Goal: Task Accomplishment & Management: Use online tool/utility

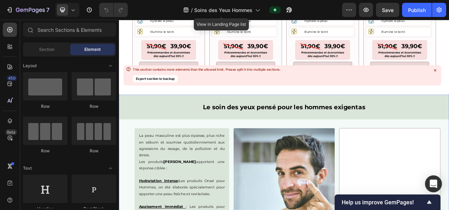
scroll to position [380, 0]
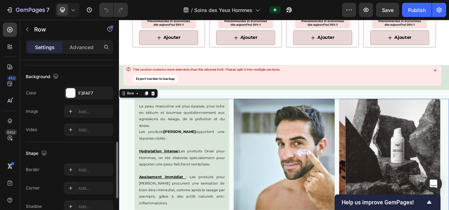
scroll to position [260, 0]
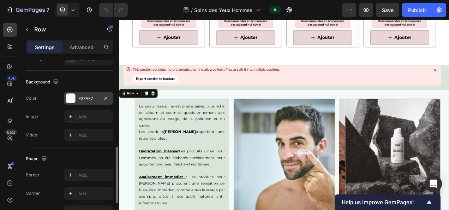
click at [83, 95] on div "F3FAF7" at bounding box center [88, 98] width 20 height 6
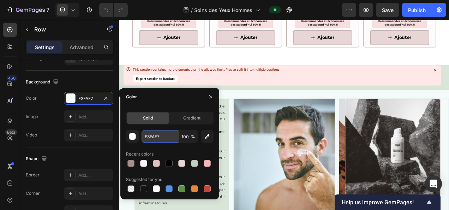
click at [154, 134] on input "F3FAF7" at bounding box center [160, 136] width 37 height 13
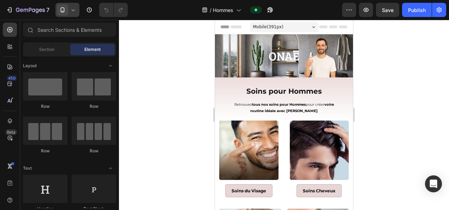
click at [72, 14] on div at bounding box center [67, 10] width 24 height 14
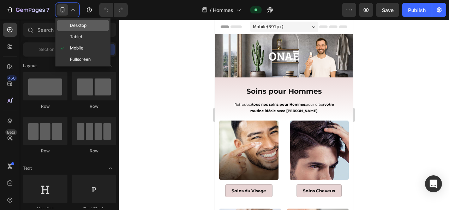
click at [80, 24] on span "Desktop" at bounding box center [78, 25] width 17 height 7
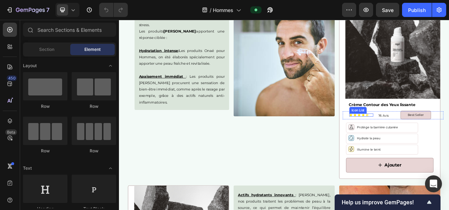
scroll to position [968, 0]
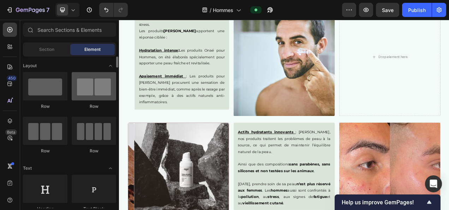
click at [88, 91] on div at bounding box center [94, 86] width 45 height 28
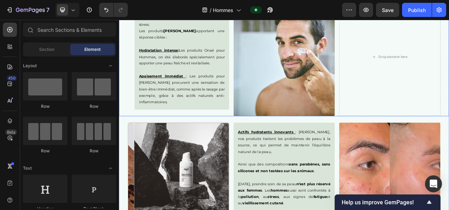
click at [260, 102] on div "La peau masculine est plus épaisse, plus riche en sébum et soumise quotidiennem…" at bounding box center [331, 67] width 424 height 152
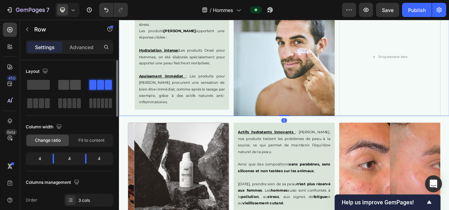
click at [73, 85] on span at bounding box center [75, 85] width 11 height 10
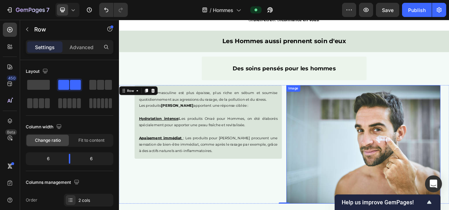
scroll to position [856, 0]
click at [449, 73] on div "Des soins pensés pour les hommes Text Block" at bounding box center [331, 81] width 424 height 30
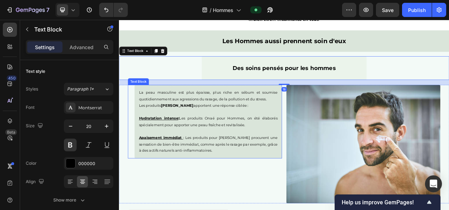
click at [248, 153] on p "Hydratation intense : Les produits Onaé pour Hommes, on été élaborés spécialeme…" at bounding box center [234, 150] width 178 height 17
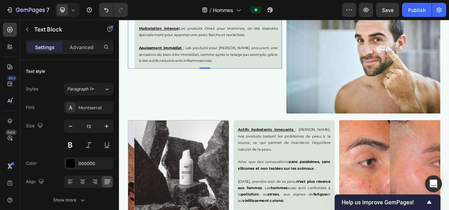
scroll to position [1025, 0]
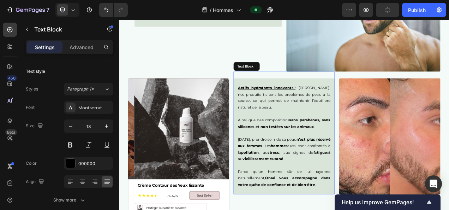
click at [317, 129] on p "Actifs hydratants innovants : Chez Onaé, nos produits traitent les problèmes de…" at bounding box center [331, 119] width 119 height 33
click at [316, 132] on p "Actifs hydratants innovants : Chez Onaé, nos produits traitent les problèmes de…" at bounding box center [331, 119] width 119 height 33
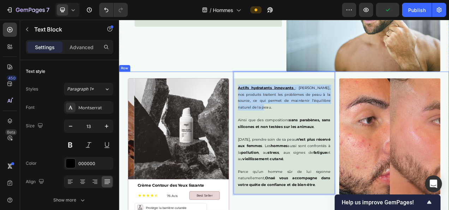
drag, startPoint x: 320, startPoint y: 129, endPoint x: 259, endPoint y: 106, distance: 65.3
click at [259, 106] on div "Product Images Crème Contour des Yeux lissante Product Title Icon Icon Icon Ico…" at bounding box center [331, 206] width 424 height 240
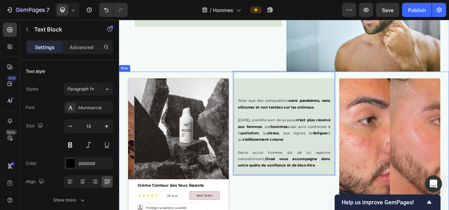
scroll to position [949, 0]
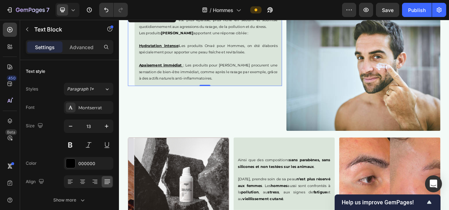
click at [271, 95] on p "Apaisement immédiat : Les produits pour Hommes Onaé procurent une sensation de …" at bounding box center [234, 86] width 178 height 25
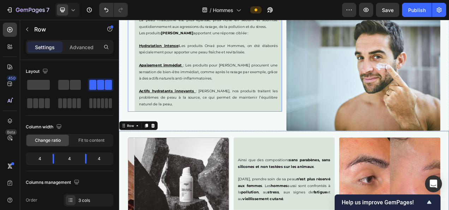
scroll to position [887, 0]
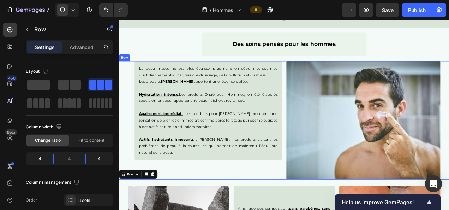
click at [270, 210] on div "La peau masculine est plus épaisse, plus riche en sébum et soumise quotidiennem…" at bounding box center [229, 148] width 198 height 152
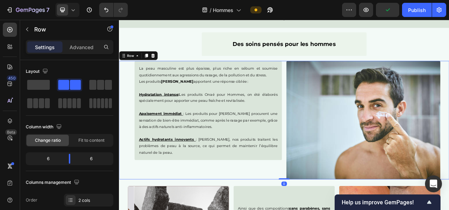
click at [219, 206] on div "La peau masculine est plus épaisse, plus riche en sébum et soumise quotidiennem…" at bounding box center [229, 148] width 198 height 152
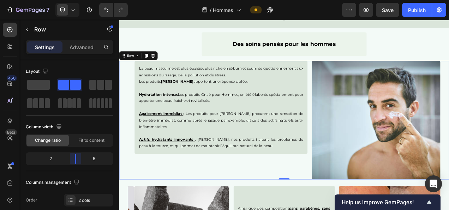
drag, startPoint x: 67, startPoint y: 155, endPoint x: 78, endPoint y: 154, distance: 10.3
click at [78, 0] on body "7 Version history / Hommes Preview Save Publish 450 Beta Sections(18) Elements(…" at bounding box center [224, 0] width 449 height 0
click at [249, 53] on p "Des soins pensés pour les hommes" at bounding box center [331, 51] width 201 height 13
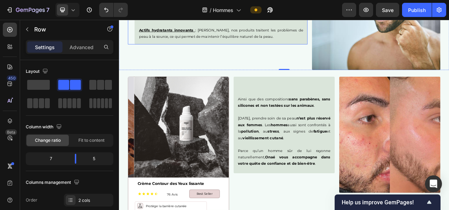
scroll to position [1027, 0]
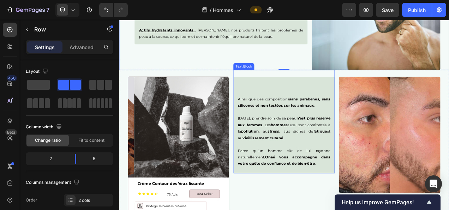
click at [373, 131] on p "Ainsi que des compositions sans parabènes, sans silicones et non testées sur le…" at bounding box center [331, 121] width 119 height 25
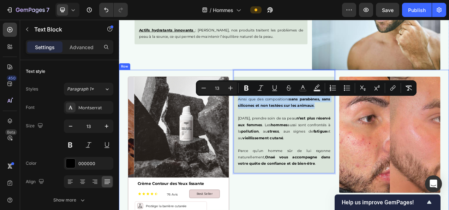
drag, startPoint x: 376, startPoint y: 130, endPoint x: 348, endPoint y: 114, distance: 32.3
click at [260, 115] on div "Product Images Crème Contour des Yeux lissante Product Title Icon Icon Icon Ico…" at bounding box center [331, 204] width 424 height 240
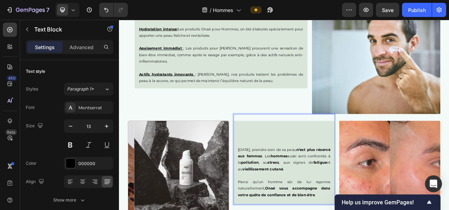
scroll to position [958, 0]
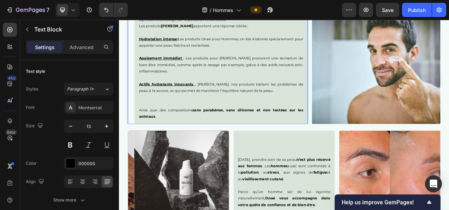
click at [230, 125] on p "Ainsi que des compositions sans parabènes, sans silicones et non testées sur le…" at bounding box center [250, 135] width 211 height 25
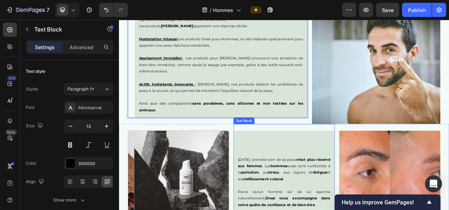
click at [329, 160] on div "Aujourd’hui, prendre soin de sa peau n’est plus réservé aux femmes . Les hommes…" at bounding box center [331, 211] width 130 height 116
click at [346, 139] on p "⁠⁠⁠⁠⁠⁠⁠ Ainsi que des compositions sans parabènes, sans silicones et non testée…" at bounding box center [250, 127] width 211 height 25
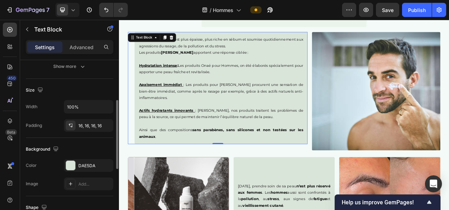
scroll to position [136, 0]
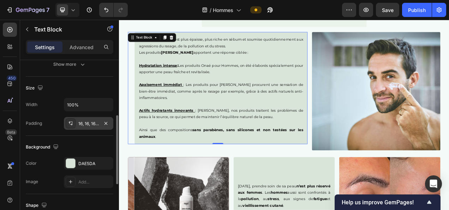
click at [92, 122] on div "16, 16, 16, 16" at bounding box center [88, 123] width 20 height 6
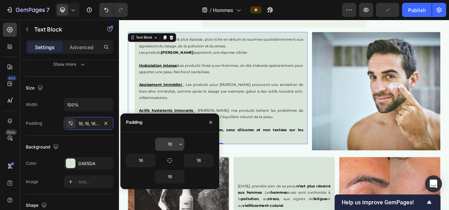
click at [172, 145] on input "16" at bounding box center [169, 144] width 29 height 13
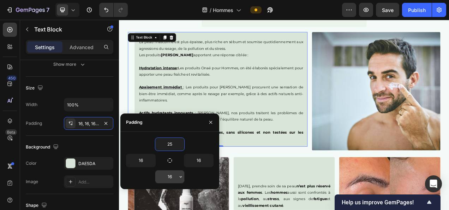
type input "25"
click at [170, 172] on input "16" at bounding box center [169, 176] width 29 height 13
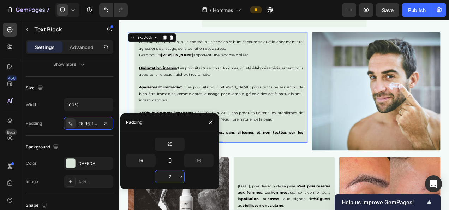
type input "25"
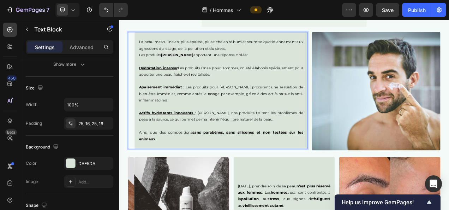
click at [337, 181] on div "La peau masculine est plus épaisse, plus riche en sébum et soumise quotidiennem…" at bounding box center [250, 110] width 222 height 150
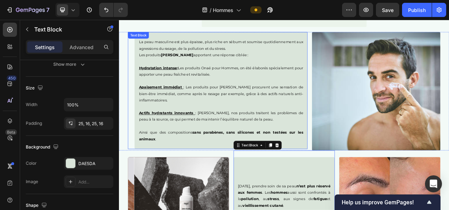
click at [290, 145] on p "Actifs hydratants innovants : Chez Onaé, nos produits traitent les problèmes de…" at bounding box center [250, 143] width 211 height 17
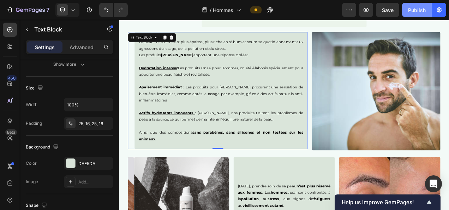
click at [418, 15] on button "Publish" at bounding box center [417, 10] width 30 height 14
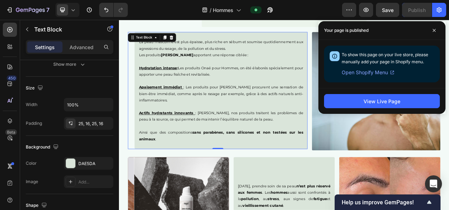
scroll to position [827, 0]
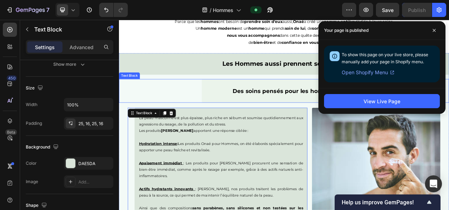
click at [298, 124] on div "Des soins pensés pour les hommes" at bounding box center [331, 111] width 212 height 30
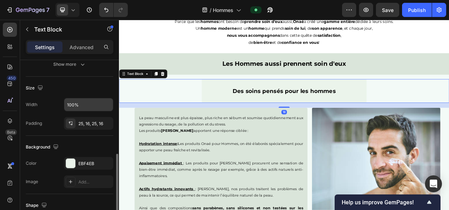
scroll to position [163, 0]
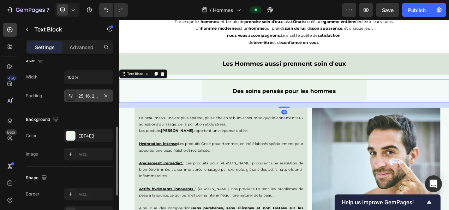
click at [87, 95] on div "25, 16, 25, 16" at bounding box center [88, 96] width 20 height 6
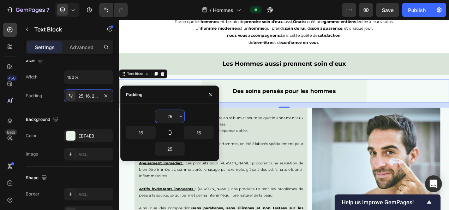
click at [170, 117] on input "25" at bounding box center [169, 116] width 29 height 13
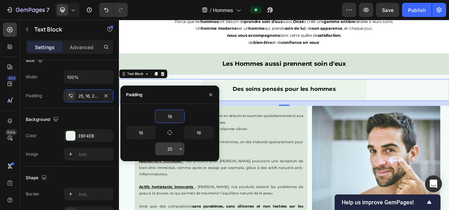
type input "18"
click at [171, 151] on input "25" at bounding box center [169, 148] width 29 height 13
type input "18"
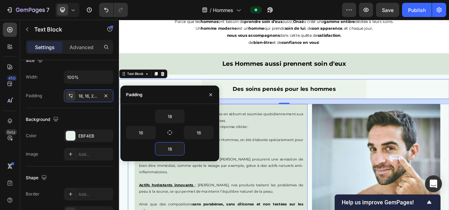
click at [277, 210] on p "Apaisement immédiat : Les produits pour Hommes Onaé procurent une sensation de …" at bounding box center [250, 206] width 211 height 25
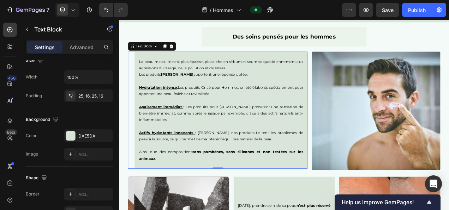
scroll to position [903, 0]
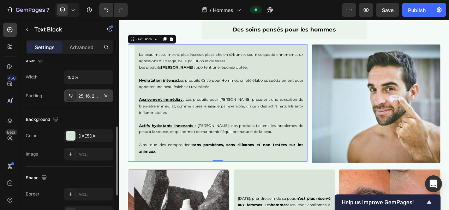
click at [83, 95] on div "25, 16, 25, 16" at bounding box center [88, 96] width 20 height 6
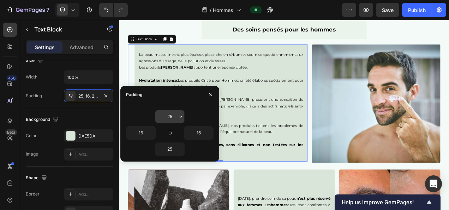
click at [170, 114] on input "25" at bounding box center [169, 116] width 29 height 13
type input "27"
click at [169, 151] on input "25" at bounding box center [169, 149] width 29 height 13
type input "27"
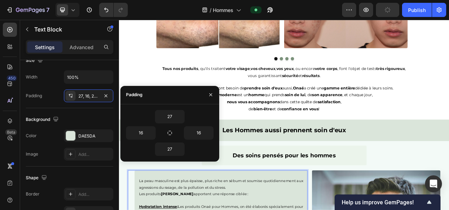
click at [311, 117] on p "Un homme moderne est un homme qui prends soin de lui , de son apparence , et ch…" at bounding box center [330, 116] width 377 height 9
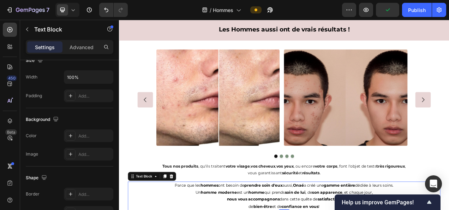
scroll to position [617, 0]
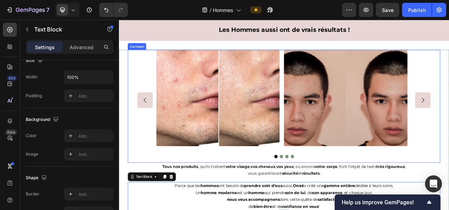
click at [154, 78] on div "Image Image Image Drop element here" at bounding box center [331, 122] width 379 height 129
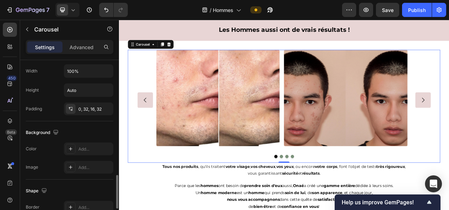
scroll to position [589, 0]
click at [89, 146] on div "Add..." at bounding box center [94, 148] width 33 height 6
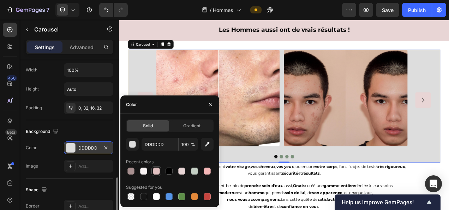
click at [157, 170] on div at bounding box center [156, 170] width 7 height 7
type input "E0C0C0"
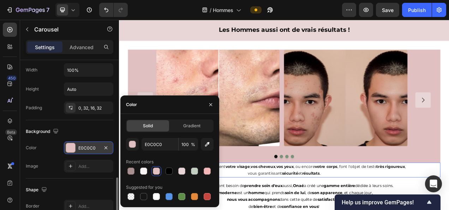
scroll to position [0, 0]
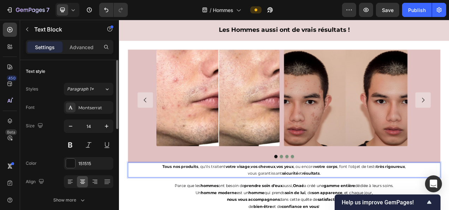
scroll to position [576, 0]
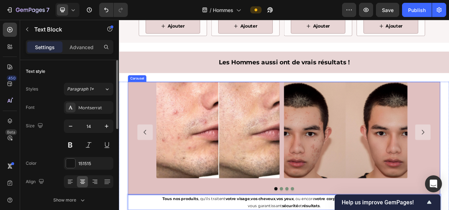
click at [149, 117] on div "Image Image Image Drop element here" at bounding box center [331, 163] width 379 height 129
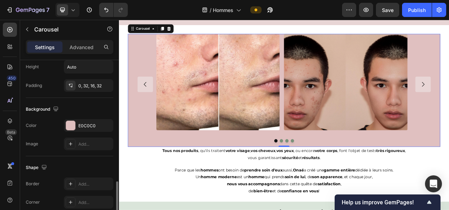
scroll to position [613, 0]
click at [91, 49] on p "Advanced" at bounding box center [82, 46] width 24 height 7
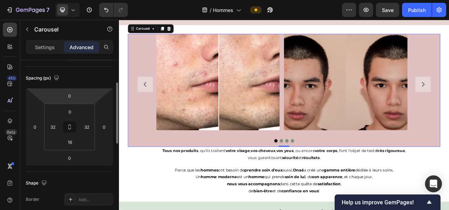
scroll to position [70, 0]
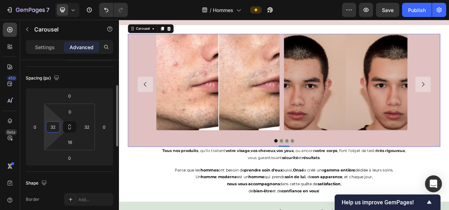
click at [52, 126] on input "32" at bounding box center [53, 127] width 11 height 11
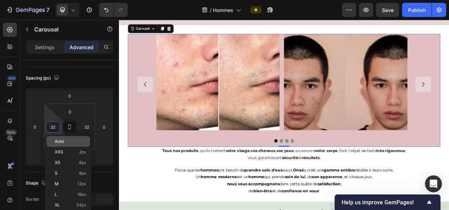
click at [73, 141] on p "Auto" at bounding box center [71, 141] width 32 height 5
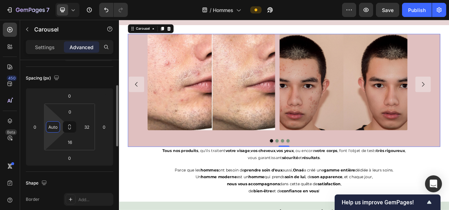
click at [55, 127] on input "Auto" at bounding box center [53, 127] width 11 height 11
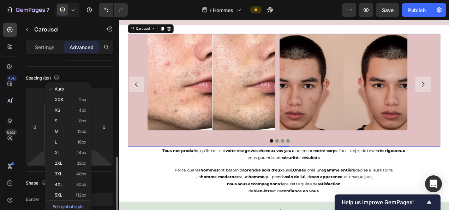
scroll to position [133, 0]
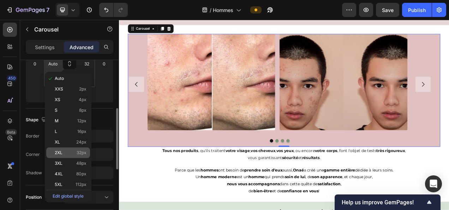
click at [81, 154] on span "32px" at bounding box center [82, 152] width 10 height 5
type input "32"
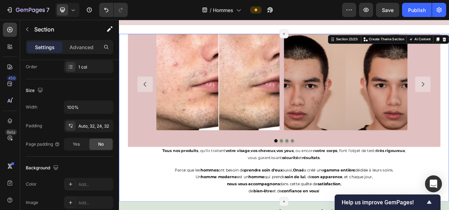
scroll to position [0, 0]
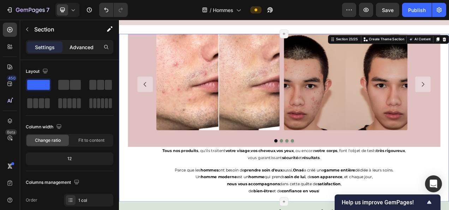
click at [79, 46] on p "Advanced" at bounding box center [82, 46] width 24 height 7
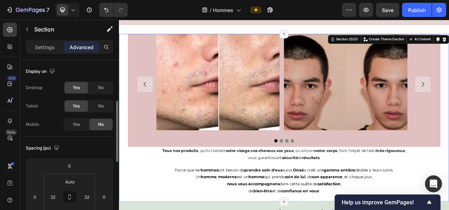
scroll to position [63, 0]
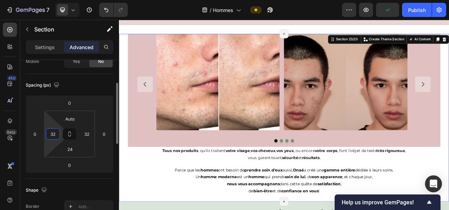
click at [52, 135] on input "32" at bounding box center [53, 134] width 11 height 11
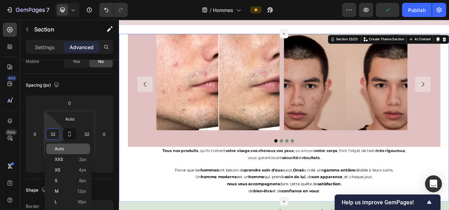
click at [65, 151] on div "Auto" at bounding box center [68, 148] width 44 height 11
type input "Auto"
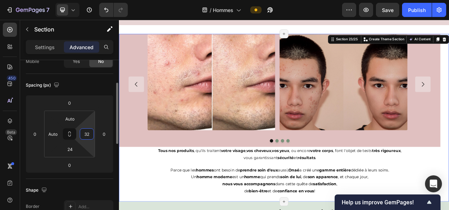
click at [86, 134] on input "32" at bounding box center [87, 134] width 11 height 11
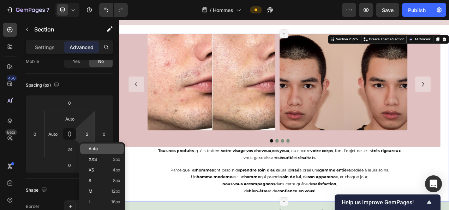
click at [111, 148] on p "Auto" at bounding box center [105, 148] width 32 height 5
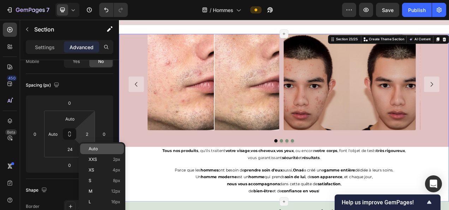
type input "Auto"
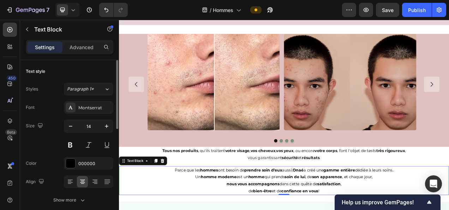
scroll to position [568, 0]
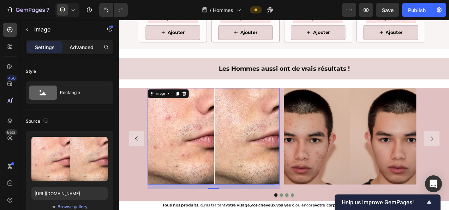
click at [82, 47] on p "Advanced" at bounding box center [82, 46] width 24 height 7
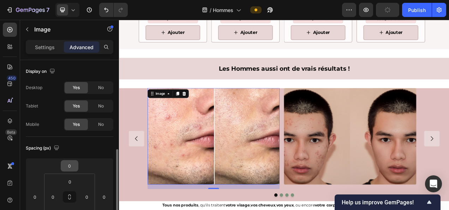
scroll to position [65, 0]
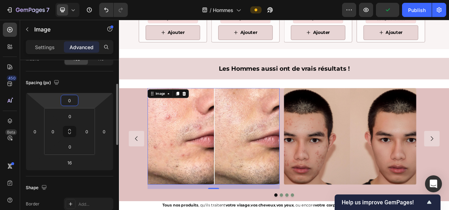
click at [68, 102] on input "0" at bounding box center [70, 100] width 14 height 11
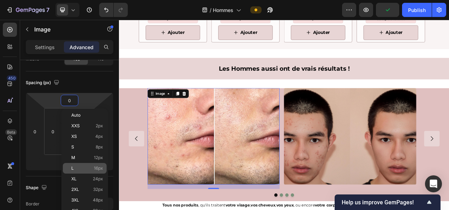
click at [94, 165] on div "L 16px" at bounding box center [85, 168] width 44 height 11
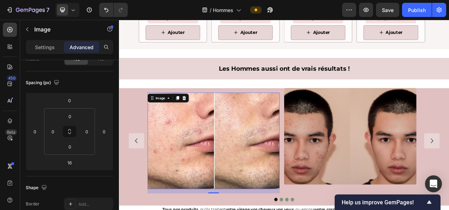
type input "16"
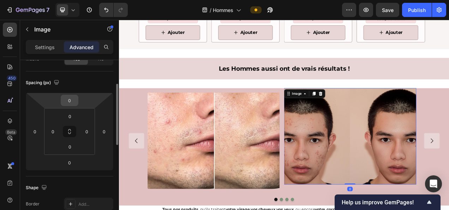
click at [71, 104] on input "0" at bounding box center [70, 100] width 14 height 11
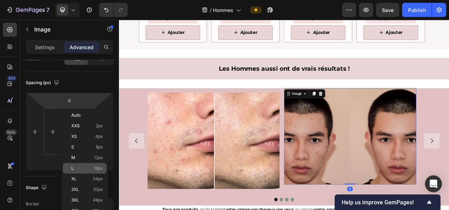
click at [90, 166] on p "L 16px" at bounding box center [87, 168] width 32 height 5
type input "16"
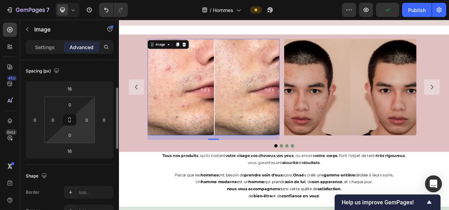
scroll to position [77, 0]
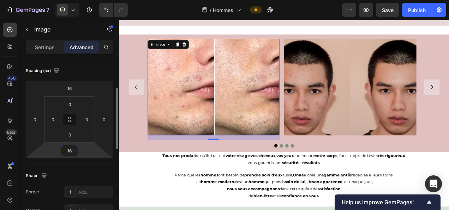
click at [71, 153] on input "16" at bounding box center [70, 150] width 14 height 11
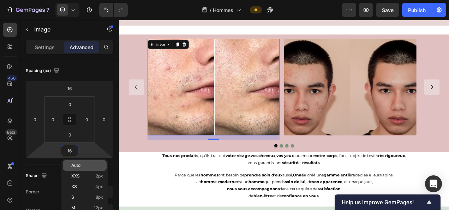
click at [88, 167] on div "Auto" at bounding box center [85, 165] width 44 height 11
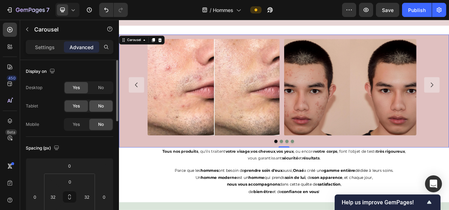
scroll to position [65, 0]
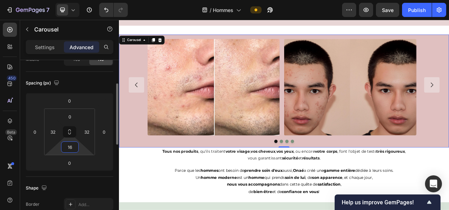
click at [72, 146] on input "16" at bounding box center [70, 147] width 14 height 11
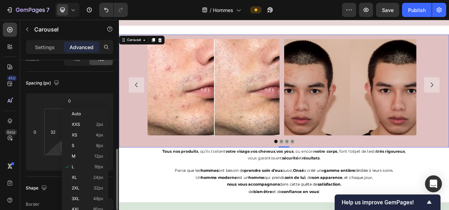
scroll to position [144, 0]
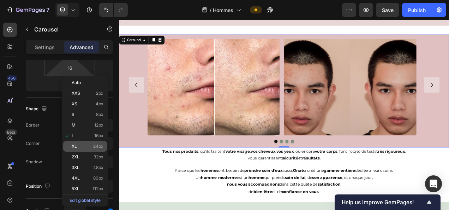
click at [95, 148] on span "24px" at bounding box center [98, 146] width 10 height 5
type input "24"
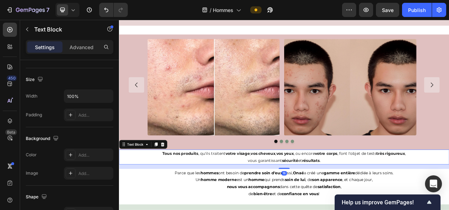
scroll to position [0, 0]
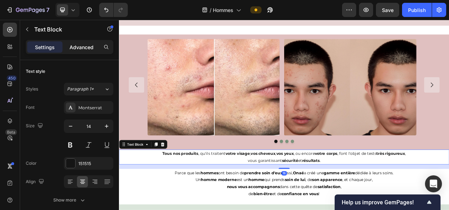
click at [76, 46] on p "Advanced" at bounding box center [82, 46] width 24 height 7
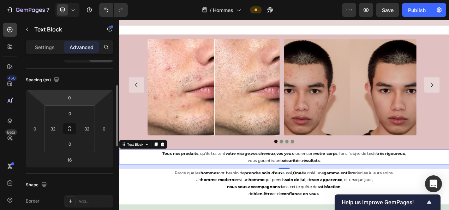
scroll to position [69, 0]
click at [71, 94] on input "0" at bounding box center [70, 97] width 14 height 11
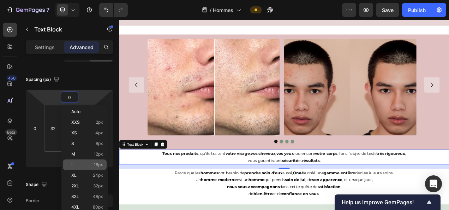
click at [103, 164] on span "16px" at bounding box center [98, 164] width 9 height 5
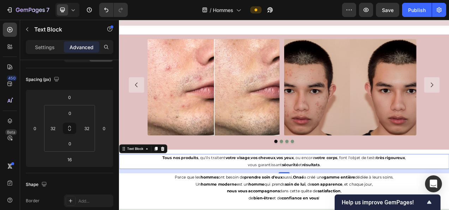
type input "16"
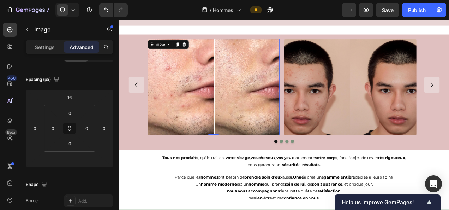
scroll to position [0, 0]
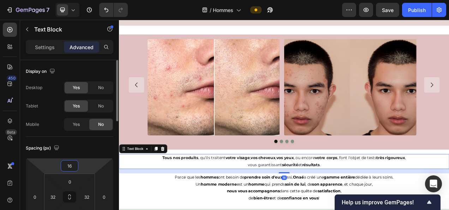
click at [71, 164] on input "16" at bounding box center [70, 165] width 14 height 11
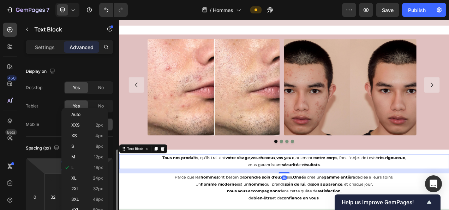
scroll to position [66, 0]
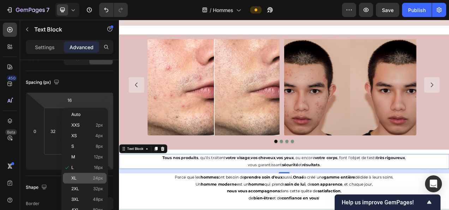
click at [89, 177] on p "XL 24px" at bounding box center [87, 178] width 32 height 5
type input "24"
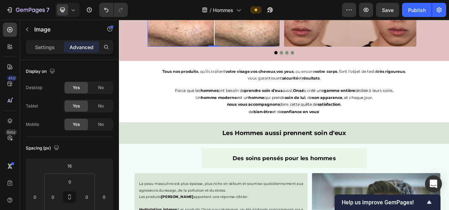
scroll to position [645, 0]
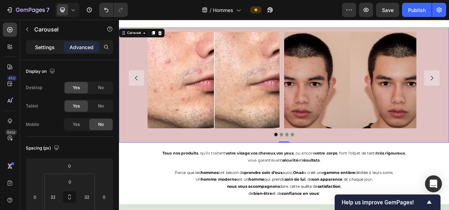
click at [48, 45] on p "Settings" at bounding box center [45, 46] width 20 height 7
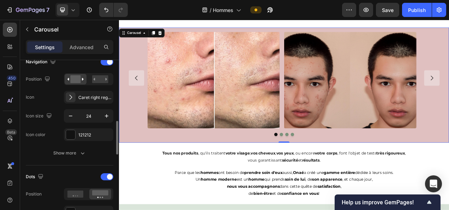
scroll to position [265, 0]
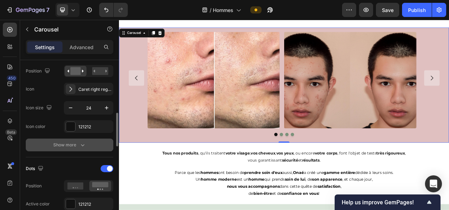
click at [70, 144] on div "Show more" at bounding box center [69, 144] width 33 height 7
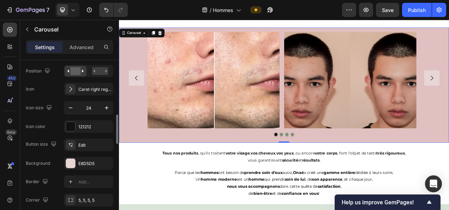
scroll to position [300, 0]
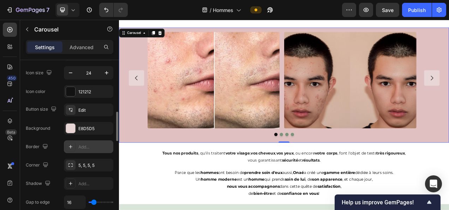
click at [90, 148] on div "Add..." at bounding box center [94, 147] width 33 height 6
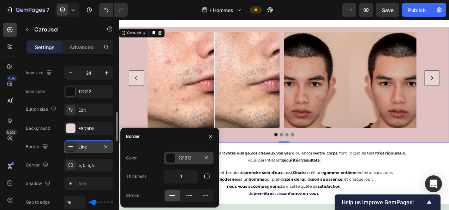
click at [185, 158] on div "121212" at bounding box center [189, 158] width 20 height 6
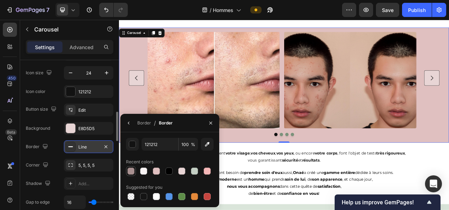
click at [135, 171] on div at bounding box center [131, 171] width 8 height 8
type input "A89090"
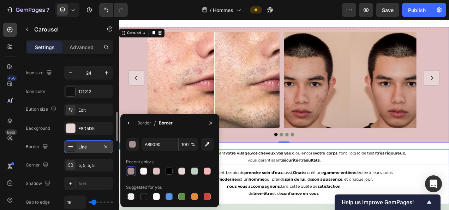
click at [406, 205] on div "Image Image Image Drop element here Carousel 0 Tous nos produits , qu'ils trait…" at bounding box center [331, 139] width 424 height 218
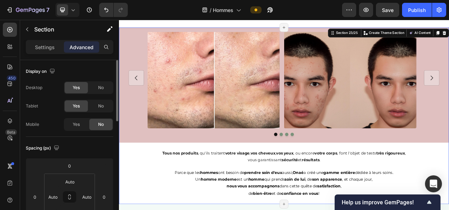
scroll to position [594, 0]
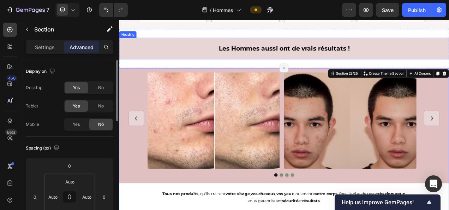
click at [225, 41] on div "Les Hommes aussi ont de vrais résultats ! Heading Section 22/25 Page has reache…" at bounding box center [331, 56] width 424 height 51
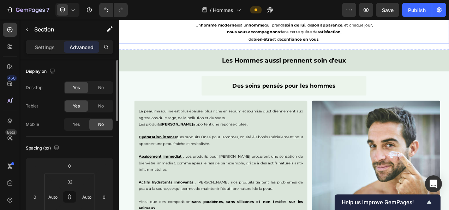
scroll to position [851, 0]
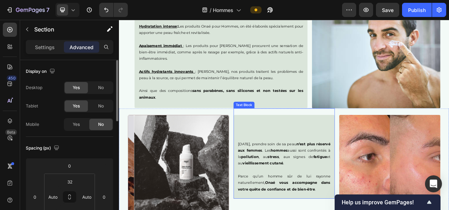
click at [322, 158] on p at bounding box center [331, 162] width 119 height 8
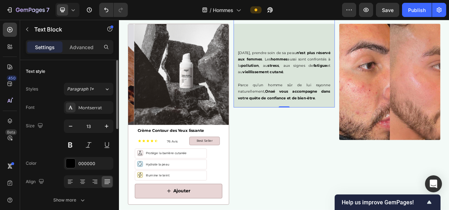
scroll to position [1125, 0]
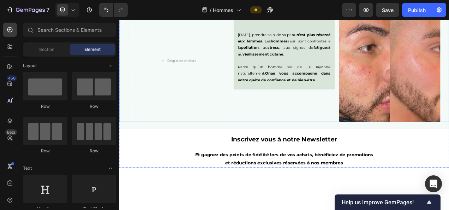
click at [299, 134] on div "Aujourd’hui, prendre soin de sa peau n’est plus réservé aux femmes . Les hommes…" at bounding box center [331, 72] width 130 height 158
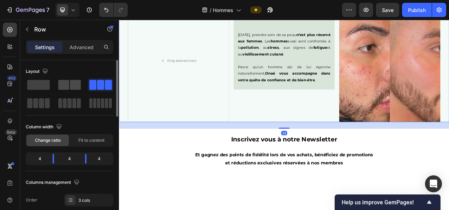
click at [60, 83] on span at bounding box center [63, 85] width 11 height 10
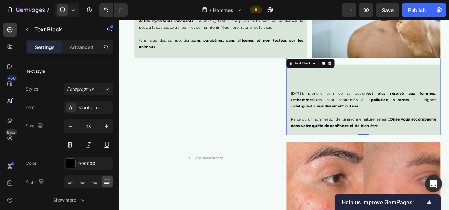
scroll to position [1065, 0]
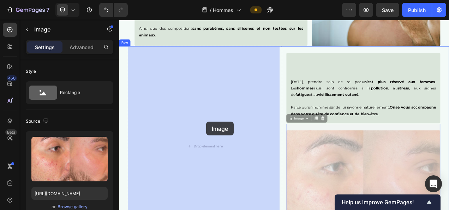
drag, startPoint x: 394, startPoint y: 214, endPoint x: 231, endPoint y: 151, distance: 174.7
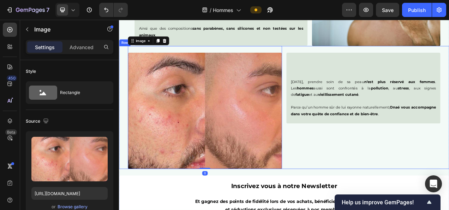
click at [347, 206] on div "Aujourd’hui, prendre soin de sa peau n’est plus réservé aux femmes . Les hommes…" at bounding box center [433, 132] width 198 height 158
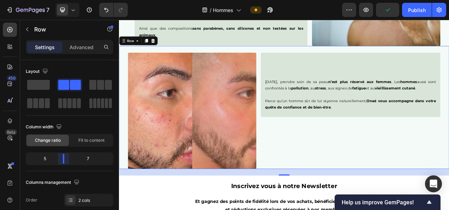
drag, startPoint x: 70, startPoint y: 160, endPoint x: 258, endPoint y: 146, distance: 189.2
click at [63, 0] on body "7 Version history / Hommes Preview Publish 450 Beta Sections(18) Elements(83) S…" at bounding box center [224, 0] width 449 height 0
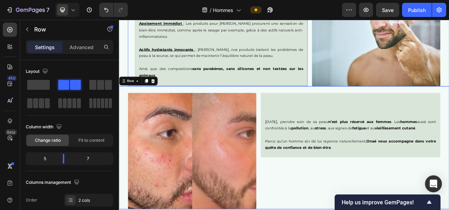
scroll to position [1097, 0]
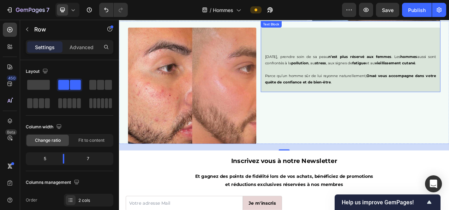
click at [335, 74] on p "Aujourd’hui, prendre soin de sa peau n’est plus réservé aux femmes . Les hommes…" at bounding box center [416, 71] width 219 height 17
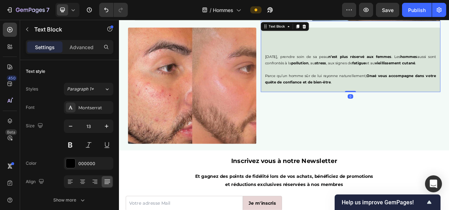
click at [307, 65] on p "Aujourd’hui, prendre soin de sa peau n’est plus réservé aux femmes . Les hommes…" at bounding box center [416, 71] width 219 height 17
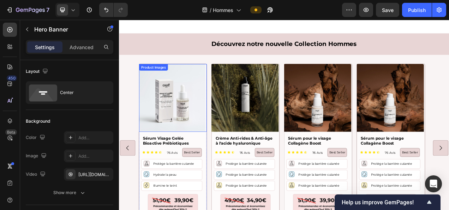
scroll to position [430, 0]
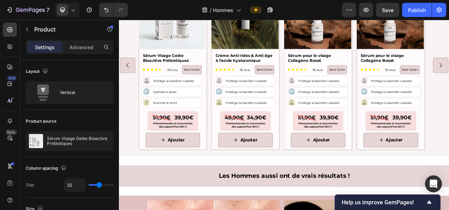
click at [227, 139] on div "Button" at bounding box center [188, 149] width 87 height 25
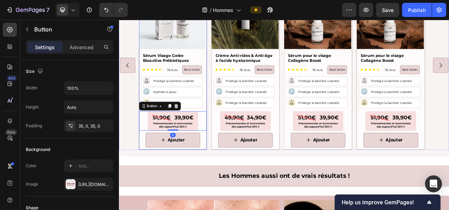
click at [230, 183] on div "Ajouter Add to Cart" at bounding box center [188, 174] width 87 height 24
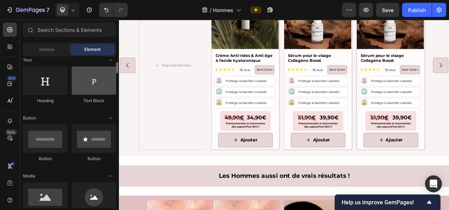
scroll to position [108, 0]
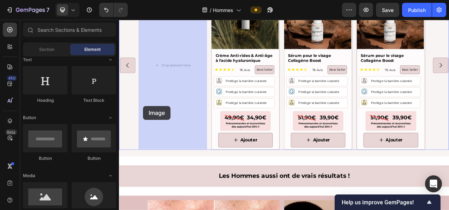
drag, startPoint x: 166, startPoint y: 211, endPoint x: 152, endPoint y: 170, distance: 42.5
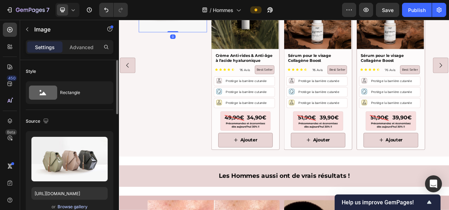
click at [68, 204] on div "Browse gallery" at bounding box center [73, 207] width 30 height 6
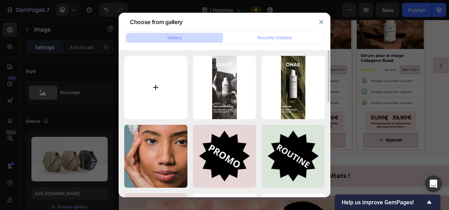
click at [155, 84] on input "file" at bounding box center [155, 87] width 63 height 63
type input "C:\fakepath\-20% sur vos produits avec l’abonnement onaé (18).png"
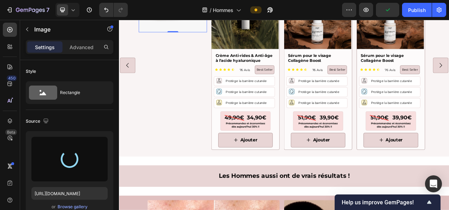
type input "https://cdn.shopify.com/s/files/1/0905/0859/1489/files/gempages_559583098073777…"
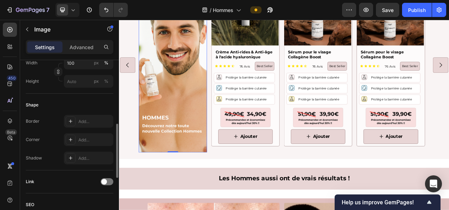
scroll to position [210, 0]
click at [86, 139] on div "Add..." at bounding box center [94, 141] width 33 height 6
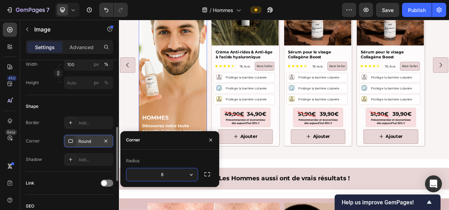
type input "5"
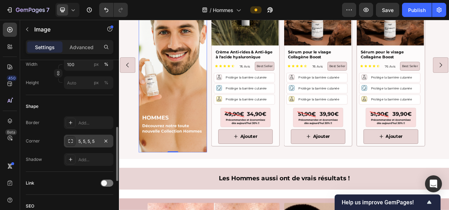
click at [179, 124] on img at bounding box center [189, 77] width 88 height 224
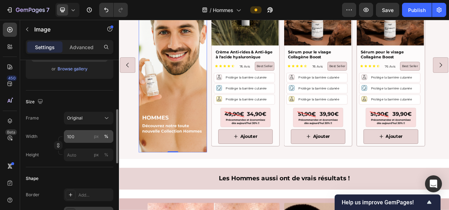
scroll to position [142, 0]
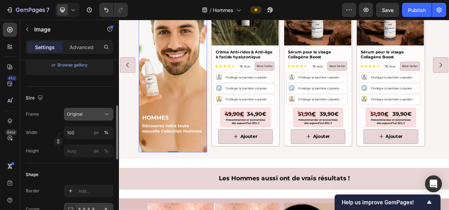
click at [107, 112] on icon at bounding box center [106, 114] width 7 height 7
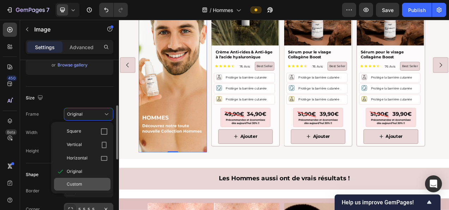
click at [80, 186] on span "Custom" at bounding box center [75, 184] width 16 height 6
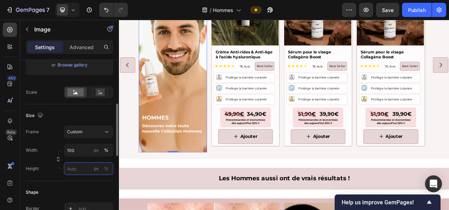
click at [78, 167] on input "px %" at bounding box center [88, 168] width 49 height 13
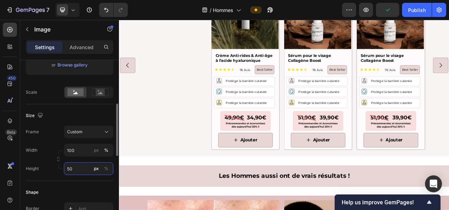
type input "5"
type input "610"
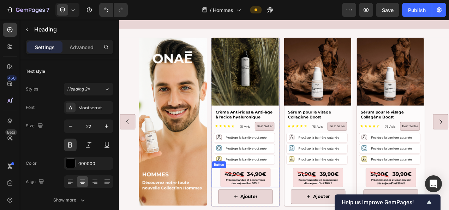
scroll to position [357, 0]
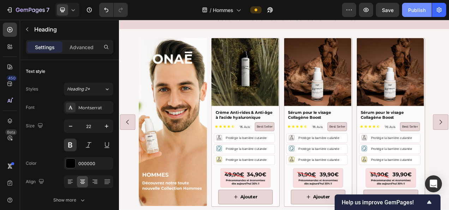
click at [414, 5] on button "Publish" at bounding box center [417, 10] width 30 height 14
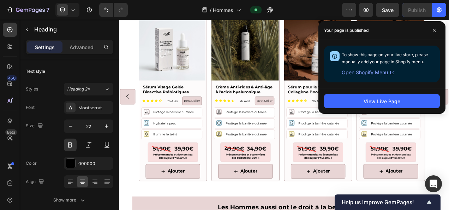
scroll to position [1588, 0]
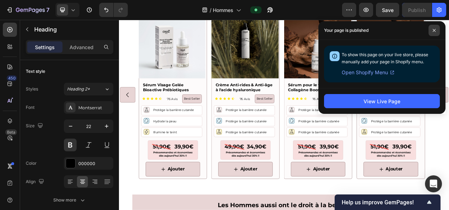
click at [435, 28] on span at bounding box center [434, 30] width 11 height 11
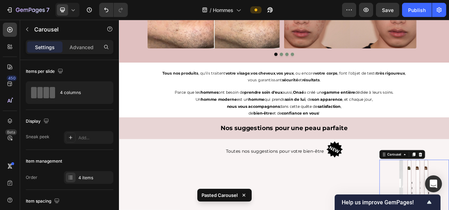
scroll to position [856, 0]
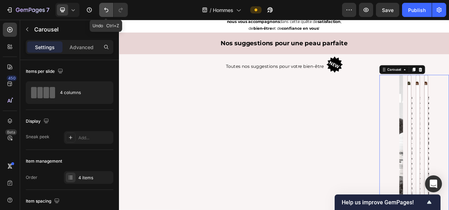
click at [104, 8] on icon "Undo/Redo" at bounding box center [106, 9] width 7 height 7
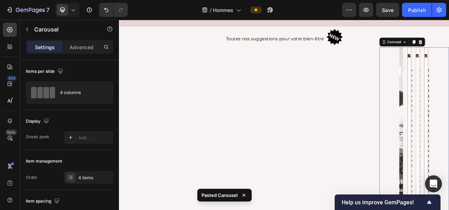
scroll to position [900, 0]
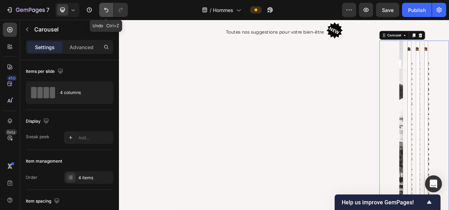
click at [104, 12] on icon "Undo/Redo" at bounding box center [106, 9] width 7 height 7
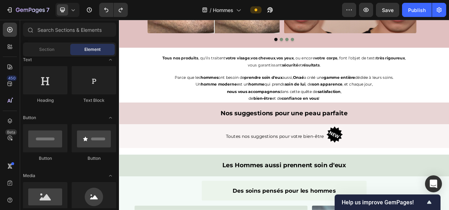
scroll to position [824, 0]
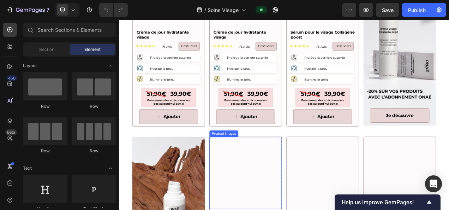
scroll to position [612, 0]
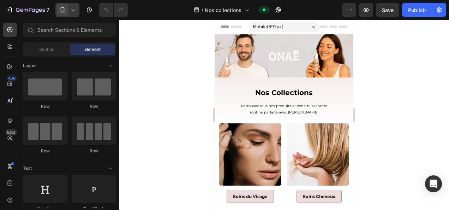
click at [72, 7] on icon at bounding box center [73, 9] width 7 height 7
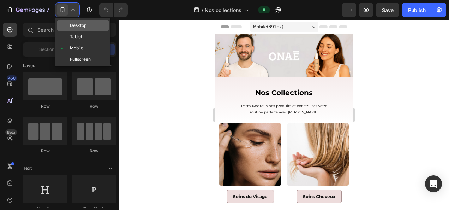
click at [81, 23] on span "Desktop" at bounding box center [78, 25] width 17 height 7
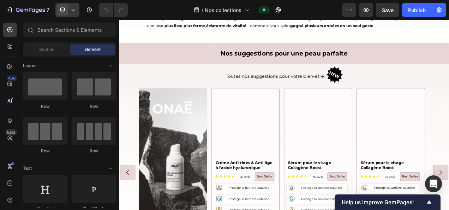
scroll to position [536, 0]
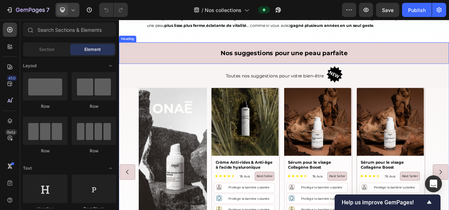
click at [190, 59] on h2 "Nos suggestions pour une peau parfaite" at bounding box center [331, 63] width 424 height 28
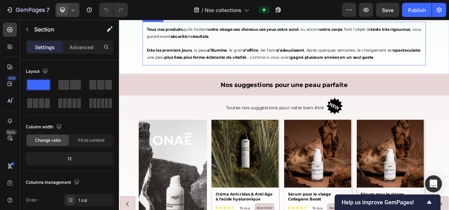
scroll to position [543, 0]
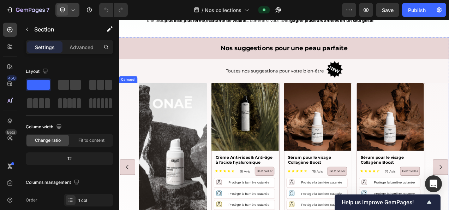
click at [134, 105] on div "Image Product Images Crème Anti-rides & Anti-âge à l'acide hyaluronique Product…" at bounding box center [331, 209] width 424 height 217
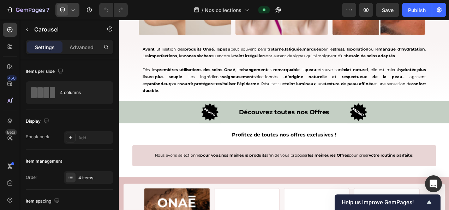
scroll to position [1007, 0]
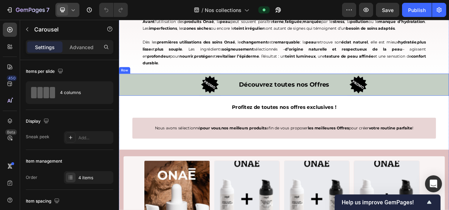
click at [308, 117] on div "Découvrez toutes nos Offres Text Block" at bounding box center [330, 103] width 141 height 28
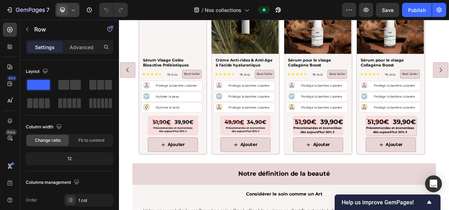
scroll to position [1802, 0]
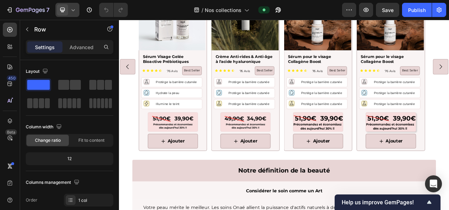
click at [74, 11] on icon at bounding box center [73, 9] width 7 height 7
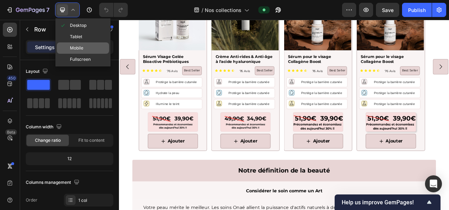
click at [70, 49] on span "Mobile" at bounding box center [76, 48] width 13 height 7
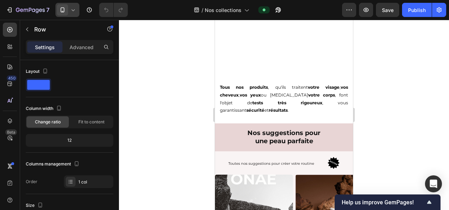
scroll to position [497, 0]
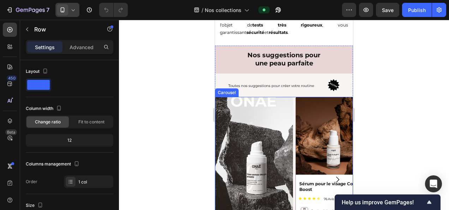
click at [294, 111] on div "Image Product Images Sérum pour le visage Collagène Boost Product Title Icon Ic…" at bounding box center [284, 179] width 138 height 165
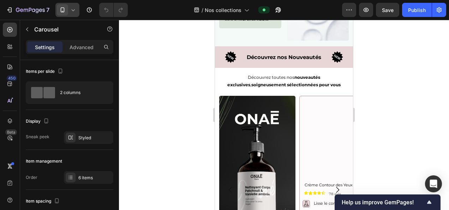
scroll to position [878, 0]
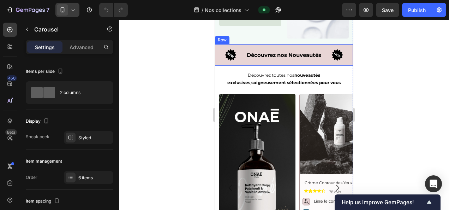
click at [220, 62] on div "Image Découvrez nos Nouveautés Text Block Image Row" at bounding box center [284, 55] width 138 height 22
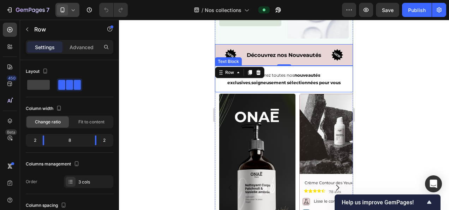
click at [297, 84] on p "Découvrez toutes nos nouveautés exclusives , soigneusement sélectionnées pour v…" at bounding box center [284, 78] width 127 height 15
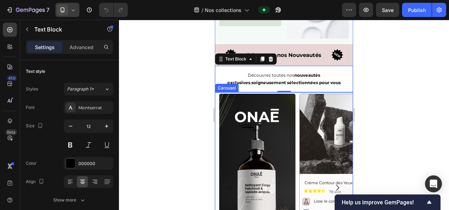
click at [298, 113] on div "Image Product Images Crème Contour des Yeux lissante Product Title Icon Icon Ic…" at bounding box center [284, 188] width 138 height 188
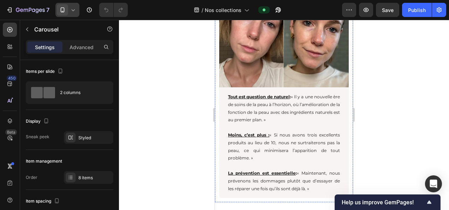
scroll to position [1414, 0]
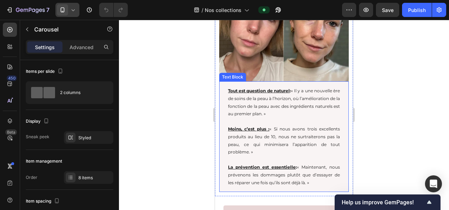
click at [290, 88] on u "Tout est question de naturel" at bounding box center [259, 90] width 62 height 5
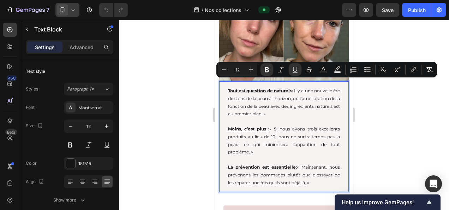
click at [290, 88] on u "Tout est question de naturel" at bounding box center [259, 90] width 62 height 5
click at [293, 66] on icon "Editor contextual toolbar" at bounding box center [295, 69] width 7 height 7
click at [266, 125] on p "Moins, c’est plus : « Si nous avons trois excellents produits au lieu de 10, no…" at bounding box center [284, 140] width 112 height 30
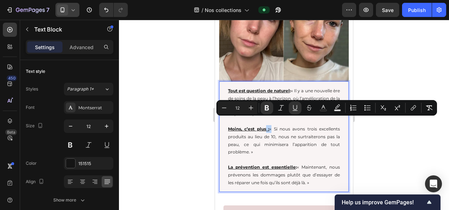
drag, startPoint x: 269, startPoint y: 121, endPoint x: 264, endPoint y: 123, distance: 5.1
click at [264, 125] on p "Moins, c’est plus : « Si nous avons trois excellents produits au lieu de 10, no…" at bounding box center [284, 140] width 112 height 30
click at [295, 109] on icon "Editor contextual toolbar" at bounding box center [295, 107] width 7 height 7
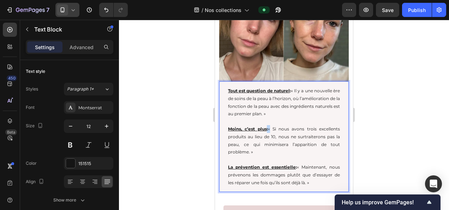
click at [299, 164] on p "La prévention est essentielle : « Maintenant, nous prévenons les dommages plutô…" at bounding box center [284, 174] width 112 height 23
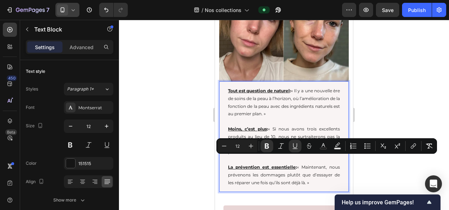
click at [297, 164] on strong "La prévention est essentielle :" at bounding box center [262, 166] width 69 height 5
click at [294, 149] on icon "Editor contextual toolbar" at bounding box center [295, 148] width 5 height 0
click at [300, 118] on p "Rich Text Editor. Editing area: main" at bounding box center [284, 122] width 112 height 8
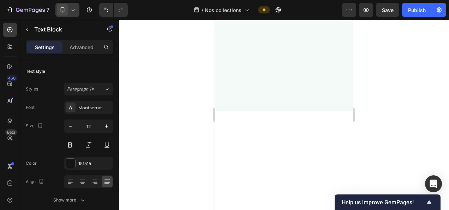
scroll to position [0, 0]
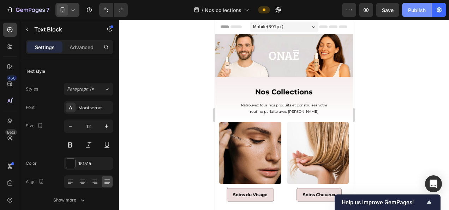
click at [419, 11] on div "Publish" at bounding box center [417, 9] width 18 height 7
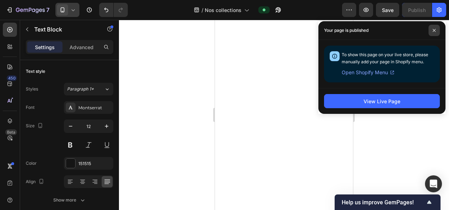
scroll to position [699, 0]
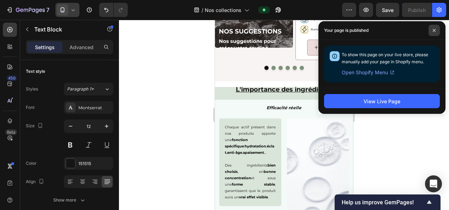
click at [434, 31] on icon at bounding box center [434, 30] width 3 height 3
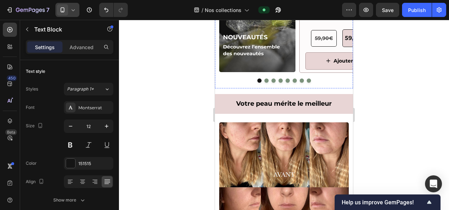
scroll to position [1088, 0]
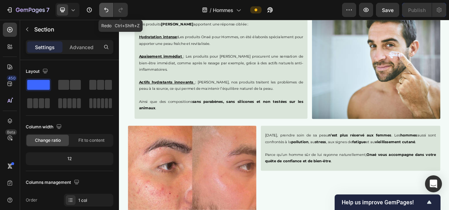
scroll to position [1300, 0]
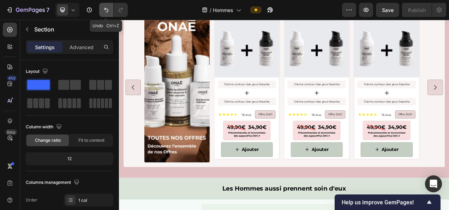
click at [108, 11] on icon "Undo/Redo" at bounding box center [106, 9] width 7 height 7
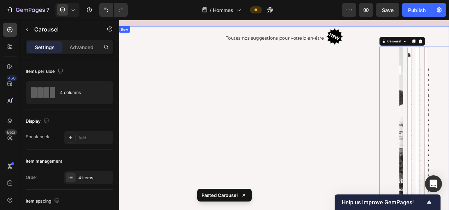
scroll to position [900, 0]
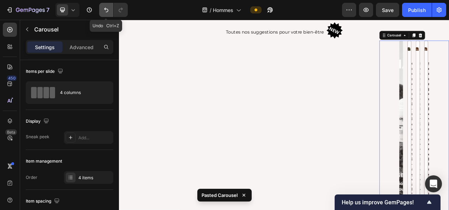
click at [101, 7] on button "Undo/Redo" at bounding box center [106, 10] width 14 height 14
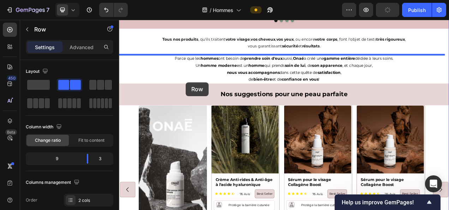
scroll to position [765, 0]
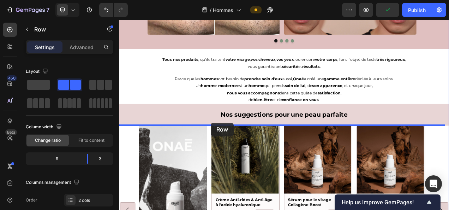
drag, startPoint x: 184, startPoint y: 169, endPoint x: 237, endPoint y: 152, distance: 55.9
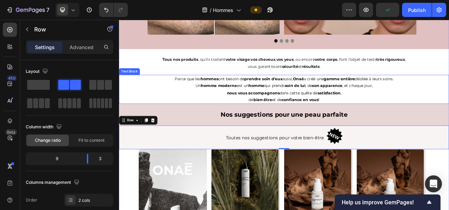
click at [163, 96] on p "Parce que les hommes ont besoin de prendre soin d'eux aussi, Onaé a créé une ga…" at bounding box center [331, 95] width 400 height 9
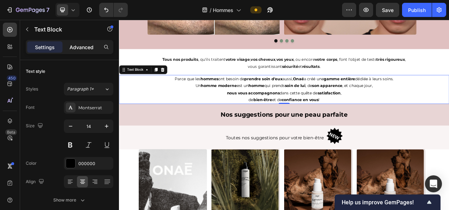
click at [89, 50] on p "Advanced" at bounding box center [82, 46] width 24 height 7
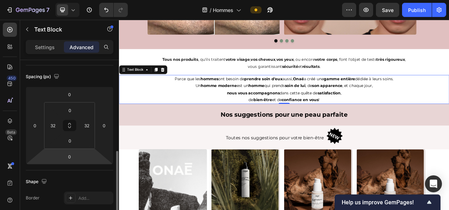
scroll to position [119, 0]
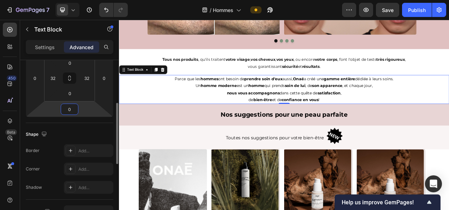
click at [71, 107] on input "0" at bounding box center [70, 109] width 14 height 11
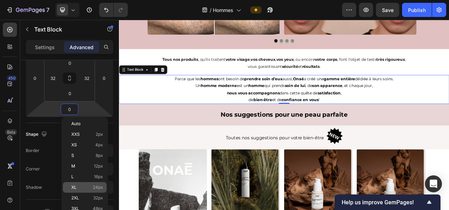
click at [94, 188] on span "24px" at bounding box center [98, 187] width 10 height 5
type input "24"
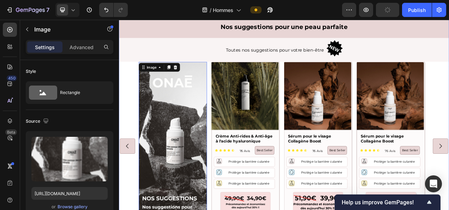
scroll to position [857, 0]
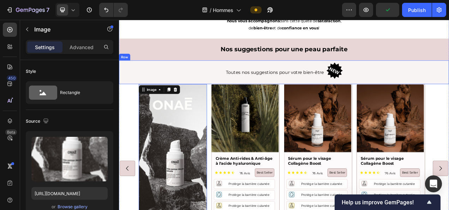
click at [151, 80] on div "Toutes nos suggestions pour votre bien-être Text Block Image Row" at bounding box center [331, 87] width 424 height 31
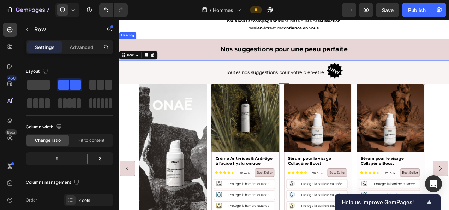
click at [230, 54] on h2 "Nos suggestions pour une peau parfaite" at bounding box center [331, 58] width 424 height 28
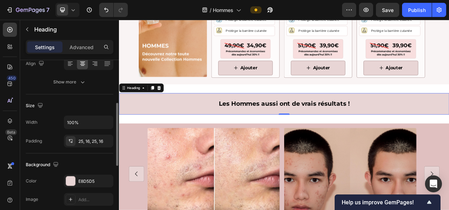
scroll to position [119, 0]
click at [89, 179] on div "E8D5D5" at bounding box center [88, 180] width 20 height 6
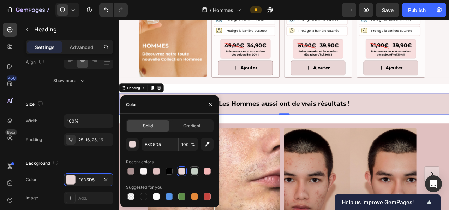
click at [191, 174] on div at bounding box center [194, 171] width 8 height 8
type input "C4CFC4"
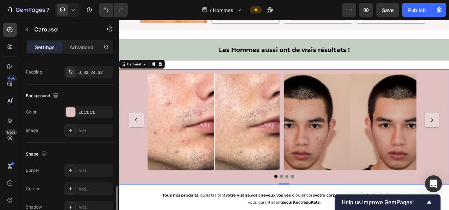
scroll to position [625, 0]
click at [83, 105] on div "E0C0C0" at bounding box center [88, 111] width 49 height 13
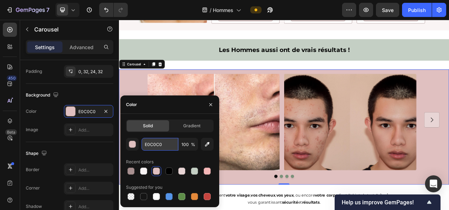
click at [159, 147] on input "E0C0C0" at bounding box center [160, 144] width 37 height 13
paste input "F3FAF7"
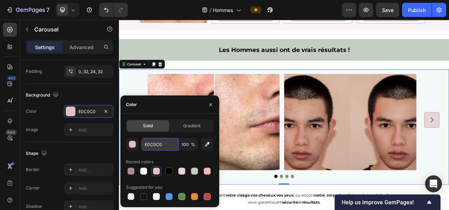
type input "F3FAF7"
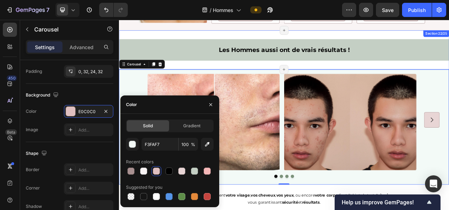
click at [252, 78] on div "Les Hommes aussi ont de vrais résultats ! Heading Section 22/25 Page has reache…" at bounding box center [331, 58] width 424 height 51
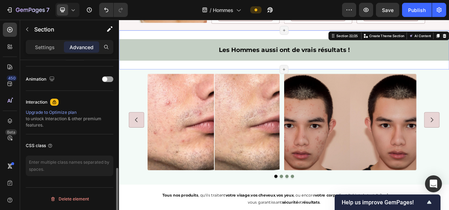
scroll to position [0, 0]
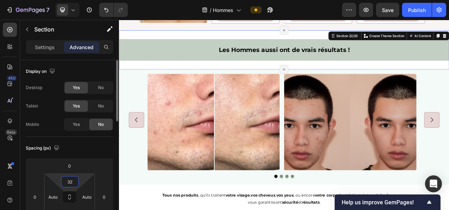
click at [71, 179] on input "32" at bounding box center [70, 181] width 14 height 11
click at [87, 197] on p "Auto" at bounding box center [88, 196] width 32 height 5
type input "Auto"
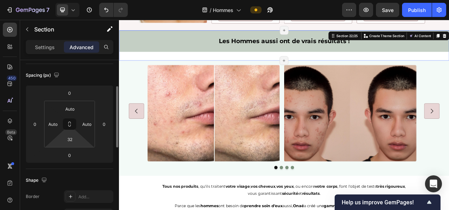
scroll to position [73, 0]
click at [69, 141] on input "32" at bounding box center [70, 138] width 14 height 11
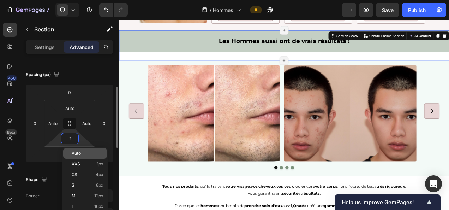
click at [78, 150] on div "Auto" at bounding box center [85, 153] width 44 height 11
type input "Auto"
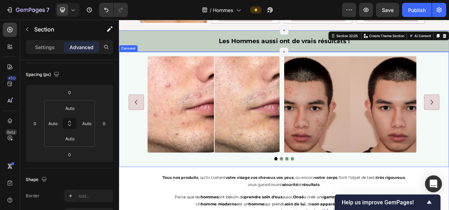
click at [162, 61] on div "Image" at bounding box center [241, 125] width 170 height 129
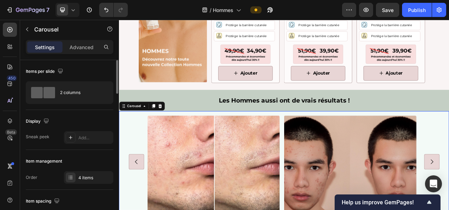
scroll to position [510, 0]
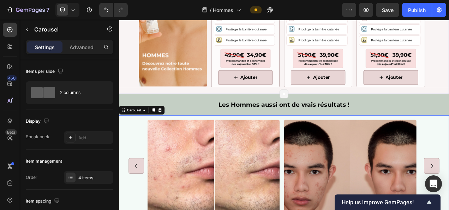
click at [223, 108] on div "Image Product Images Crème Anti-rides & Anti-âge à l'acide hyaluronique Product…" at bounding box center [331, 2] width 424 height 225
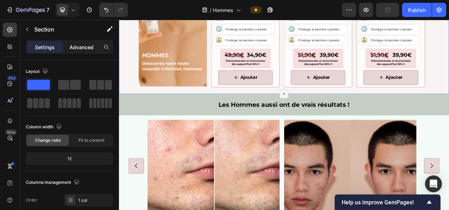
click at [83, 43] on p "Advanced" at bounding box center [82, 46] width 24 height 7
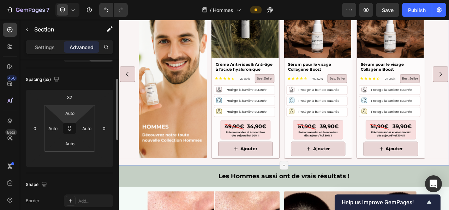
scroll to position [68, 0]
click at [72, 143] on input "Auto" at bounding box center [70, 144] width 14 height 11
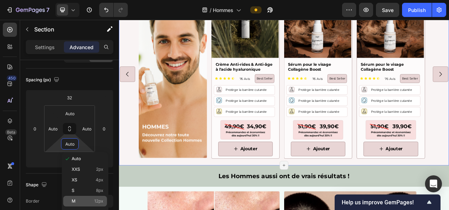
click at [87, 200] on p "M 12px" at bounding box center [88, 201] width 32 height 5
type input "12"
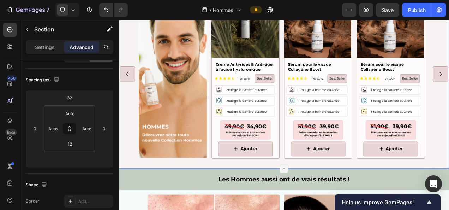
click at [227, 202] on div "Image Product Images Crème Anti-rides & Anti-âge à l'acide hyaluronique Product…" at bounding box center [331, 93] width 424 height 225
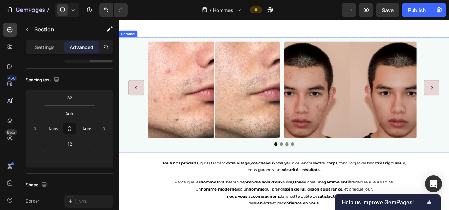
scroll to position [672, 0]
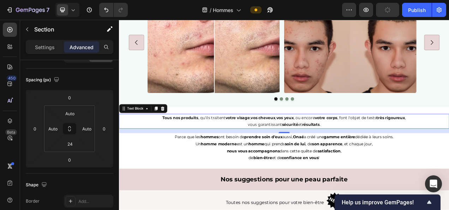
click at [261, 154] on p "vous garantissant sécurité et résultats ." at bounding box center [331, 154] width 400 height 9
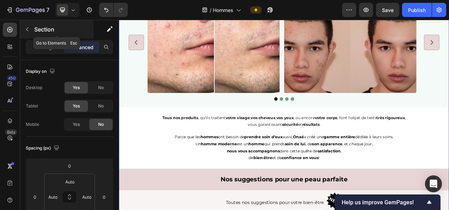
click at [27, 27] on icon "button" at bounding box center [27, 30] width 6 height 6
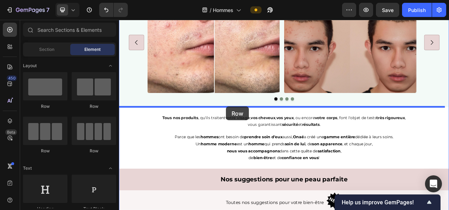
drag, startPoint x: 174, startPoint y: 114, endPoint x: 257, endPoint y: 131, distance: 84.3
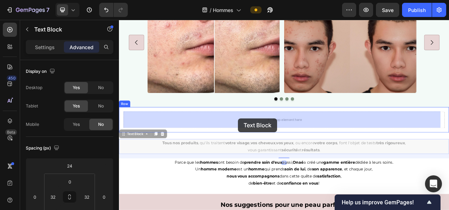
drag, startPoint x: 272, startPoint y: 177, endPoint x: 272, endPoint y: 146, distance: 30.4
type input "0"
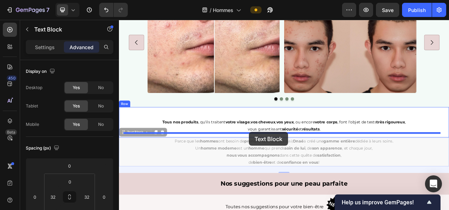
drag, startPoint x: 288, startPoint y: 186, endPoint x: 286, endPoint y: 164, distance: 22.3
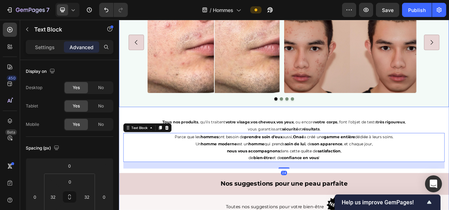
click at [258, 124] on div "Image Image Image Drop element here Carousel" at bounding box center [331, 58] width 424 height 148
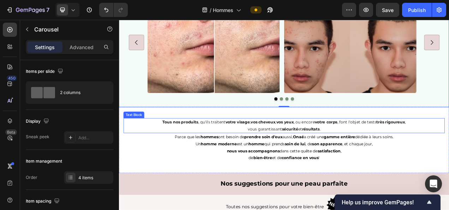
click at [302, 156] on p "vous garantissant sécurité et résultats ." at bounding box center [331, 159] width 389 height 9
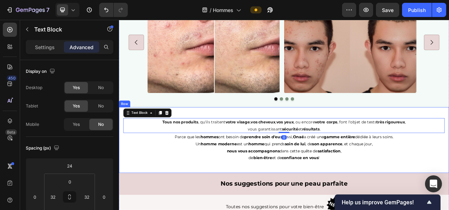
click at [122, 187] on div "Tous nos produits , qu'ils traitent votre visage , vos cheveux , vos yeux , ou …" at bounding box center [331, 174] width 424 height 84
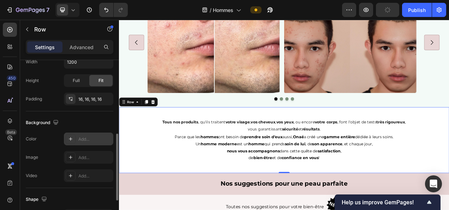
scroll to position [181, 0]
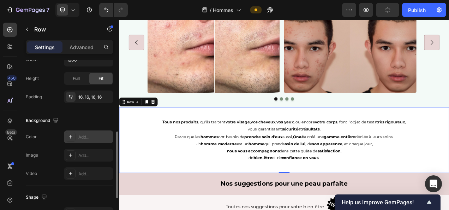
click at [85, 138] on div "Add..." at bounding box center [94, 137] width 33 height 6
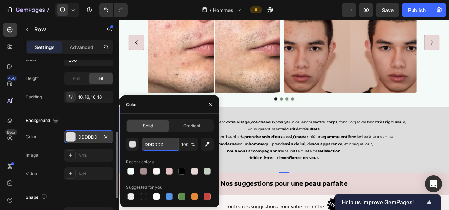
click at [157, 146] on input "DDDDDD" at bounding box center [160, 144] width 37 height 13
paste input "F3FAF7"
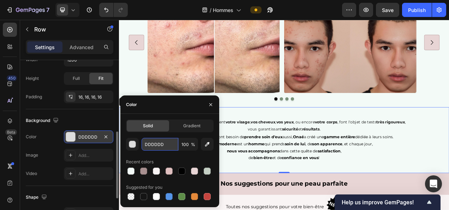
type input "F3FAF7"
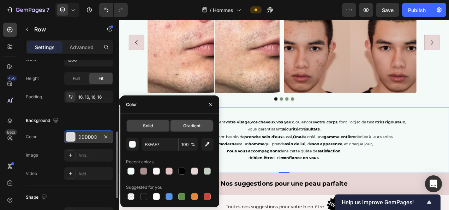
click at [188, 125] on span "Gradient" at bounding box center [191, 126] width 17 height 6
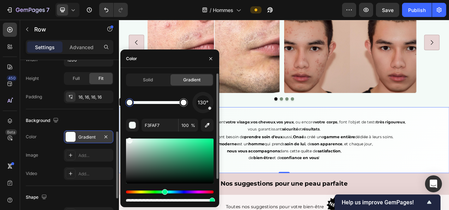
drag, startPoint x: 211, startPoint y: 110, endPoint x: 206, endPoint y: 113, distance: 6.4
click at [205, 113] on div "130° F3FAF7 100 % Recent colors" at bounding box center [170, 160] width 88 height 137
drag, startPoint x: 209, startPoint y: 110, endPoint x: 203, endPoint y: 112, distance: 6.0
click at [203, 112] on div at bounding box center [203, 102] width 21 height 21
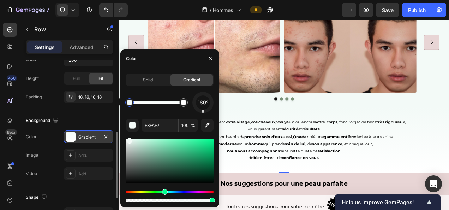
click at [359, 129] on div "Image Image Image Drop element here Carousel" at bounding box center [331, 58] width 424 height 148
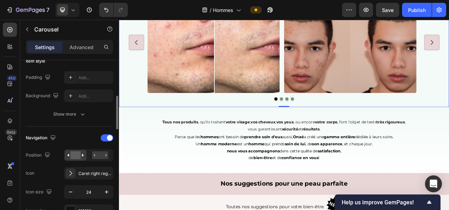
scroll to position [0, 0]
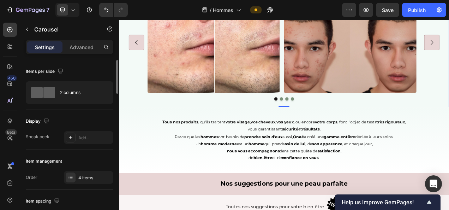
click at [148, 27] on div "Image Image Image Drop element here" at bounding box center [330, 48] width 401 height 129
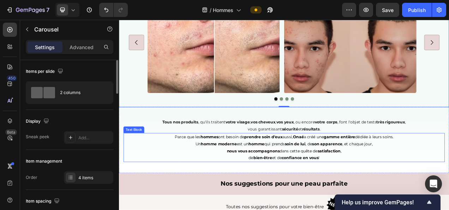
click at [307, 175] on p "Un homme moderne est un homme qui prends soin de lui , de son apparence , et ch…" at bounding box center [331, 179] width 389 height 9
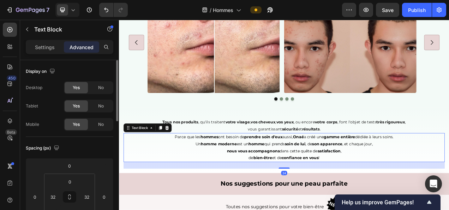
click at [321, 161] on p "vous garantissant sécurité et résultats ." at bounding box center [331, 159] width 389 height 9
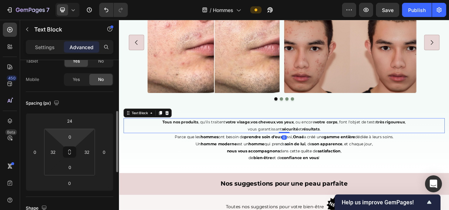
scroll to position [75, 0]
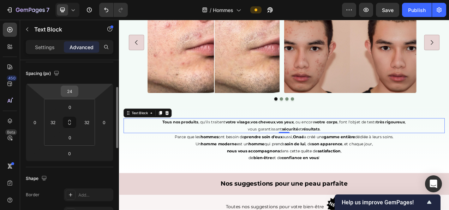
click at [72, 91] on input "24" at bounding box center [70, 91] width 14 height 11
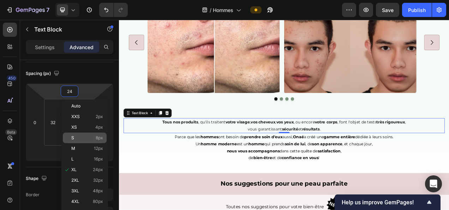
click at [98, 140] on div "S 8px" at bounding box center [85, 138] width 44 height 11
type input "8"
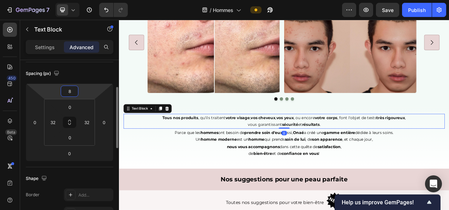
click at [71, 86] on input "8" at bounding box center [70, 91] width 14 height 11
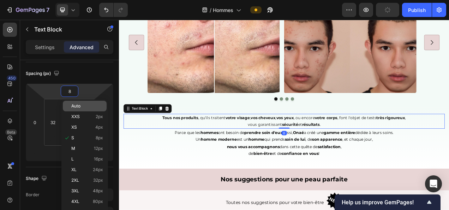
click at [76, 104] on span "Auto" at bounding box center [75, 106] width 9 height 5
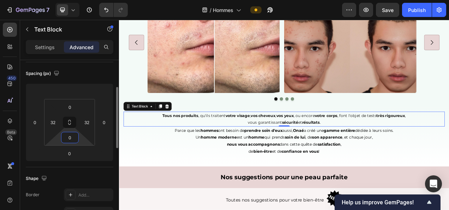
click at [69, 139] on input "0" at bounding box center [70, 137] width 14 height 11
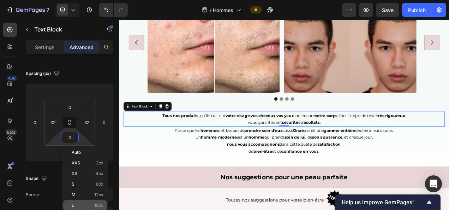
click at [99, 203] on span "16px" at bounding box center [98, 205] width 9 height 5
type input "16"
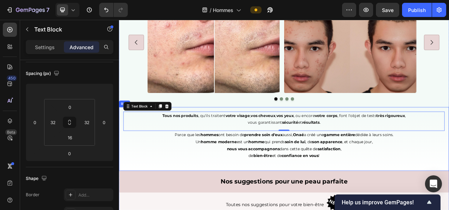
click at [212, 205] on div "Tous nos produits , qu'ils traitent votre visage , vos cheveux , vos yeux , ou …" at bounding box center [331, 172] width 413 height 70
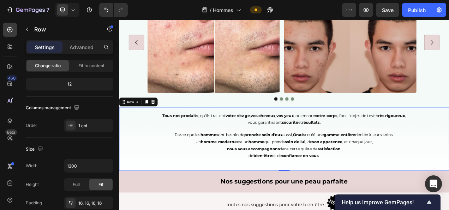
scroll to position [0, 0]
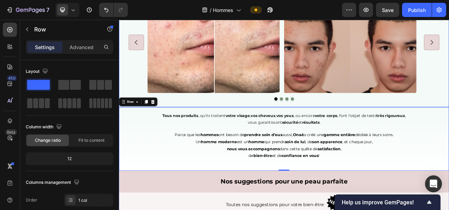
click at [288, 124] on div "Image Image Image Drop element here Carousel" at bounding box center [331, 58] width 424 height 148
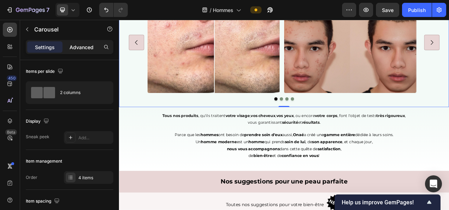
click at [77, 42] on div "Advanced" at bounding box center [81, 46] width 35 height 11
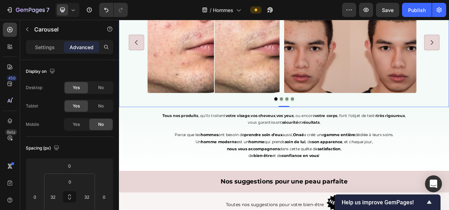
click at [175, 166] on p "Parce que les hommes ont besoin de prendre soin d'eux aussi, Onaé a créé une ga…" at bounding box center [331, 167] width 389 height 9
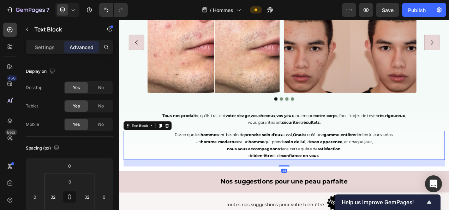
scroll to position [742, 0]
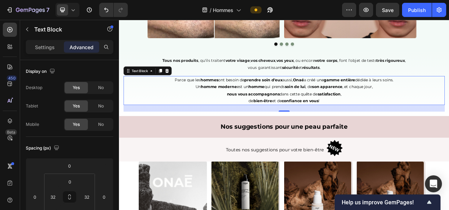
click at [252, 145] on h2 "Nos suggestions pour une peau parfaite" at bounding box center [331, 157] width 424 height 28
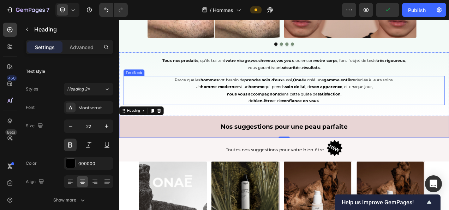
click at [230, 122] on p "de bien-être et de confiance en vous !" at bounding box center [331, 123] width 389 height 9
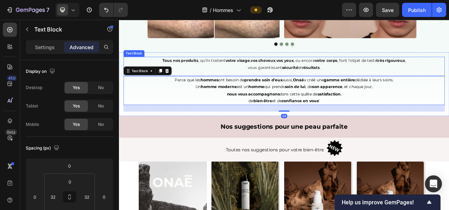
click at [312, 73] on strong "vos cheveux" at bounding box center [304, 72] width 32 height 6
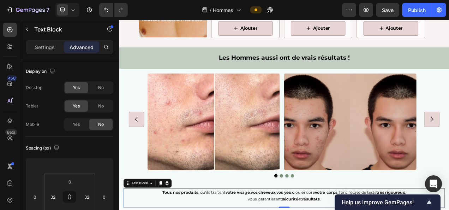
scroll to position [569, 0]
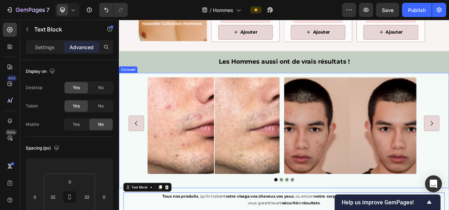
click at [140, 148] on icon "Carousel Back Arrow" at bounding box center [141, 152] width 8 height 8
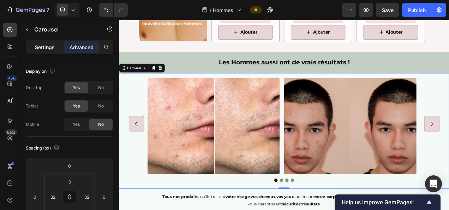
click at [47, 51] on div "Settings" at bounding box center [44, 46] width 35 height 11
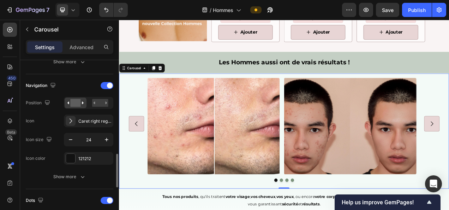
scroll to position [276, 0]
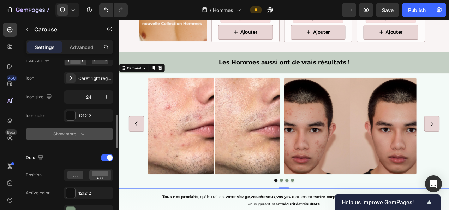
click at [71, 129] on button "Show more" at bounding box center [70, 134] width 88 height 13
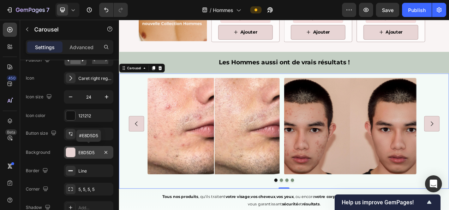
click at [85, 151] on div "E8D5D5" at bounding box center [88, 152] width 20 height 6
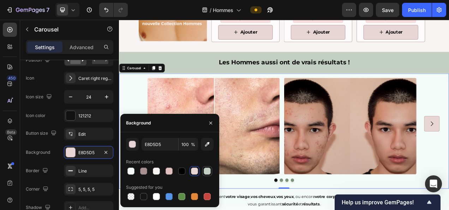
click at [211, 172] on div at bounding box center [207, 170] width 7 height 7
type input "C4CFC4"
click at [208, 81] on h2 "Les Hommes aussi ont de vrais résultats !" at bounding box center [331, 75] width 424 height 28
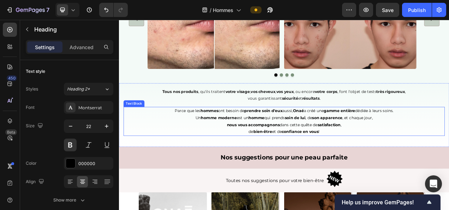
scroll to position [703, 0]
click at [144, 57] on div "Image Image Image Drop element here" at bounding box center [330, 17] width 401 height 129
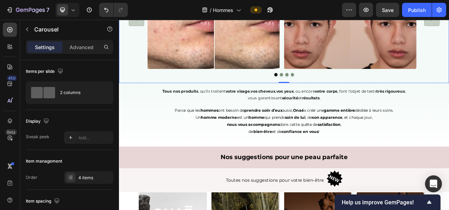
click at [149, 81] on div "Image Image Image Drop element here" at bounding box center [330, 17] width 401 height 129
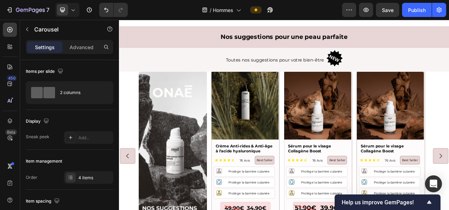
scroll to position [855, 0]
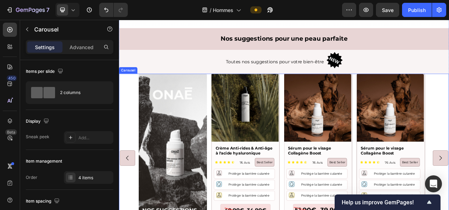
click at [133, 94] on div "Image Product Images Crème Anti-rides & Anti-âge à l'acide hyaluronique Product…" at bounding box center [331, 197] width 424 height 217
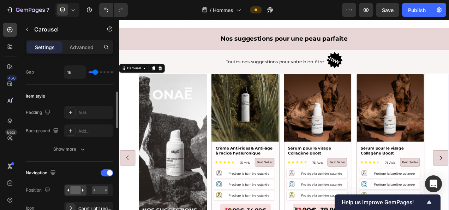
scroll to position [146, 0]
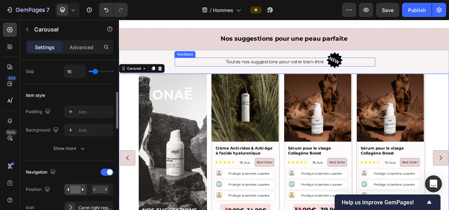
click at [205, 70] on p "Toutes nos suggestions pour votre bien-être" at bounding box center [319, 74] width 256 height 10
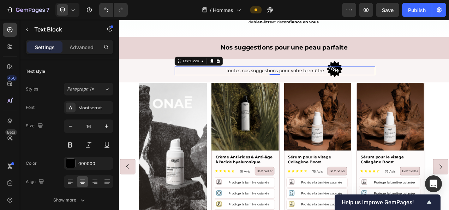
scroll to position [846, 0]
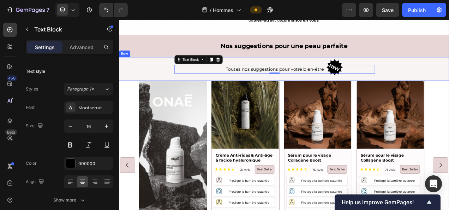
click at [145, 80] on div "Toutes nos suggestions pour votre bien-être Text Block 0 Image Row" at bounding box center [331, 82] width 424 height 31
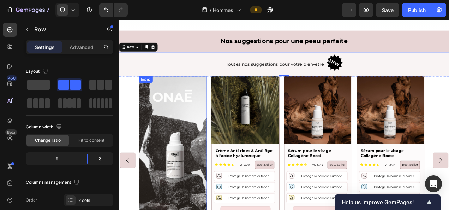
scroll to position [871, 0]
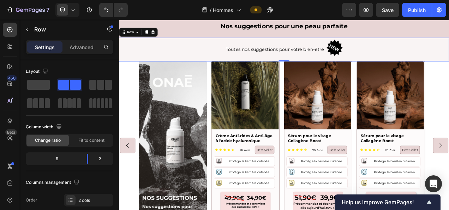
click at [199, 64] on div "Toutes nos suggestions pour votre bien-être Text Block" at bounding box center [313, 58] width 269 height 21
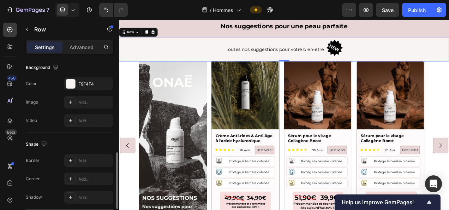
scroll to position [275, 0]
click at [86, 77] on div "F9F4F4" at bounding box center [88, 83] width 49 height 13
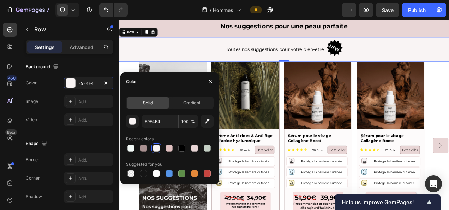
click at [156, 167] on div "Suggested for you" at bounding box center [144, 164] width 36 height 6
click at [157, 177] on div at bounding box center [156, 173] width 7 height 7
type input "FFFFFF"
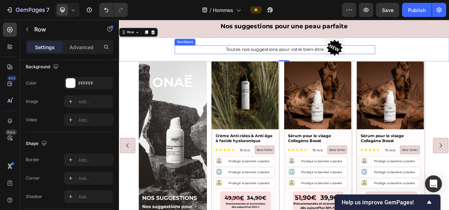
click at [160, 54] on div "Toutes nos suggestions pour votre bien-être Text Block Image Row 0" at bounding box center [331, 57] width 424 height 31
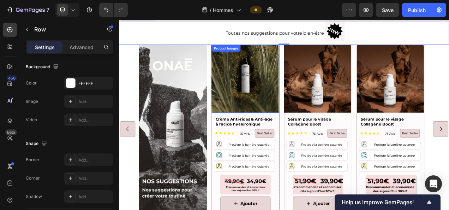
scroll to position [937, 0]
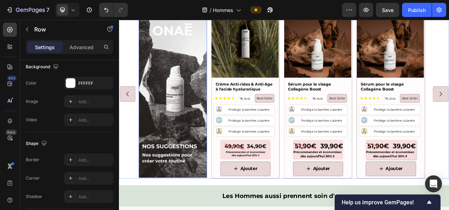
click at [227, 87] on img at bounding box center [189, 115] width 88 height 216
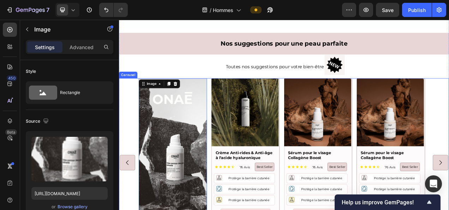
scroll to position [957, 0]
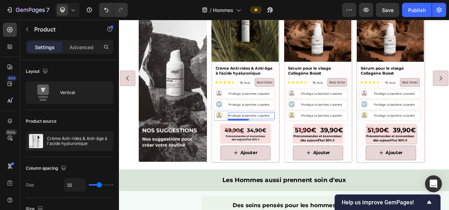
click at [315, 143] on p "Protège la barrière cutanée" at bounding box center [289, 143] width 59 height 7
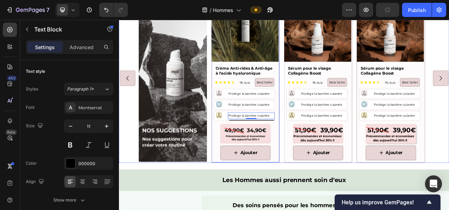
click at [323, 198] on div "Ajouter Add to Cart" at bounding box center [281, 190] width 87 height 24
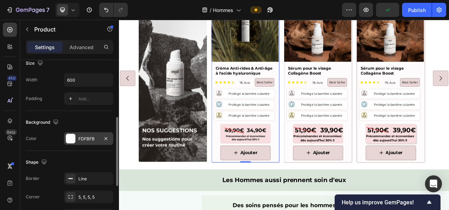
scroll to position [147, 0]
click at [86, 139] on div "FDFBFB" at bounding box center [88, 138] width 20 height 6
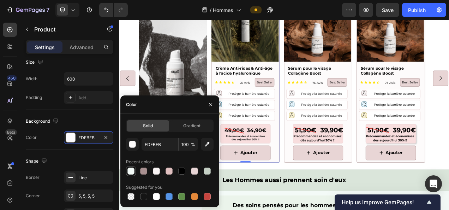
click at [134, 170] on div at bounding box center [131, 170] width 7 height 7
type input "F3FAF7"
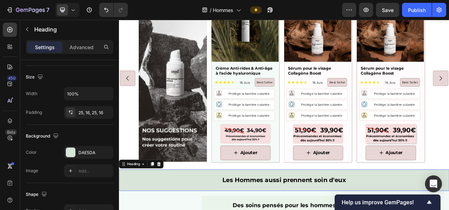
scroll to position [0, 0]
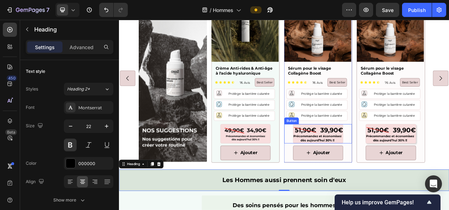
click at [337, 154] on div "Button" at bounding box center [374, 166] width 87 height 25
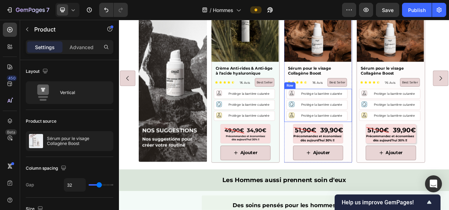
click at [417, 147] on div "Icon Protège la barrière cutanée Text Block Row Icon Protège la barrière cutané…" at bounding box center [374, 129] width 87 height 42
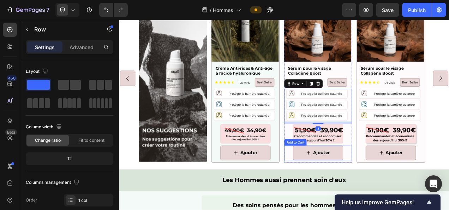
click at [415, 197] on div "Ajouter Add to Cart" at bounding box center [374, 190] width 87 height 19
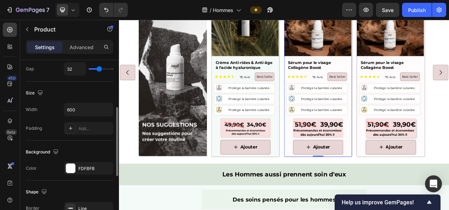
scroll to position [131, 0]
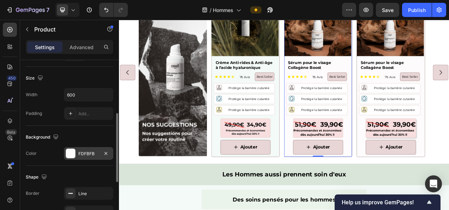
click at [81, 151] on div "FDFBFB" at bounding box center [88, 154] width 20 height 6
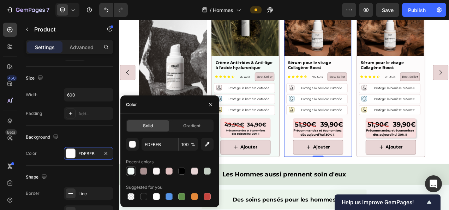
click at [131, 170] on div at bounding box center [131, 170] width 7 height 7
type input "F3FAF7"
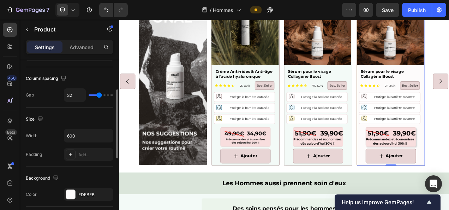
scroll to position [96, 0]
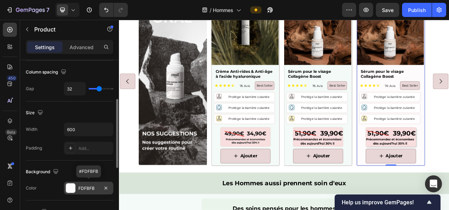
click at [89, 187] on div "FDFBFB" at bounding box center [88, 188] width 20 height 6
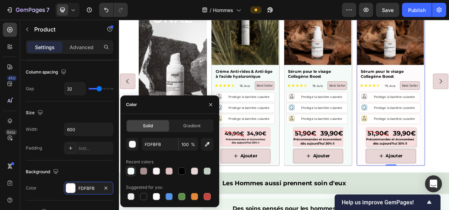
drag, startPoint x: 129, startPoint y: 172, endPoint x: 187, endPoint y: 199, distance: 63.4
click at [129, 172] on div at bounding box center [131, 170] width 7 height 7
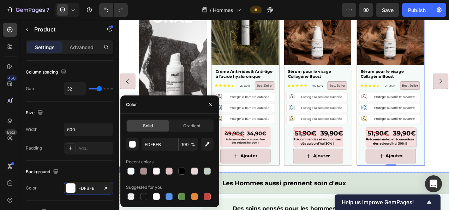
type input "F3FAF7"
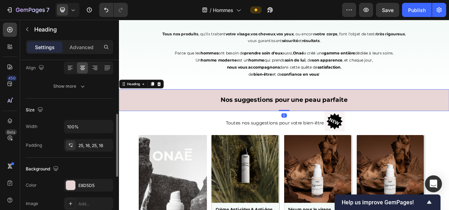
scroll to position [126, 0]
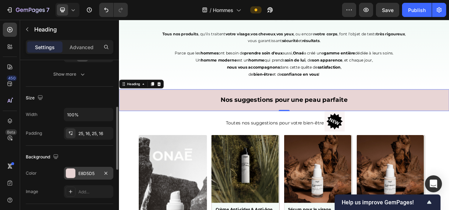
click at [83, 170] on div "E8D5D5" at bounding box center [88, 173] width 20 height 6
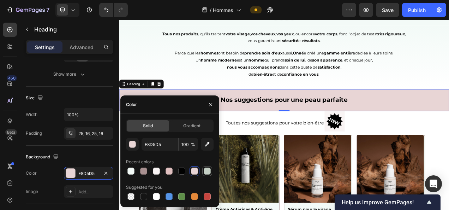
click at [209, 173] on div at bounding box center [207, 170] width 7 height 7
type input "C4CFC4"
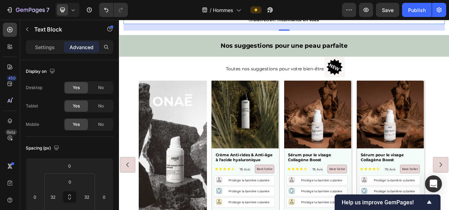
scroll to position [847, 0]
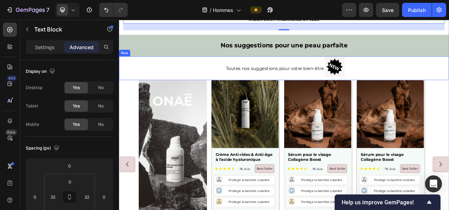
click at [217, 86] on p "Toutes nos suggestions pour votre bien-être" at bounding box center [319, 82] width 256 height 10
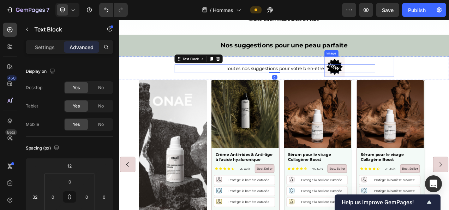
click at [396, 70] on img at bounding box center [396, 80] width 26 height 26
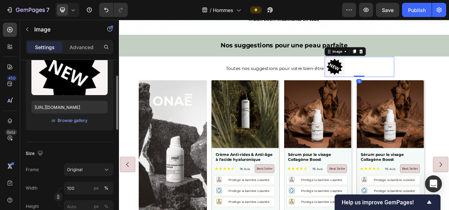
scroll to position [87, 0]
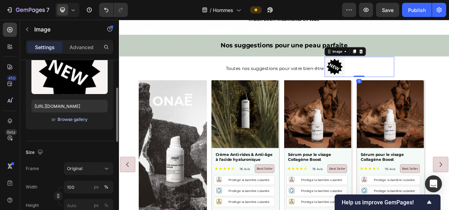
click at [67, 118] on div "Browse gallery" at bounding box center [73, 119] width 30 height 6
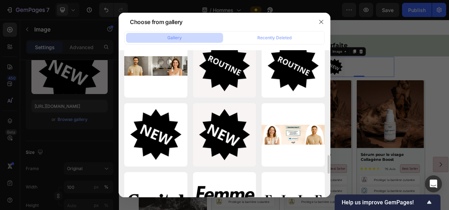
scroll to position [847, 0]
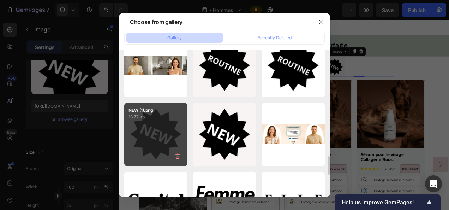
click at [172, 114] on p "13.77 kb" at bounding box center [156, 116] width 55 height 7
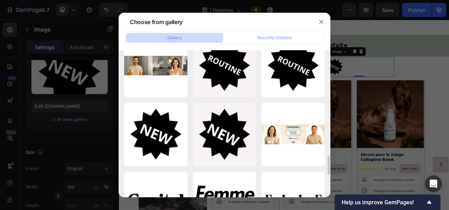
type input "[URL][DOMAIN_NAME]"
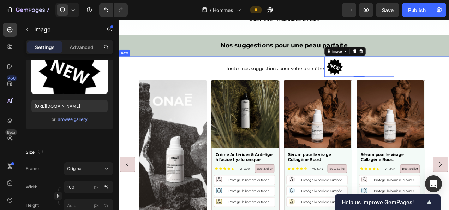
click at [449, 72] on div "Toutes nos suggestions pour votre bien-être Text Block Image 0 Row" at bounding box center [331, 82] width 424 height 31
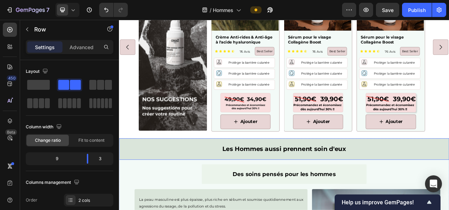
scroll to position [932, 0]
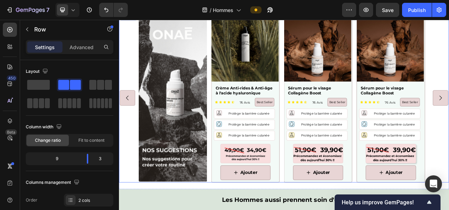
click at [235, 120] on div "Image Product Images Crème Anti-rides & Anti-âge à l'acide hyaluronique Product…" at bounding box center [331, 120] width 373 height 217
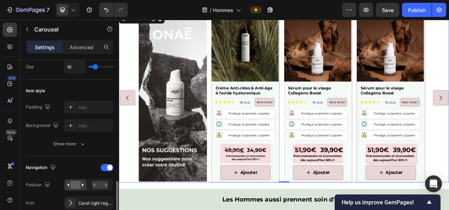
scroll to position [236, 0]
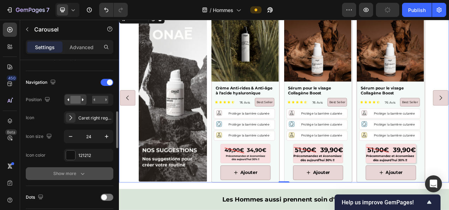
click at [71, 171] on div "Show more" at bounding box center [69, 173] width 33 height 7
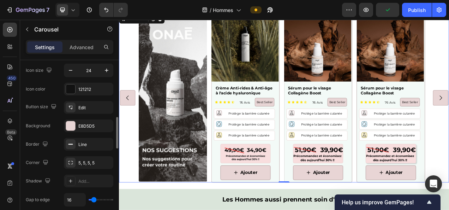
scroll to position [303, 0]
click at [83, 128] on div "E8D5D5" at bounding box center [88, 124] width 49 height 13
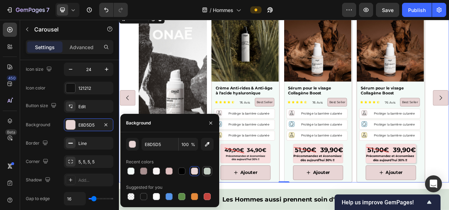
click at [210, 170] on div at bounding box center [207, 170] width 7 height 7
type input "C4CFC4"
click at [135, 60] on div "Image Product Images Crème Anti-rides & Anti-âge à l'acide hyaluronique Product…" at bounding box center [331, 120] width 424 height 217
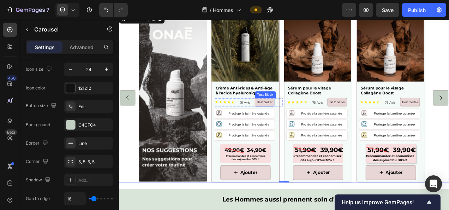
click at [315, 128] on div "Best Seller" at bounding box center [306, 125] width 25 height 11
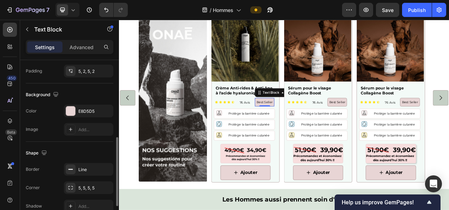
scroll to position [188, 0]
click at [89, 112] on div "E8D5D5" at bounding box center [88, 111] width 20 height 6
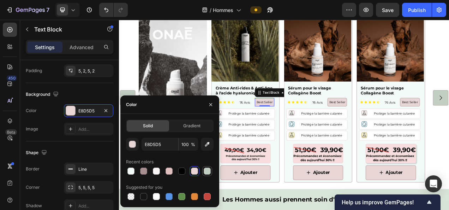
click at [209, 171] on div at bounding box center [207, 170] width 7 height 7
type input "C4CFC4"
click at [391, 125] on p "Best Seller" at bounding box center [399, 125] width 23 height 7
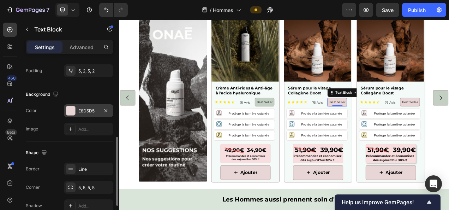
click at [84, 111] on div "E8D5D5" at bounding box center [88, 111] width 20 height 6
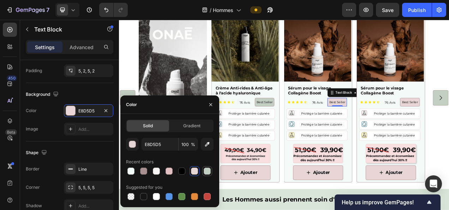
click at [208, 172] on div at bounding box center [207, 170] width 7 height 7
type input "C4CFC4"
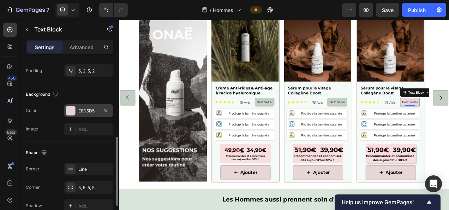
click at [81, 109] on div "E8D5D5" at bounding box center [88, 111] width 20 height 6
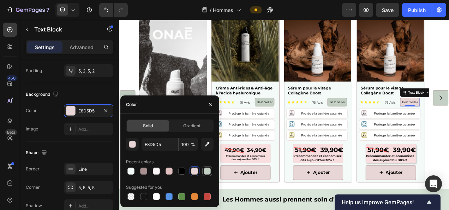
click at [207, 169] on div at bounding box center [207, 170] width 7 height 7
type input "C4CFC4"
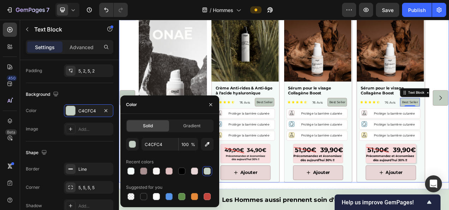
click at [449, 145] on div "Image Product Images Crème Anti-rides & Anti-âge à l'acide hyaluronique Product…" at bounding box center [331, 120] width 424 height 217
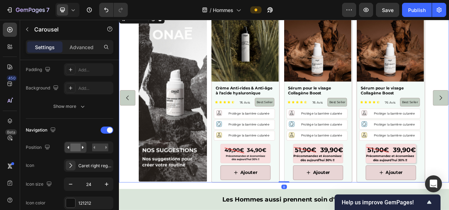
scroll to position [0, 0]
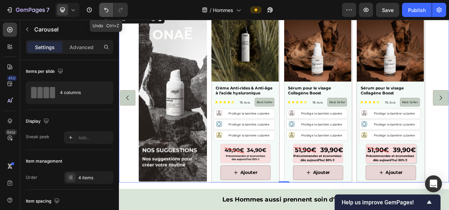
click at [100, 14] on button "Undo/Redo" at bounding box center [106, 10] width 14 height 14
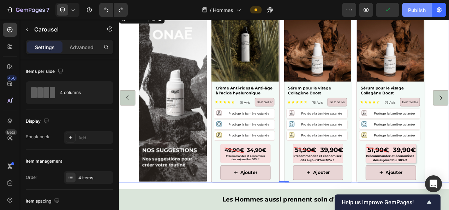
click at [413, 13] on div "Publish" at bounding box center [417, 9] width 18 height 7
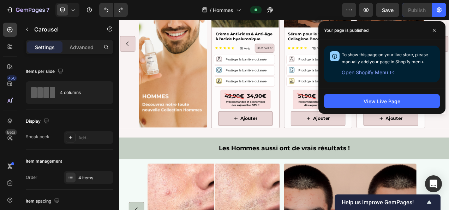
scroll to position [405, 0]
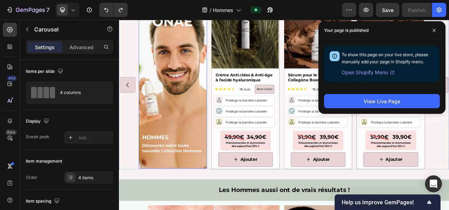
click at [188, 141] on img at bounding box center [189, 103] width 88 height 216
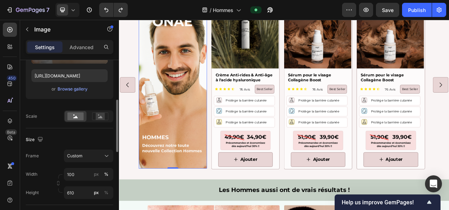
scroll to position [122, 0]
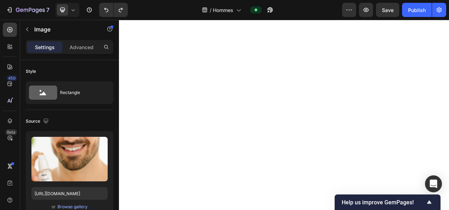
click at [78, 204] on div "Browse gallery" at bounding box center [73, 207] width 30 height 6
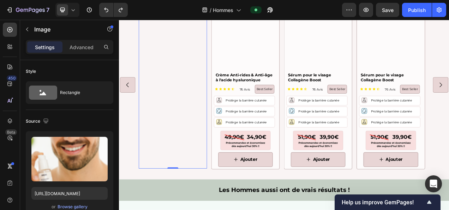
scroll to position [122, 0]
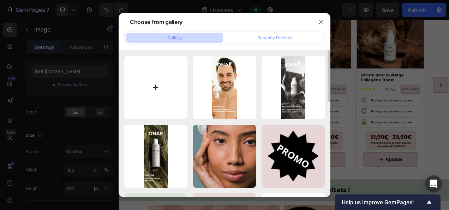
click at [148, 94] on input "file" at bounding box center [155, 87] width 63 height 63
type input "C:\fakepath\-20% sur vos produits avec l’abonnement onaé (19).png"
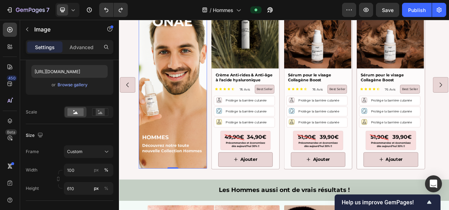
scroll to position [340, 0]
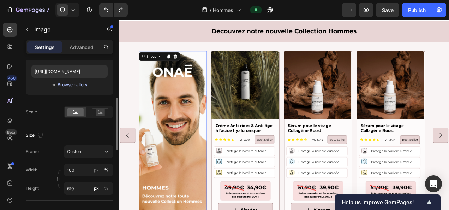
type input "[URL][DOMAIN_NAME]"
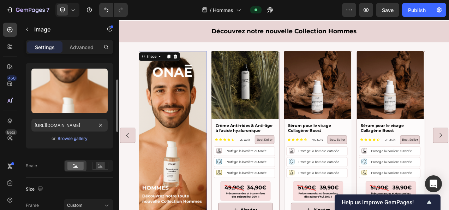
scroll to position [68, 0]
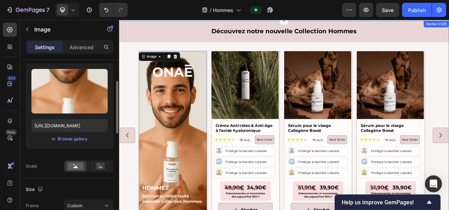
click at [230, 52] on div "Découvrez notre nouvelle Collection Hommes Heading Image 0 Product Images Crème…" at bounding box center [331, 153] width 424 height 264
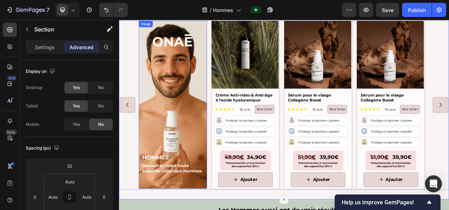
scroll to position [359, 0]
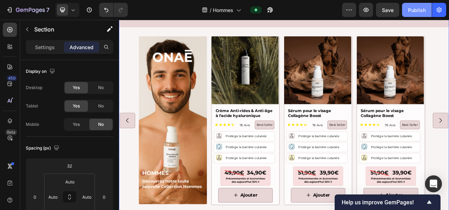
click at [413, 4] on button "Publish" at bounding box center [417, 10] width 30 height 14
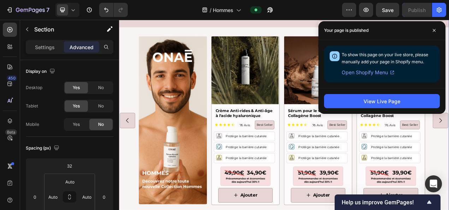
click at [213, 34] on div "Découvrez notre nouvelle Collection Hommes Heading Image Product Images Crème A…" at bounding box center [331, 134] width 424 height 264
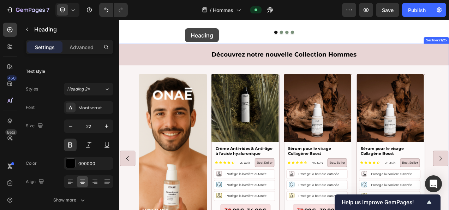
scroll to position [281, 0]
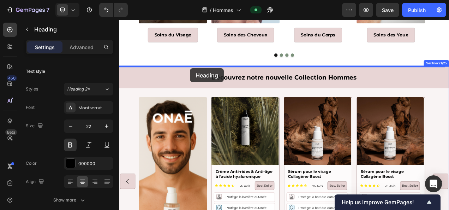
drag, startPoint x: 207, startPoint y: 175, endPoint x: 210, endPoint y: 82, distance: 93.0
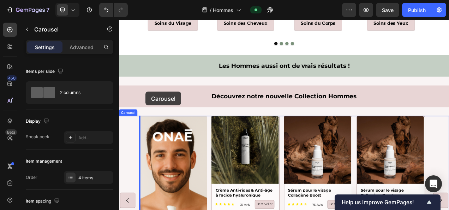
scroll to position [267, 0]
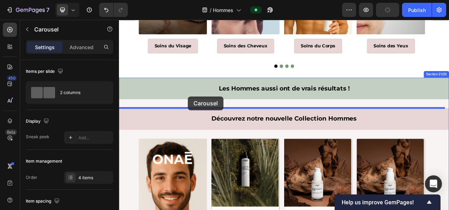
drag, startPoint x: 140, startPoint y: 120, endPoint x: 207, endPoint y: 118, distance: 67.9
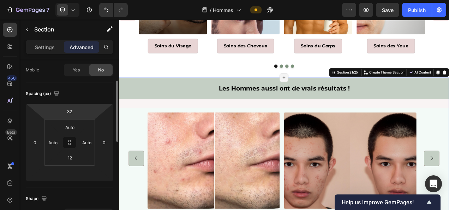
scroll to position [55, 0]
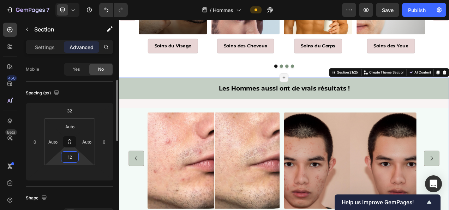
click at [73, 156] on input "12" at bounding box center [70, 157] width 14 height 11
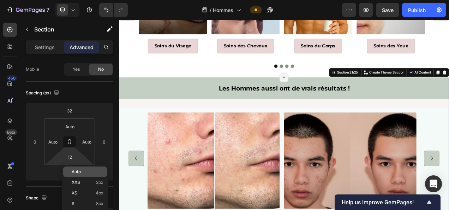
click at [76, 169] on span "Auto" at bounding box center [76, 171] width 9 height 5
type input "Auto"
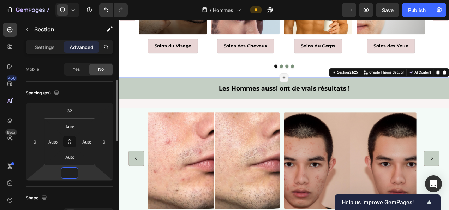
click at [70, 176] on input "number" at bounding box center [70, 172] width 14 height 11
type input "0"
click at [135, 153] on div "Image Image Image Drop element here" at bounding box center [330, 197] width 401 height 129
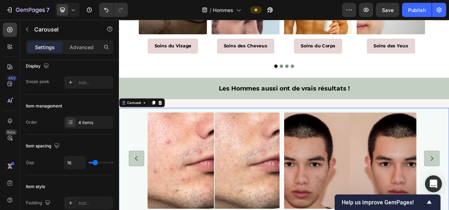
scroll to position [0, 0]
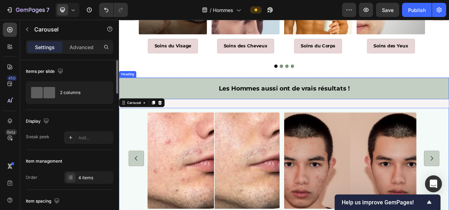
click at [276, 111] on h2 "Les Hommes aussi ont de vrais résultats !" at bounding box center [331, 108] width 424 height 28
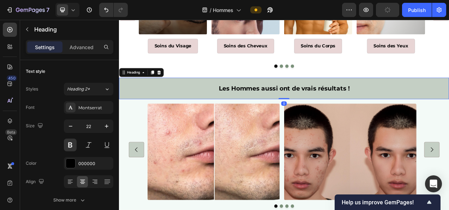
drag, startPoint x: 332, startPoint y: 131, endPoint x: 333, endPoint y: 112, distance: 19.5
click at [333, 112] on div "Les Hommes aussi ont de vrais résultats ! Heading 0" at bounding box center [331, 108] width 424 height 28
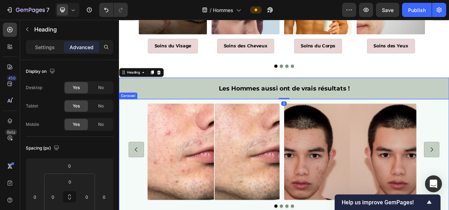
click at [146, 143] on div "Image Image Image Drop element here" at bounding box center [330, 186] width 401 height 129
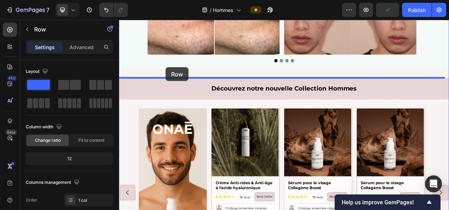
scroll to position [451, 0]
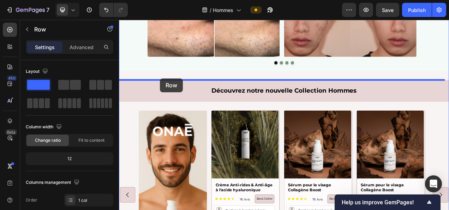
drag, startPoint x: 120, startPoint y: 111, endPoint x: 172, endPoint y: 95, distance: 53.7
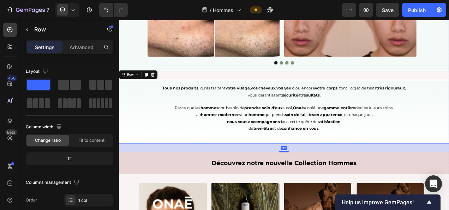
click at [219, 78] on div "Image Image Image Drop element here [GEOGRAPHIC_DATA]" at bounding box center [331, 12] width 424 height 148
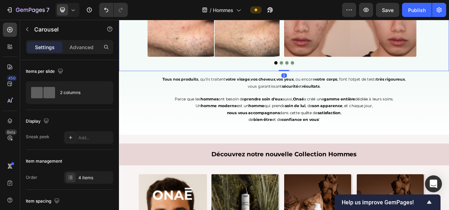
drag, startPoint x: 329, startPoint y: 96, endPoint x: 327, endPoint y: 60, distance: 35.4
click at [327, 60] on div "Image Image Image Drop element here Carousel 0" at bounding box center [331, 12] width 424 height 148
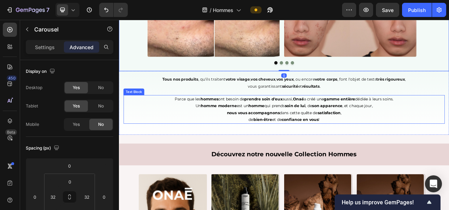
click at [146, 148] on p "de bien-être et de confiance en vous !" at bounding box center [331, 147] width 389 height 9
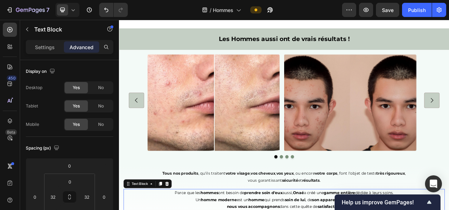
scroll to position [285, 0]
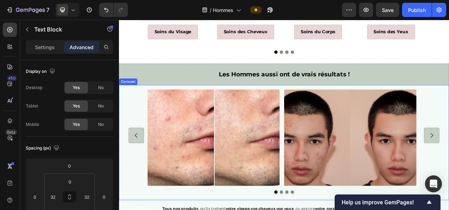
click at [143, 114] on div "Image Image Image Drop element here" at bounding box center [330, 168] width 401 height 129
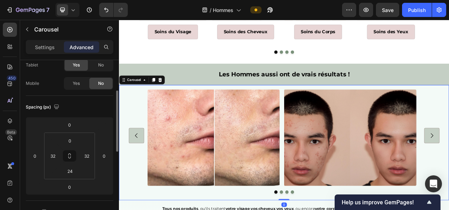
scroll to position [55, 0]
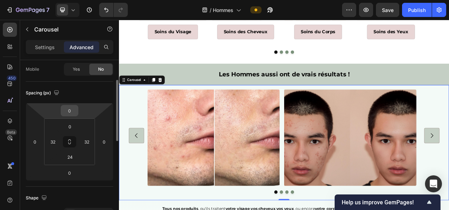
click at [67, 111] on input "0" at bounding box center [70, 110] width 14 height 11
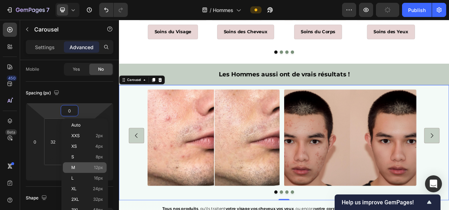
click at [91, 169] on p "M 12px" at bounding box center [87, 167] width 32 height 5
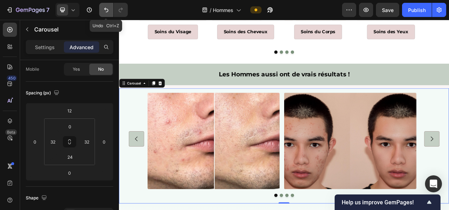
click at [107, 13] on icon "Undo/Redo" at bounding box center [106, 9] width 7 height 7
type input "0"
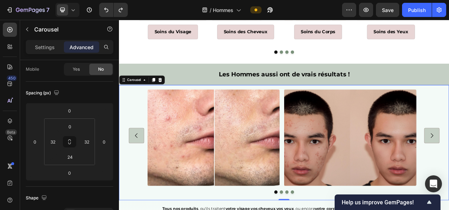
click at [139, 118] on div "Image Image Image Drop element here" at bounding box center [330, 168] width 401 height 129
click at [66, 125] on input "0" at bounding box center [70, 126] width 14 height 11
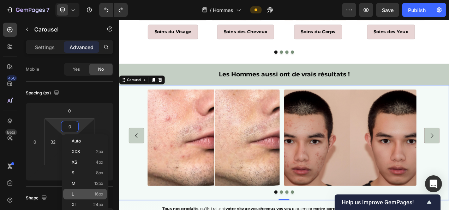
click at [97, 196] on div "L 16px" at bounding box center [85, 194] width 44 height 11
type input "16"
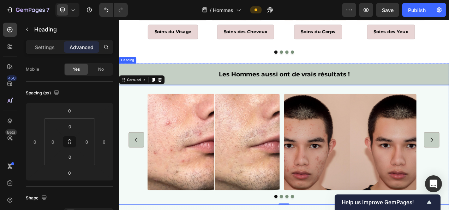
click at [248, 100] on h2 "Les Hommes aussi ont de vrais résultats !" at bounding box center [331, 90] width 424 height 28
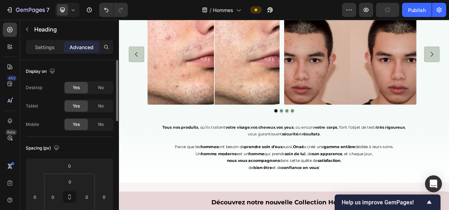
scroll to position [451, 0]
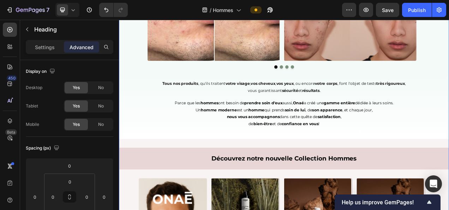
click at [208, 179] on div "Les Hommes aussi ont de vrais résultats ! Heading 0 Image Image Image Drop elem…" at bounding box center [331, 179] width 424 height 538
click at [195, 197] on h2 "Découvrez notre nouvelle Collection Hommes" at bounding box center [331, 198] width 424 height 28
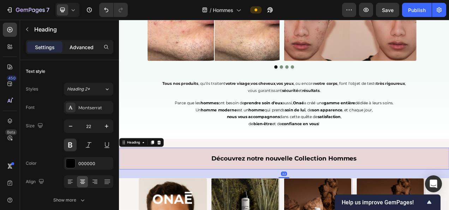
click at [86, 51] on div "Advanced" at bounding box center [81, 46] width 35 height 11
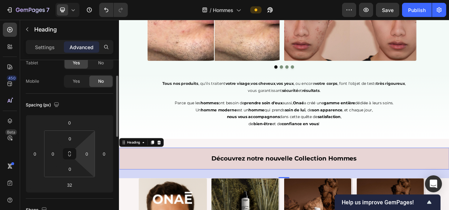
scroll to position [42, 0]
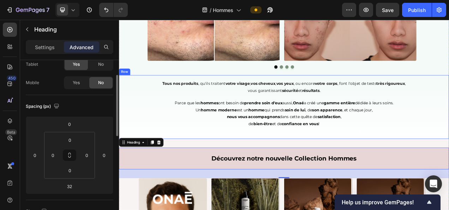
click at [228, 168] on div "Tous nos produits , qu'ils traitent votre visage , vos cheveux , vos yeux , ou …" at bounding box center [331, 132] width 424 height 82
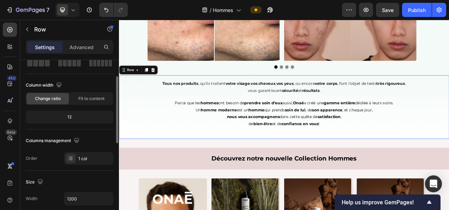
scroll to position [0, 0]
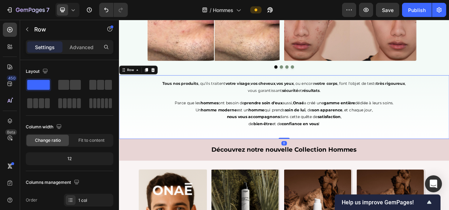
drag, startPoint x: 325, startPoint y: 183, endPoint x: 260, endPoint y: 134, distance: 81.4
click at [330, 164] on div "Tous nos produits , qu'ils traitent votre visage , vos cheveux , vos yeux , ou …" at bounding box center [331, 132] width 424 height 82
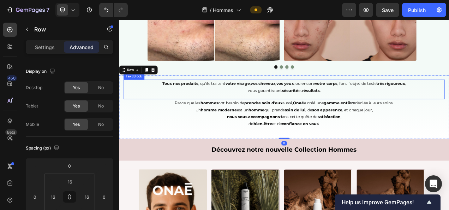
click at [189, 119] on div "Tous nos produits , qu'ils traitent votre visage , vos cheveux , vos yeux , ou …" at bounding box center [331, 108] width 413 height 25
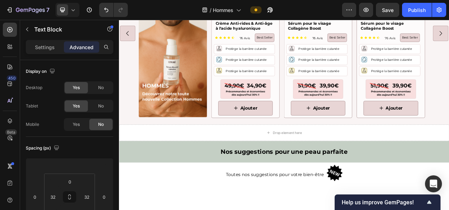
scroll to position [735, 0]
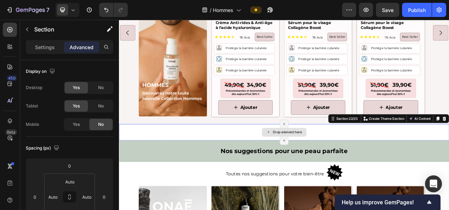
click at [272, 164] on div "Drop element here" at bounding box center [331, 163] width 424 height 21
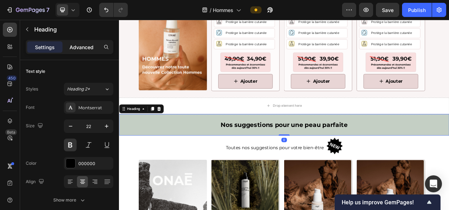
click at [71, 50] on p "Advanced" at bounding box center [82, 46] width 24 height 7
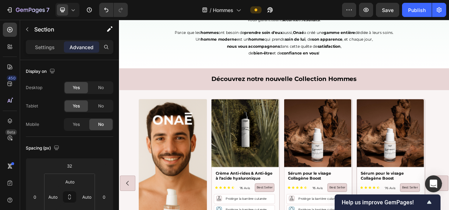
scroll to position [544, 0]
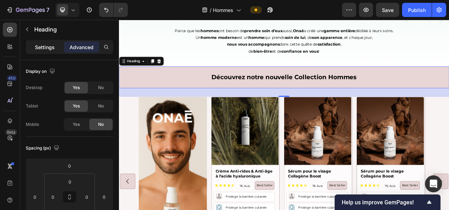
click at [47, 48] on p "Settings" at bounding box center [45, 46] width 20 height 7
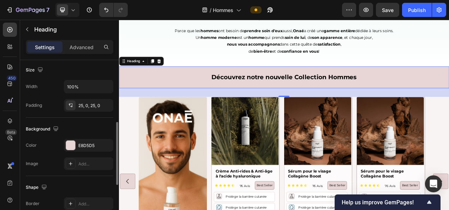
scroll to position [157, 0]
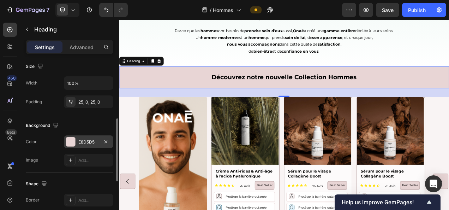
click at [85, 141] on div "E8D5D5" at bounding box center [88, 142] width 20 height 6
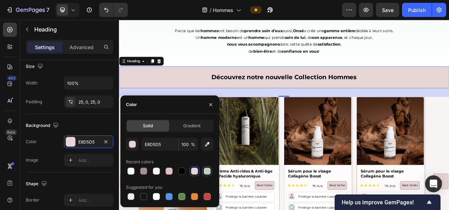
click at [211, 171] on div at bounding box center [207, 170] width 7 height 7
type input "C4CFC4"
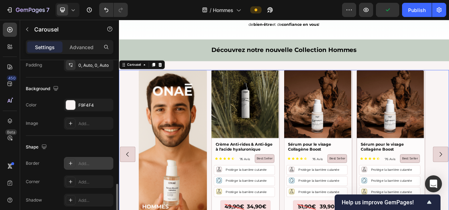
scroll to position [561, 0]
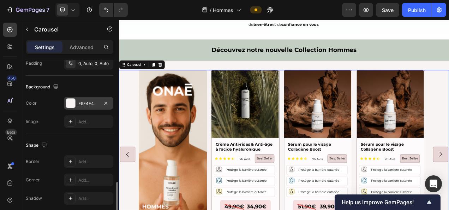
click at [89, 105] on div "F9F4F4" at bounding box center [88, 103] width 49 height 13
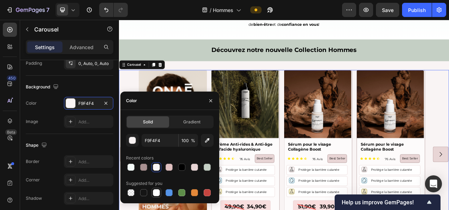
drag, startPoint x: 158, startPoint y: 192, endPoint x: 187, endPoint y: 72, distance: 123.4
click at [158, 192] on div at bounding box center [156, 192] width 7 height 7
type input "FFFFFF"
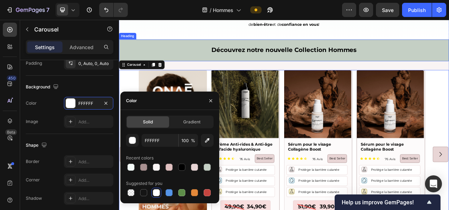
click at [291, 67] on h2 "Découvrez notre nouvelle Collection Hommes" at bounding box center [331, 59] width 424 height 28
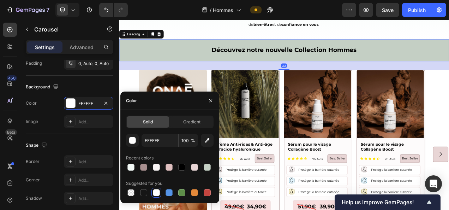
scroll to position [0, 0]
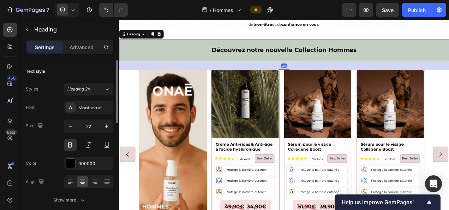
click at [124, 100] on div "Image Product Images Crème Anti-rides & Anti-âge à l'acide hyaluronique Product…" at bounding box center [331, 192] width 424 height 217
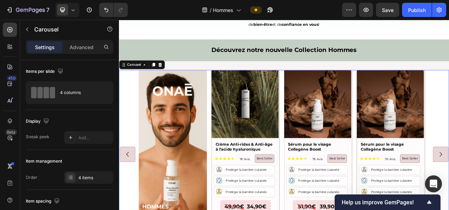
click at [236, 105] on div "Image Product Images Crème Anti-rides & Anti-âge à l'acide hyaluronique Product…" at bounding box center [331, 192] width 373 height 217
click at [123, 210] on div "Image Product Images Crème Anti-rides & Anti-âge à l'acide hyaluronique Product…" at bounding box center [331, 192] width 424 height 217
click at [234, 194] on div "Image Product Images Crème Anti-rides & Anti-âge à l'acide hyaluronique Product…" at bounding box center [331, 192] width 373 height 217
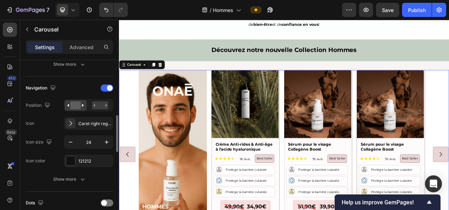
scroll to position [276, 0]
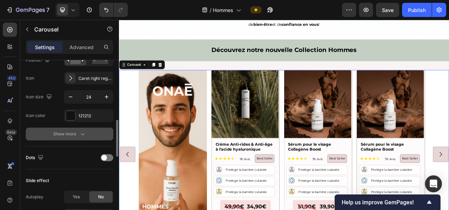
click at [73, 130] on div "Show more" at bounding box center [69, 133] width 33 height 7
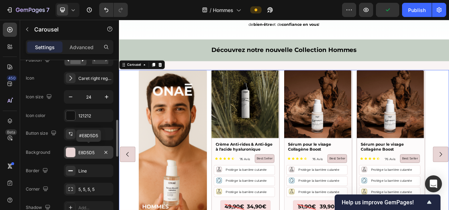
click at [90, 153] on div "E8D5D5" at bounding box center [88, 152] width 20 height 6
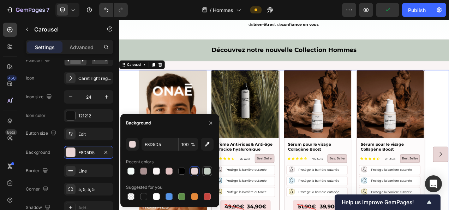
drag, startPoint x: 211, startPoint y: 171, endPoint x: 125, endPoint y: 36, distance: 160.0
click at [211, 171] on div at bounding box center [207, 171] width 8 height 8
type input "C4CFC4"
click at [239, 52] on h2 "Découvrez notre nouvelle Collection Hommes" at bounding box center [331, 59] width 424 height 28
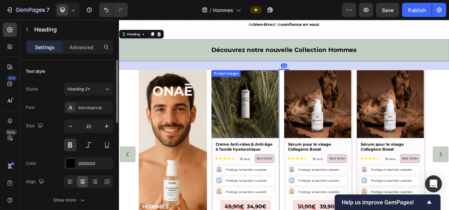
scroll to position [654, 0]
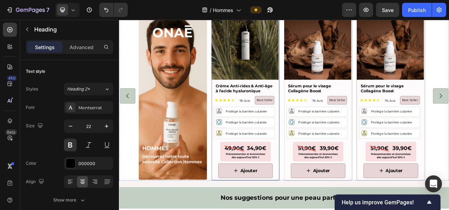
click at [245, 210] on div "Product Images Crème Anti-rides & Anti-âge à l'acide hyaluronique Product Title…" at bounding box center [282, 117] width 88 height 217
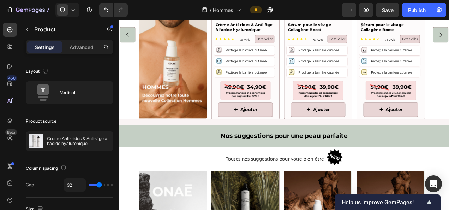
scroll to position [724, 0]
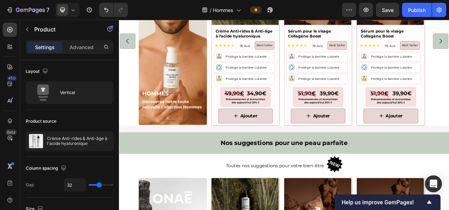
click at [241, 104] on div "Crème Anti-rides & Anti-âge à l'acide hyaluronique Product Title Icon Icon Icon…" at bounding box center [281, 95] width 87 height 117
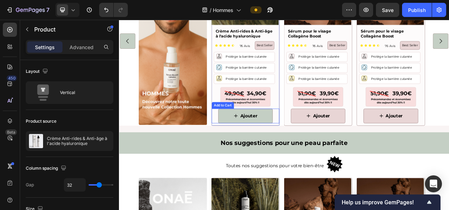
click at [303, 138] on button "Ajouter" at bounding box center [282, 143] width 70 height 19
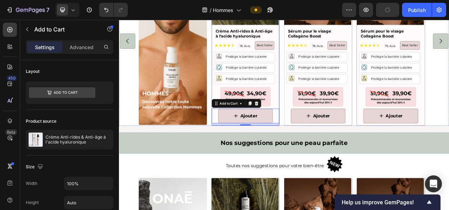
click at [321, 102] on div "Icon Protège la barrière cutanée Text Block Row Icon Protège la barrière cutané…" at bounding box center [281, 82] width 87 height 42
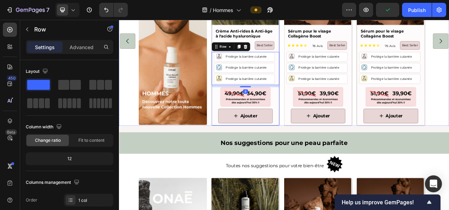
click at [320, 152] on div "Ajouter Add to Cart" at bounding box center [281, 143] width 87 height 24
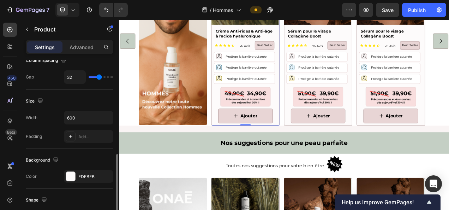
scroll to position [147, 0]
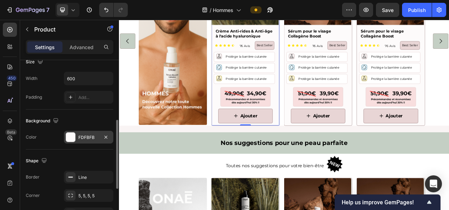
click at [82, 131] on div "FDFBFB" at bounding box center [88, 137] width 49 height 13
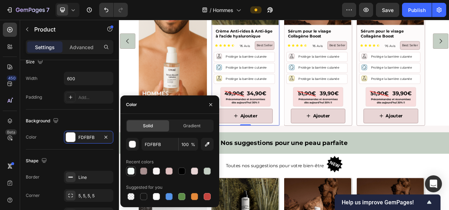
click at [132, 172] on div at bounding box center [131, 170] width 7 height 7
type input "F3FAF7"
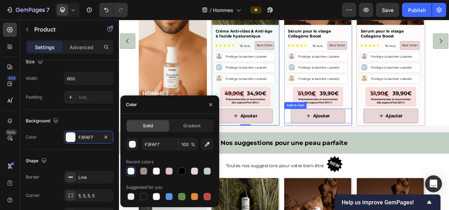
click at [335, 151] on div "Ajouter Add to Cart" at bounding box center [374, 143] width 87 height 19
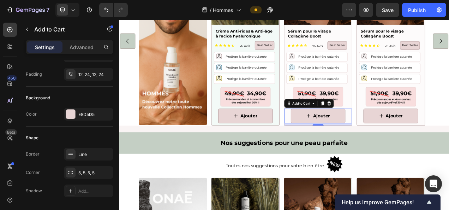
scroll to position [0, 0]
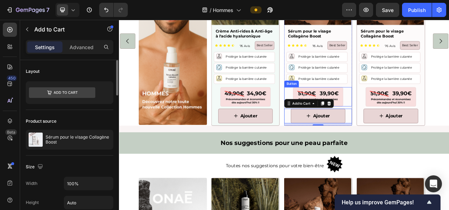
click at [340, 104] on div "Button" at bounding box center [340, 102] width 19 height 8
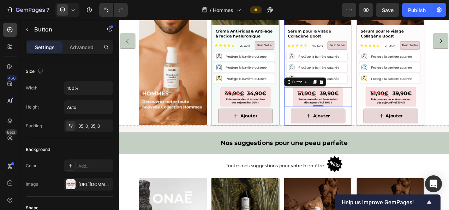
click at [335, 153] on div "Ajouter Add to Cart" at bounding box center [374, 143] width 87 height 24
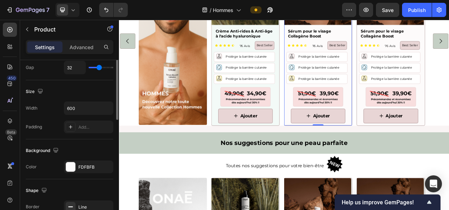
scroll to position [120, 0]
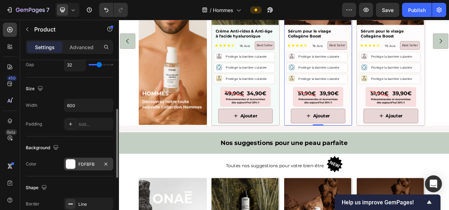
click at [84, 165] on div "FDFBFB" at bounding box center [88, 164] width 20 height 6
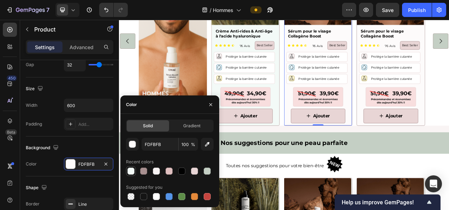
click at [129, 172] on div at bounding box center [131, 170] width 7 height 7
type input "F3FAF7"
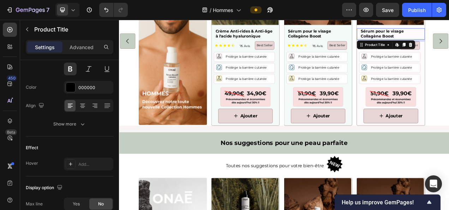
scroll to position [0, 0]
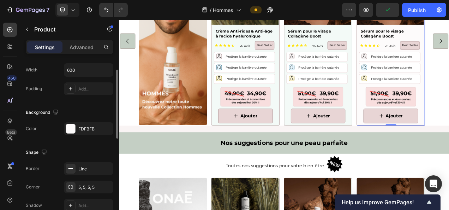
scroll to position [159, 0]
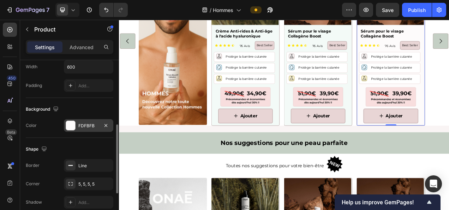
click at [83, 124] on div "FDFBFB" at bounding box center [88, 126] width 20 height 6
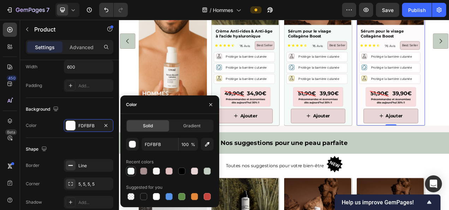
click at [130, 169] on div at bounding box center [131, 170] width 7 height 7
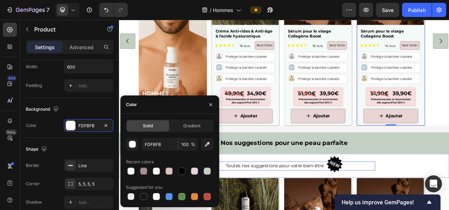
type input "F3FAF7"
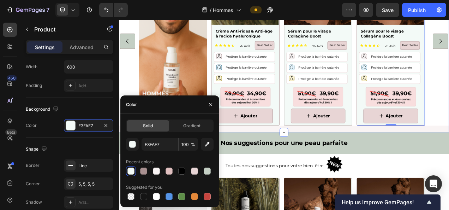
click at [349, 157] on div "Image Product Images Crème Anti-rides & Anti-âge à l'acide hyaluronique Product…" at bounding box center [331, 51] width 424 height 225
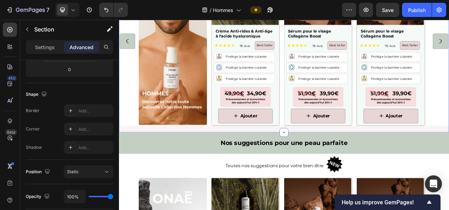
scroll to position [0, 0]
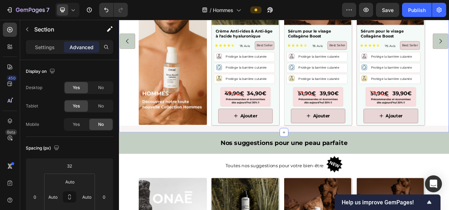
click at [185, 158] on div "Image Product Images Crème Anti-rides & Anti-âge à l'acide hyaluronique Product…" at bounding box center [331, 51] width 424 height 225
click at [50, 46] on p "Settings" at bounding box center [45, 46] width 20 height 7
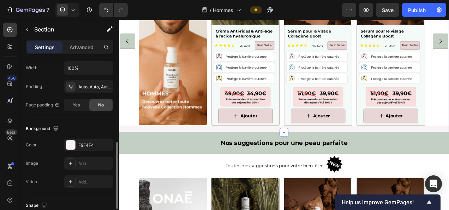
scroll to position [184, 0]
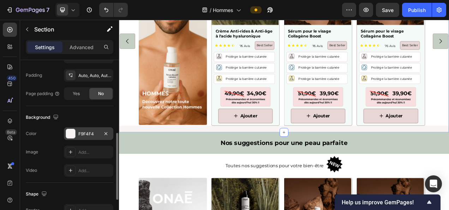
click at [87, 129] on div "F9F4F4" at bounding box center [88, 133] width 49 height 13
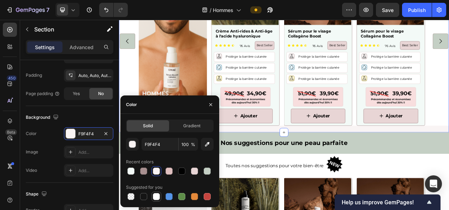
click at [155, 194] on div at bounding box center [156, 196] width 7 height 7
type input "FFFFFF"
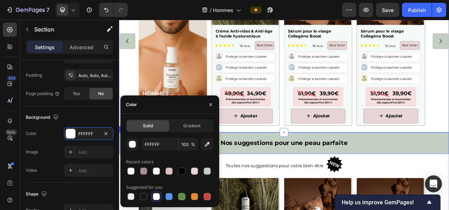
click at [319, 176] on h2 "Nos suggestions pour une peau parfaite" at bounding box center [331, 178] width 424 height 28
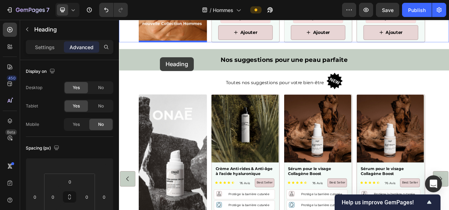
scroll to position [821, 0]
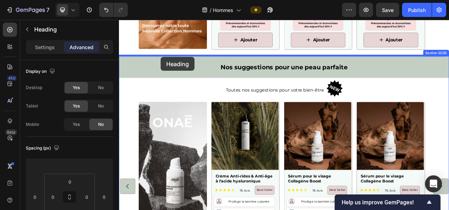
drag, startPoint x: 172, startPoint y: 195, endPoint x: 172, endPoint y: 67, distance: 127.6
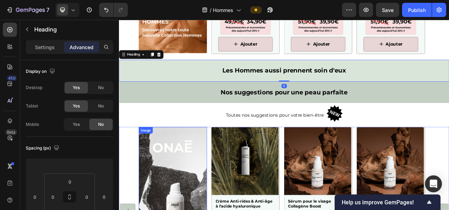
scroll to position [809, 0]
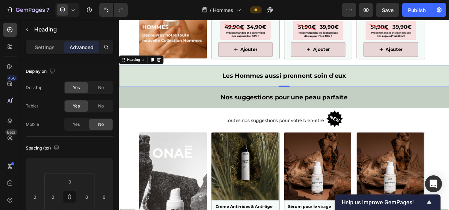
click at [196, 94] on h2 "Les Hommes aussi prennent soin d'eux" at bounding box center [331, 92] width 424 height 28
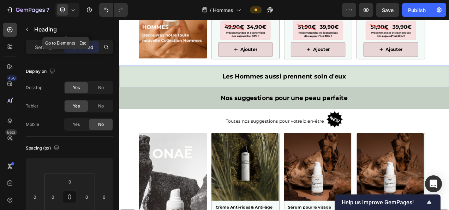
click at [46, 39] on div "Heading" at bounding box center [66, 30] width 92 height 20
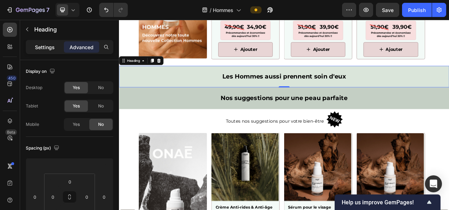
click at [43, 51] on div "Settings" at bounding box center [44, 46] width 35 height 11
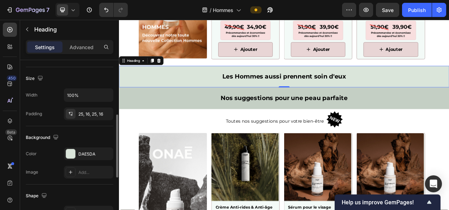
scroll to position [146, 0]
click at [81, 157] on div "DAE5DA" at bounding box center [88, 153] width 49 height 13
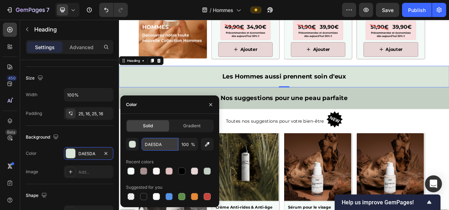
click at [155, 145] on input "DAE5DA" at bounding box center [160, 144] width 37 height 13
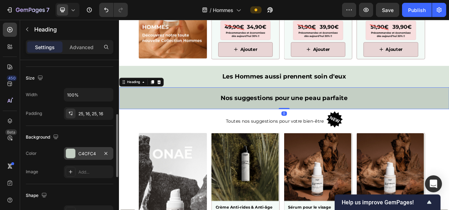
click at [82, 157] on div "C4CFC4" at bounding box center [88, 153] width 49 height 13
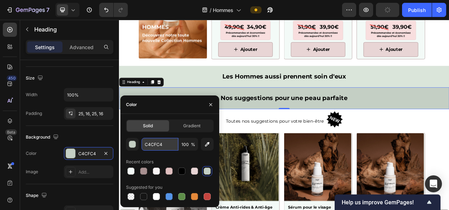
click at [157, 144] on input "C4CFC4" at bounding box center [160, 144] width 37 height 13
paste input "DAE5DA"
type input "DAE5DA"
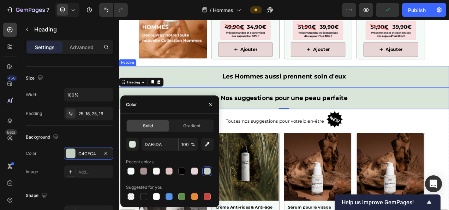
click at [449, 96] on p "Les Hommes aussi prennent soin d'eux" at bounding box center [331, 93] width 413 height 10
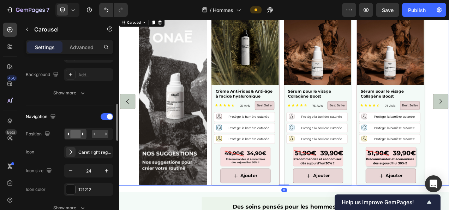
scroll to position [243, 0]
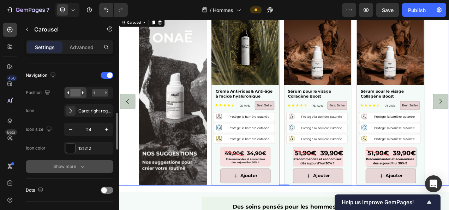
click at [71, 167] on div "Show more" at bounding box center [69, 166] width 33 height 7
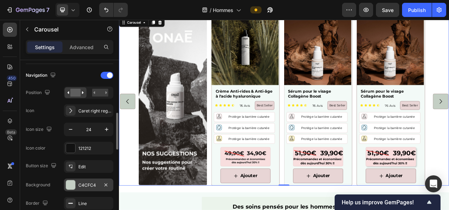
click at [93, 183] on div "C4CFC4" at bounding box center [88, 185] width 20 height 6
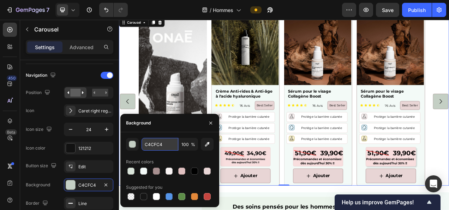
click at [164, 147] on input "C4CFC4" at bounding box center [160, 144] width 37 height 13
paste input "DAE5DA"
type input "DAE5DA"
click at [327, 120] on div "Image Product Images Crème Anti-rides & Anti-âge à l'acide hyaluronique Product…" at bounding box center [331, 124] width 373 height 217
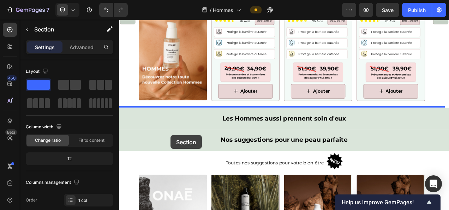
scroll to position [764, 0]
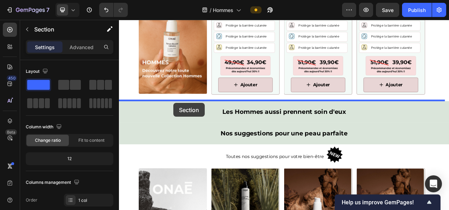
drag, startPoint x: 210, startPoint y: 129, endPoint x: 189, endPoint y: 126, distance: 21.0
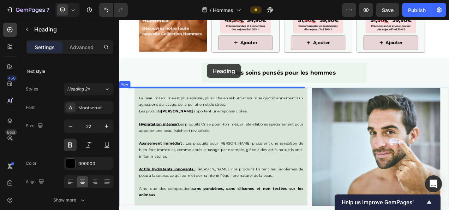
scroll to position [796, 0]
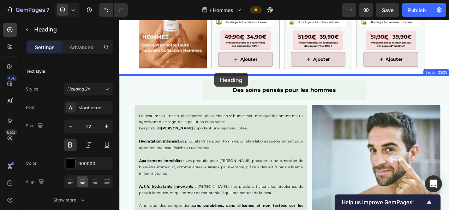
drag, startPoint x: 203, startPoint y: 187, endPoint x: 241, endPoint y: 88, distance: 106.2
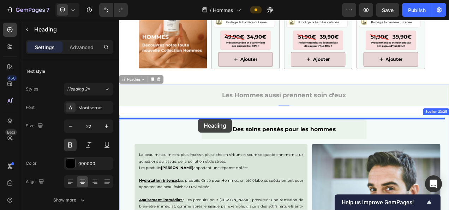
drag, startPoint x: 229, startPoint y: 120, endPoint x: 220, endPoint y: 146, distance: 27.5
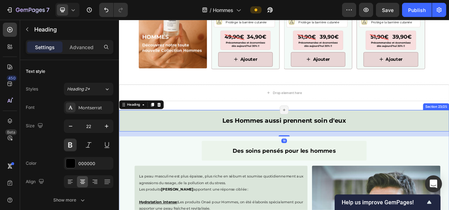
click at [194, 183] on div "Des soins pensés pour les hommes Text Block" at bounding box center [331, 187] width 424 height 25
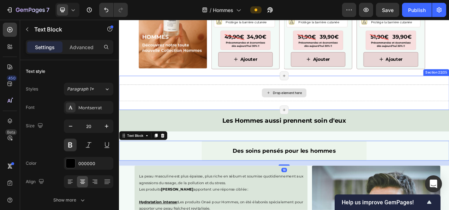
click at [279, 120] on div "Drop element here" at bounding box center [331, 113] width 424 height 21
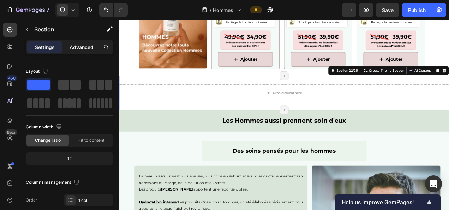
click at [86, 46] on p "Advanced" at bounding box center [82, 46] width 24 height 7
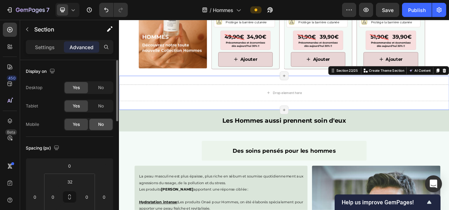
click at [102, 126] on span "No" at bounding box center [101, 124] width 6 height 6
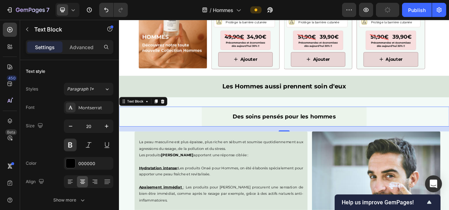
click at [190, 146] on div "Des soins pensés pour les hommes Text Block 0" at bounding box center [331, 143] width 424 height 25
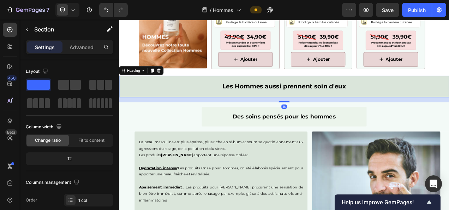
click at [264, 114] on h2 "Les Hommes aussi prennent soin d'eux" at bounding box center [331, 106] width 424 height 28
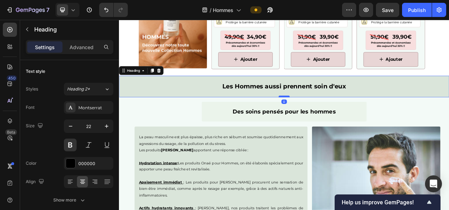
drag, startPoint x: 330, startPoint y: 124, endPoint x: 334, endPoint y: 116, distance: 8.7
click at [334, 117] on div at bounding box center [331, 118] width 14 height 2
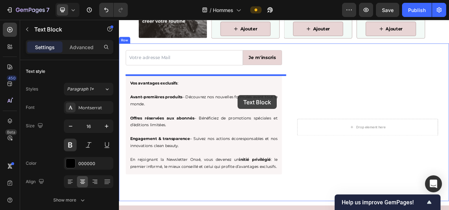
scroll to position [1522, 0]
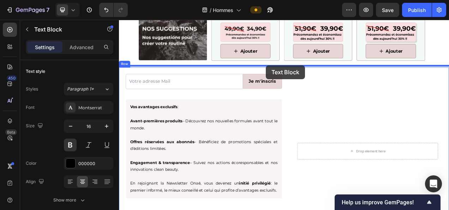
drag, startPoint x: 197, startPoint y: 60, endPoint x: 308, endPoint y: 78, distance: 112.1
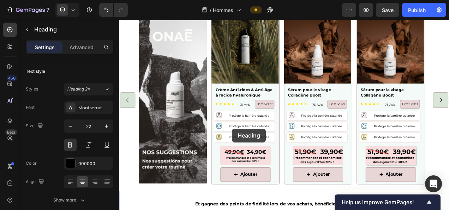
scroll to position [1439, 0]
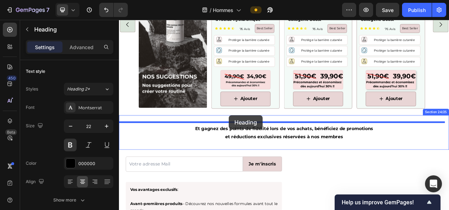
drag, startPoint x: 226, startPoint y: 109, endPoint x: 260, endPoint y: 142, distance: 47.7
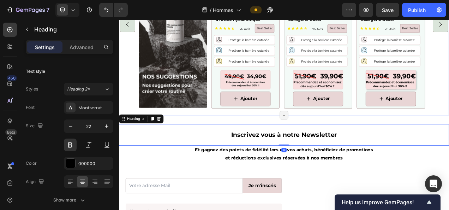
click at [363, 137] on div "Nos suggestions pour une peau parfaite Heading Toutes nos suggestions pour votr…" at bounding box center [331, 0] width 424 height 283
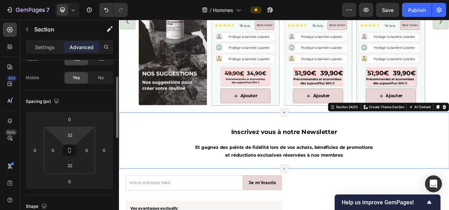
scroll to position [47, 0]
click at [68, 134] on input "32" at bounding box center [70, 134] width 14 height 11
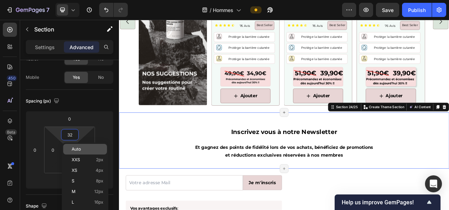
click at [88, 148] on p "Auto" at bounding box center [88, 149] width 32 height 5
type input "Auto"
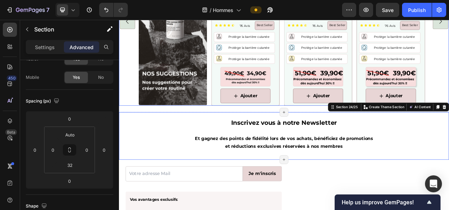
click at [140, 87] on div "Image Product Images Crème Anti-rides & Anti-âge à l'acide hyaluronique Product…" at bounding box center [331, 22] width 424 height 217
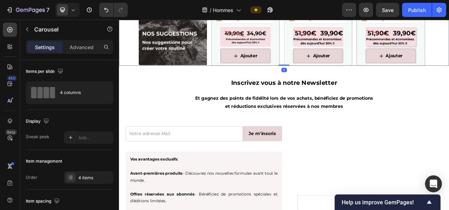
scroll to position [1470, 0]
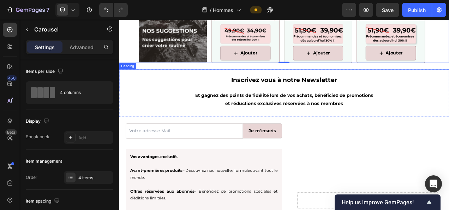
click at [270, 94] on h2 "Inscrivez vous à notre Newsletter" at bounding box center [331, 97] width 424 height 28
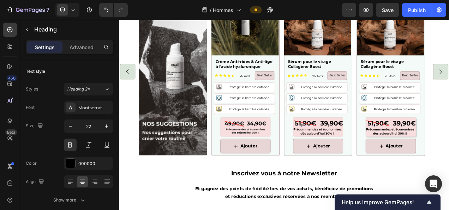
scroll to position [1401, 0]
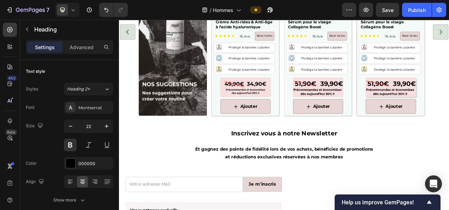
click at [272, 169] on h2 "Inscrivez vous à notre Newsletter" at bounding box center [331, 166] width 424 height 28
click at [267, 187] on p "Et gagnez des points de fidélité lors de vos achats, bénéficiez de promotions" at bounding box center [331, 186] width 423 height 10
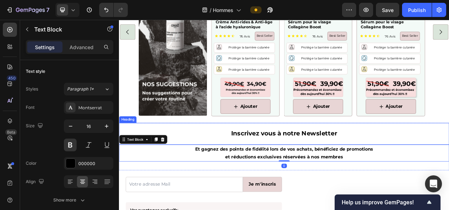
click at [239, 166] on p "Inscrivez vous à notre Newsletter" at bounding box center [331, 166] width 413 height 10
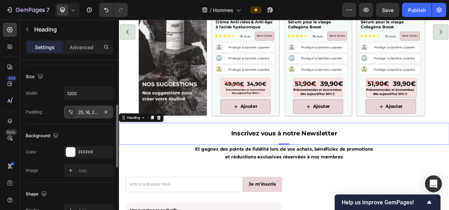
scroll to position [148, 0]
click at [86, 149] on div "FFFFFF" at bounding box center [94, 151] width 33 height 6
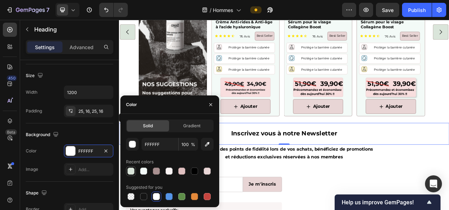
click at [129, 170] on div at bounding box center [131, 170] width 7 height 7
type input "DAE5DA"
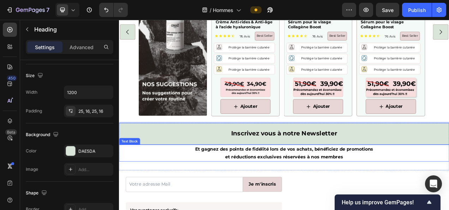
click at [221, 198] on p "et réductions exclusives réservées à nos membres" at bounding box center [331, 196] width 423 height 10
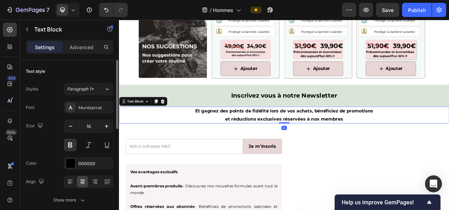
scroll to position [1483, 0]
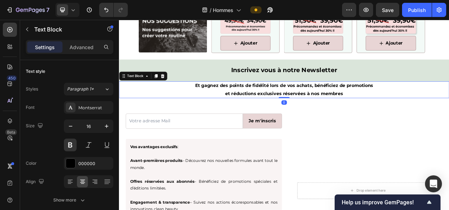
click at [245, 106] on p "Et gagnez des points de fidélité lors de vos achats, bénéficiez de promotions" at bounding box center [331, 104] width 423 height 10
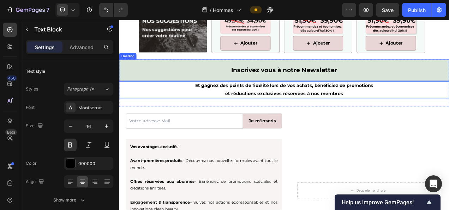
click at [243, 80] on p "Inscrivez vous à notre Newsletter" at bounding box center [331, 85] width 413 height 10
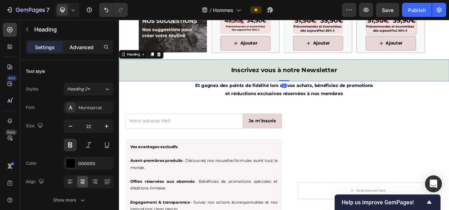
click at [81, 48] on p "Advanced" at bounding box center [82, 46] width 24 height 7
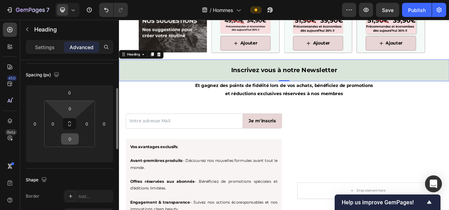
scroll to position [74, 0]
click at [71, 136] on input "0" at bounding box center [70, 138] width 14 height 11
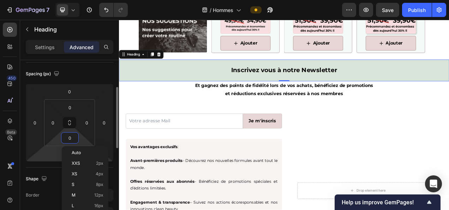
click at [57, 0] on html "7 Version history / Hommes Preview Save Publish 450 Beta Sections(18) Elements(…" at bounding box center [224, 0] width 449 height 0
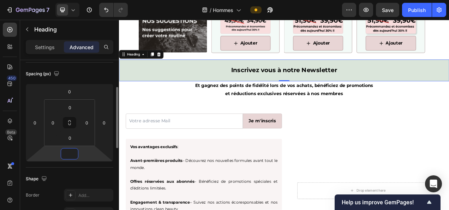
click at [73, 0] on html "7 Version history / Hommes Preview Save Publish 450 Beta Sections(18) Elements(…" at bounding box center [224, 0] width 449 height 0
click at [71, 155] on input "0" at bounding box center [70, 153] width 14 height 11
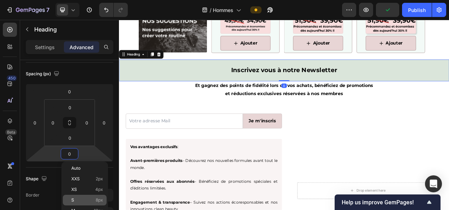
click at [94, 203] on div "S 8px" at bounding box center [85, 200] width 44 height 11
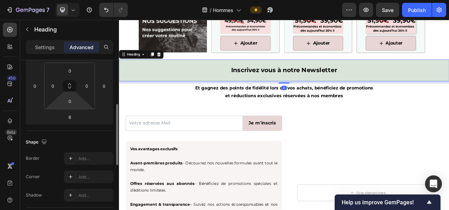
scroll to position [114, 0]
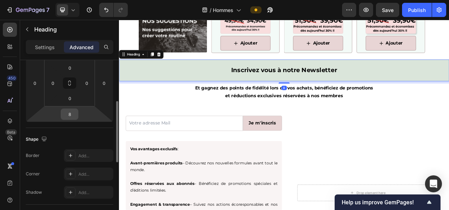
click at [68, 110] on input "8" at bounding box center [70, 114] width 14 height 11
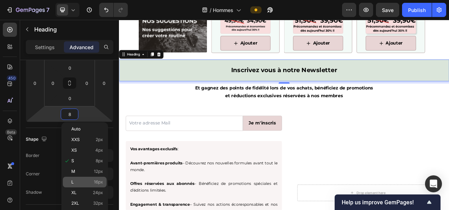
click at [98, 179] on div "L 16px" at bounding box center [85, 182] width 44 height 11
type input "16"
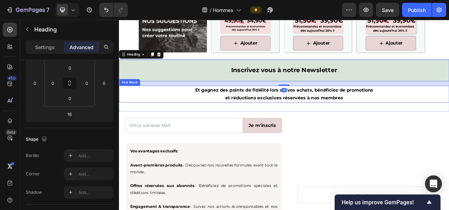
click at [194, 128] on div "Inscrivez vous à notre Newsletter Heading 16 Et gagnez des points de fidélité l…" at bounding box center [331, 104] width 424 height 66
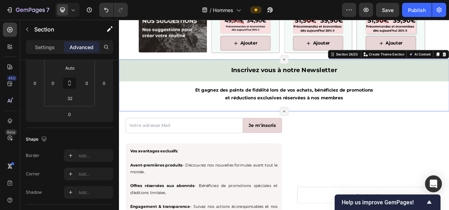
scroll to position [0, 0]
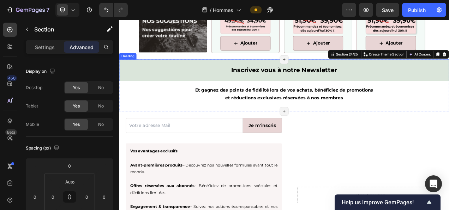
click at [249, 93] on h2 "Inscrivez vous à notre Newsletter" at bounding box center [331, 85] width 424 height 28
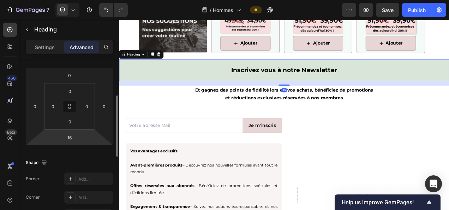
scroll to position [93, 0]
click at [76, 137] on input "16" at bounding box center [70, 135] width 14 height 11
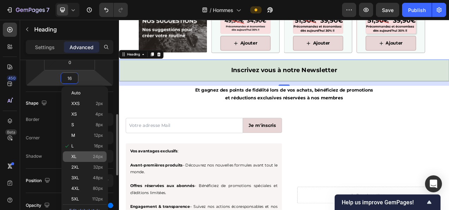
scroll to position [150, 0]
click at [94, 153] on div "XL 24px" at bounding box center [85, 156] width 44 height 11
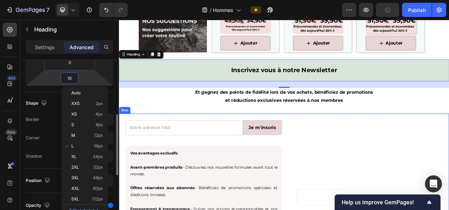
type input "24"
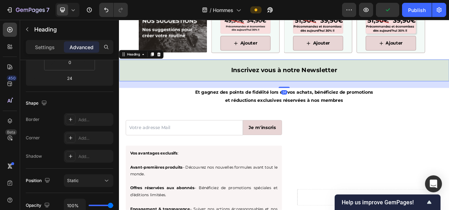
click at [220, 87] on h2 "Inscrivez vous à notre Newsletter" at bounding box center [331, 85] width 424 height 28
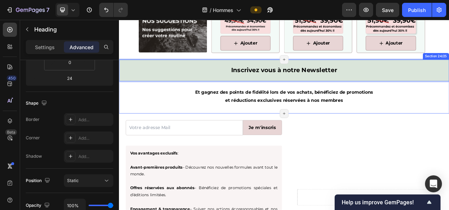
scroll to position [1504, 0]
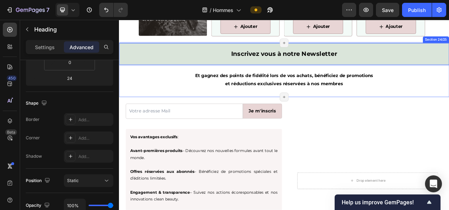
click at [233, 106] on div "Inscrivez vous à notre Newsletter Heading 24 Et gagnez des points de fidélité l…" at bounding box center [331, 83] width 424 height 69
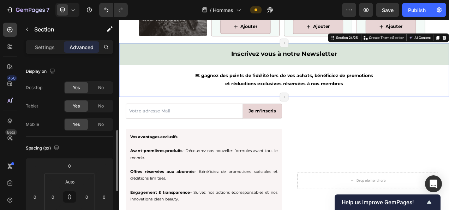
scroll to position [54, 0]
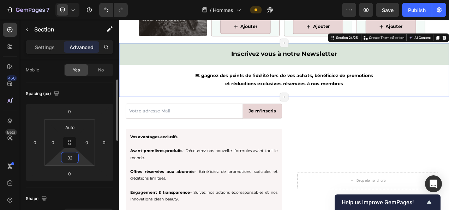
click at [67, 152] on input "32" at bounding box center [70, 157] width 14 height 11
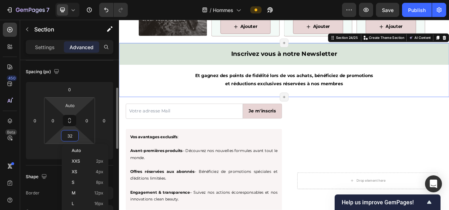
scroll to position [78, 0]
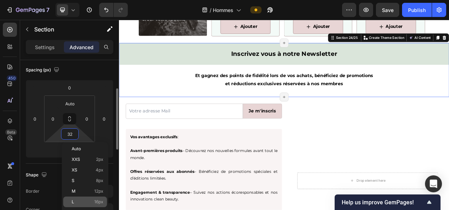
click at [94, 199] on span "16px" at bounding box center [98, 201] width 9 height 5
type input "16"
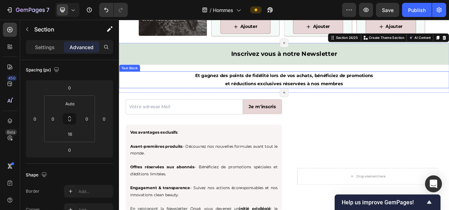
click at [205, 82] on div "Inscrivez vous à notre Newsletter Heading Et gagnez des points de fidélité lors…" at bounding box center [331, 78] width 424 height 58
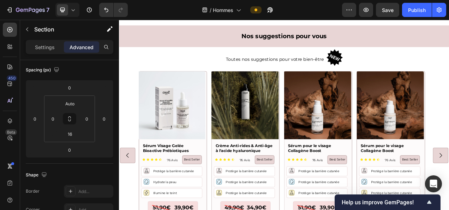
scroll to position [1796, 0]
drag, startPoint x: 266, startPoint y: 38, endPoint x: 266, endPoint y: 104, distance: 65.4
click at [266, 38] on h2 "Nos suggestions pour vous" at bounding box center [331, 41] width 424 height 28
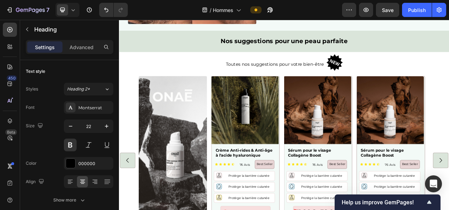
scroll to position [1236, 0]
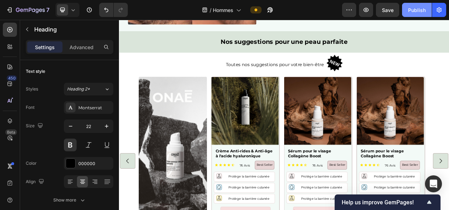
click at [410, 6] on div "Publish" at bounding box center [417, 9] width 18 height 7
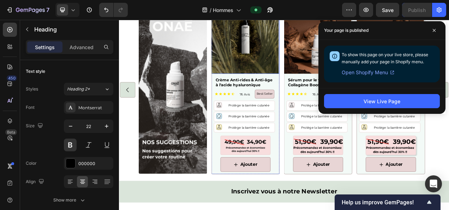
scroll to position [1488, 0]
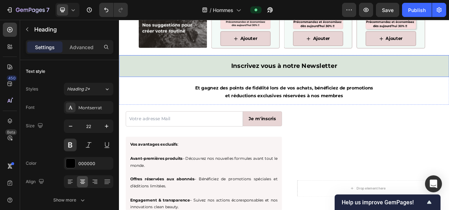
click at [136, 74] on h2 "Inscrivez vous à notre Newsletter" at bounding box center [331, 79] width 424 height 28
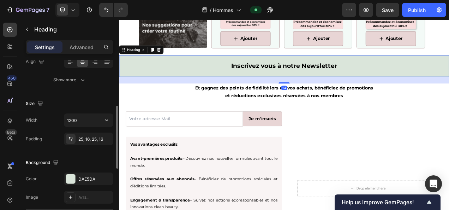
scroll to position [121, 0]
click at [110, 118] on icon "button" at bounding box center [106, 119] width 7 height 7
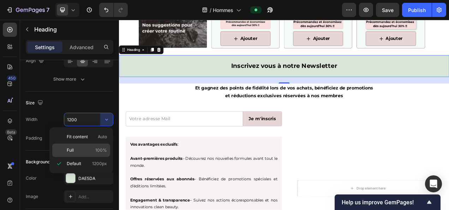
click at [88, 148] on p "Full 100%" at bounding box center [87, 150] width 40 height 6
type input "100%"
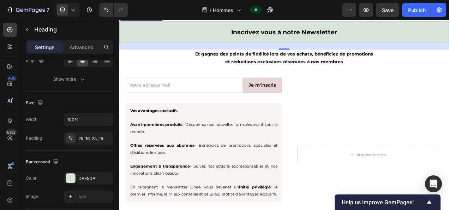
scroll to position [1533, 0]
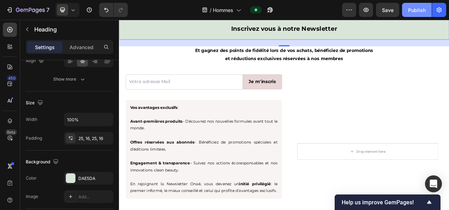
click at [418, 9] on div "Publish" at bounding box center [417, 9] width 18 height 7
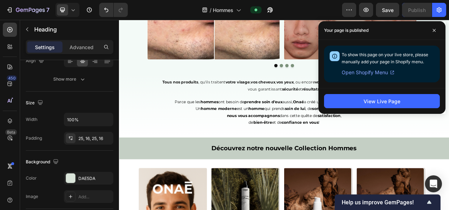
scroll to position [452, 0]
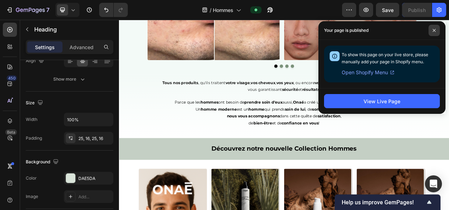
click at [437, 32] on span at bounding box center [434, 30] width 11 height 11
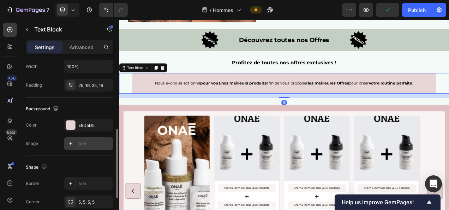
scroll to position [176, 0]
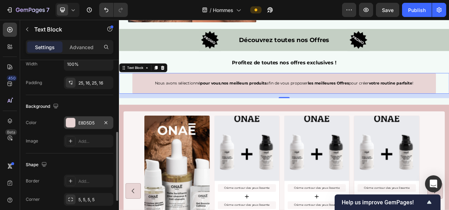
click at [83, 122] on div "E8D5D5" at bounding box center [88, 123] width 20 height 6
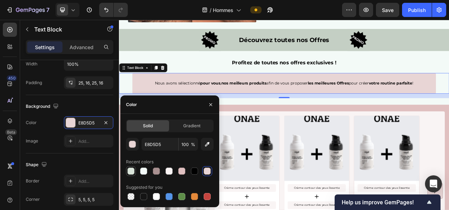
click at [131, 172] on div at bounding box center [131, 170] width 7 height 7
type input "DAE5DA"
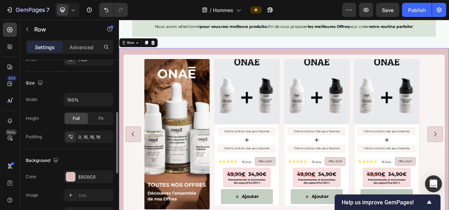
scroll to position [141, 0]
click at [83, 171] on div "E0C0C0" at bounding box center [88, 176] width 49 height 13
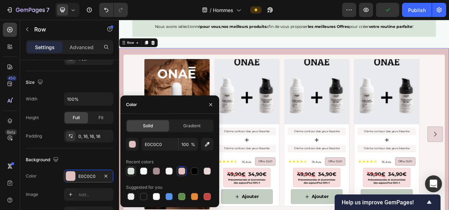
drag, startPoint x: 131, startPoint y: 173, endPoint x: 144, endPoint y: 44, distance: 130.0
click at [131, 173] on div at bounding box center [131, 170] width 7 height 7
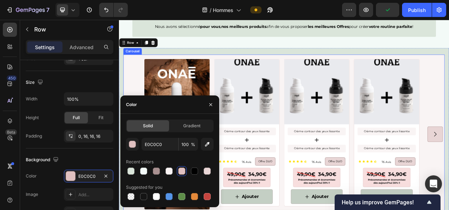
type input "DAE5DA"
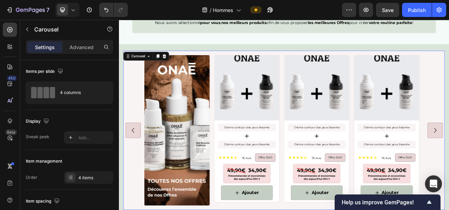
scroll to position [1316, 0]
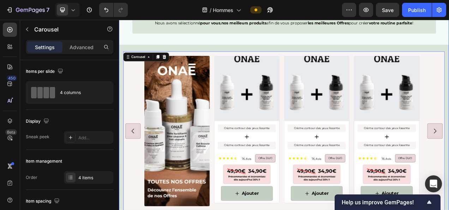
click at [215, 45] on div "Profitez de toutes nos offres exclusives ! Text Block Nous avons sélectionné po…" at bounding box center [331, 135] width 424 height 288
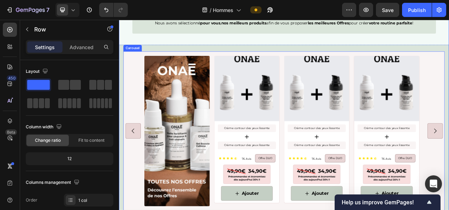
click at [140, 78] on div "Image Product Images Crème contour des yeux lissante Text Block Icon Crème cont…" at bounding box center [331, 162] width 410 height 193
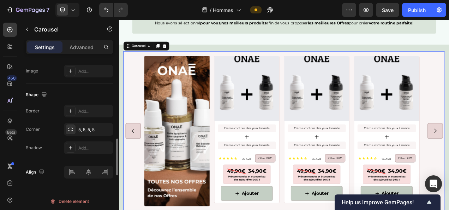
scroll to position [562, 0]
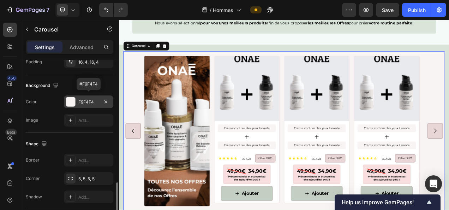
click at [90, 99] on div "F9F4F4" at bounding box center [88, 102] width 20 height 6
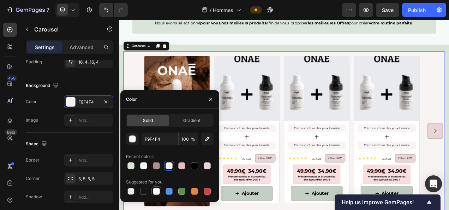
drag, startPoint x: 156, startPoint y: 191, endPoint x: 82, endPoint y: 65, distance: 145.7
click at [156, 191] on div at bounding box center [156, 191] width 7 height 7
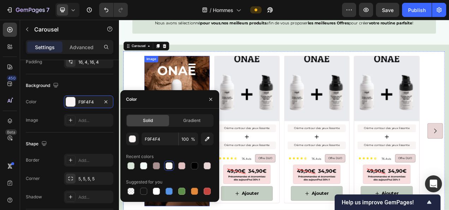
type input "FFFFFF"
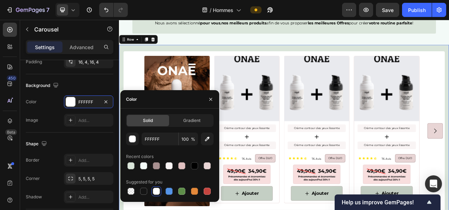
click at [205, 52] on div "Image Product Images Crème contour des yeux lissante Text Block Icon Crème cont…" at bounding box center [331, 162] width 413 height 221
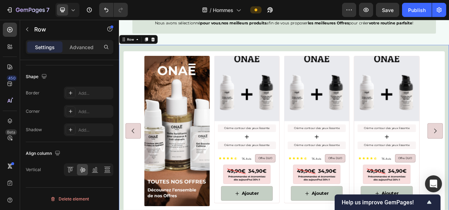
scroll to position [0, 0]
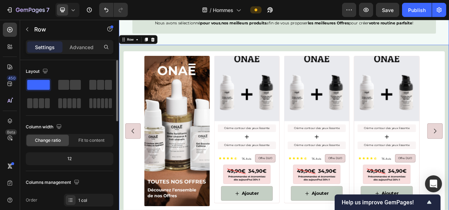
click at [218, 41] on div "Profitez de toutes nos offres exclusives ! Text Block Nous avons sélectionné po…" at bounding box center [331, 135] width 424 height 288
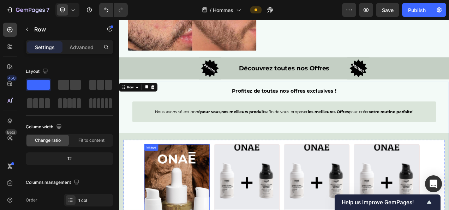
scroll to position [1202, 0]
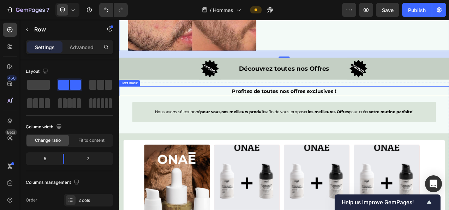
click at [148, 107] on p "Profitez de toutes nos offres exclusives !" at bounding box center [331, 111] width 423 height 11
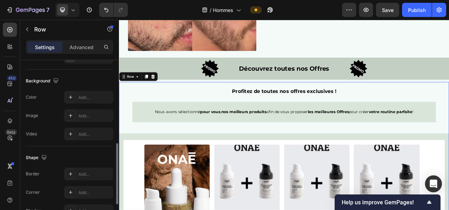
scroll to position [225, 0]
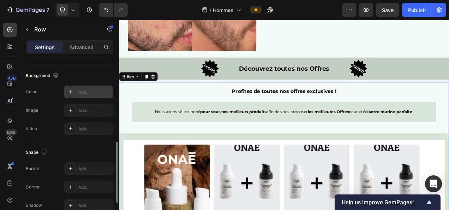
click at [87, 89] on div "Add..." at bounding box center [94, 92] width 33 height 6
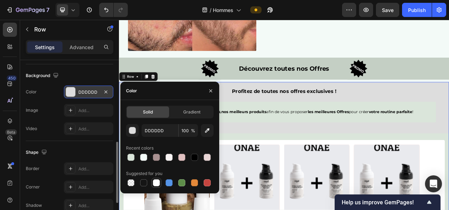
click at [157, 184] on div at bounding box center [156, 182] width 7 height 7
type input "FFFFFF"
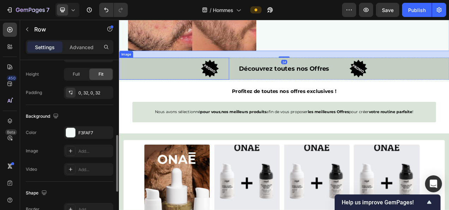
click at [153, 84] on div "Image" at bounding box center [189, 82] width 141 height 28
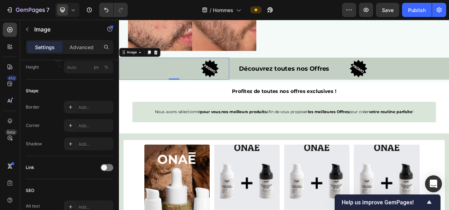
scroll to position [0, 0]
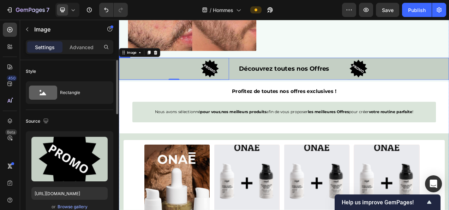
click at [280, 90] on div "Découvrez toutes nos Offres Text Block" at bounding box center [330, 82] width 141 height 28
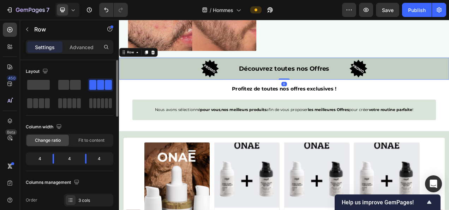
drag, startPoint x: 331, startPoint y: 96, endPoint x: 335, endPoint y: 88, distance: 9.3
click at [335, 88] on div "Image Découvrez toutes nos Offres Text Block Image Row 0" at bounding box center [331, 82] width 424 height 28
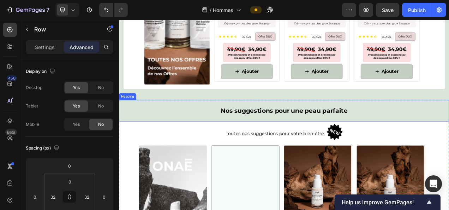
scroll to position [1460, 0]
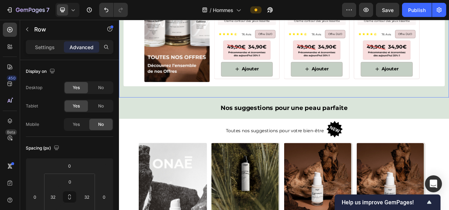
click at [216, 113] on div "Image Product Images Crème contour des yeux lissante Text Block Icon Crème cont…" at bounding box center [331, 2] width 413 height 221
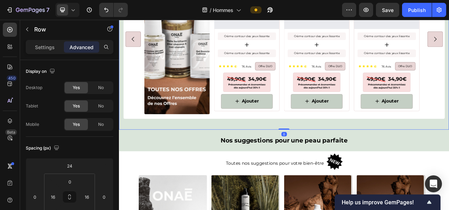
scroll to position [1424, 0]
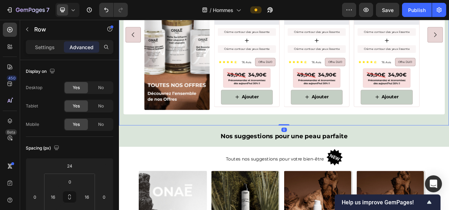
drag, startPoint x: 332, startPoint y: 165, endPoint x: 335, endPoint y: 161, distance: 4.8
click at [335, 155] on div "Image Product Images Crème contour des yeux lissante Text Block Icon Crème cont…" at bounding box center [331, 41] width 424 height 227
drag, startPoint x: 329, startPoint y: 165, endPoint x: 331, endPoint y: 162, distance: 3.8
click at [331, 155] on div "Image Product Images Crème contour des yeux lissante Text Block Icon Crème cont…" at bounding box center [331, 41] width 424 height 227
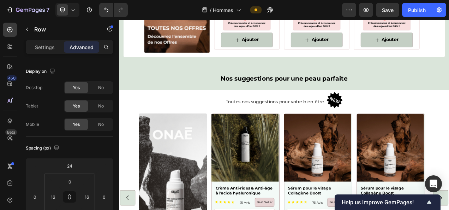
scroll to position [1504, 0]
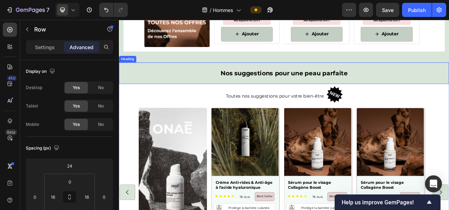
click at [148, 94] on h2 "Nos suggestions pour une peau parfaite" at bounding box center [331, 89] width 424 height 28
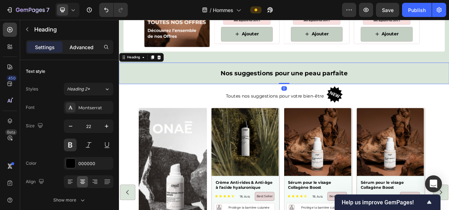
click at [83, 44] on p "Advanced" at bounding box center [82, 46] width 24 height 7
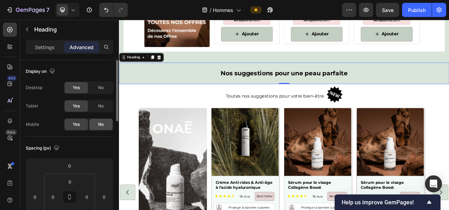
click at [104, 126] on div "No" at bounding box center [100, 124] width 23 height 11
click at [173, 71] on icon at bounding box center [170, 68] width 6 height 6
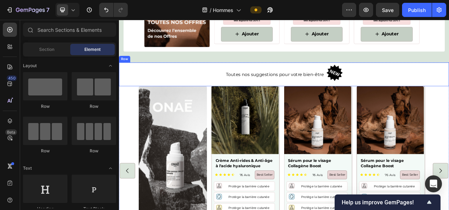
click at [145, 91] on div "Toutes nos suggestions pour votre bien-être Text Block Image Row" at bounding box center [331, 90] width 424 height 31
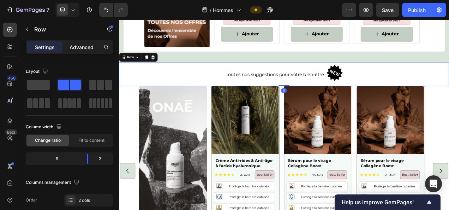
click at [80, 46] on p "Advanced" at bounding box center [82, 46] width 24 height 7
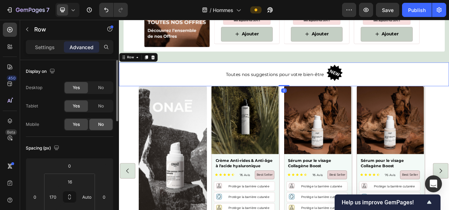
click at [104, 125] on span "No" at bounding box center [101, 124] width 6 height 6
click at [163, 70] on icon at bounding box center [162, 67] width 5 height 5
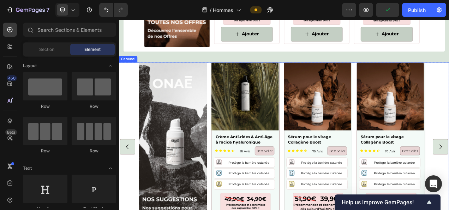
click at [130, 112] on div "Image Product Images Crème Anti-rides & Anti-âge à l'acide hyaluronique Product…" at bounding box center [331, 183] width 424 height 217
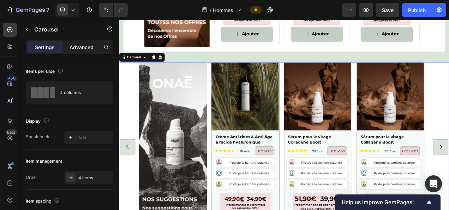
click at [87, 42] on div "Advanced" at bounding box center [81, 46] width 35 height 11
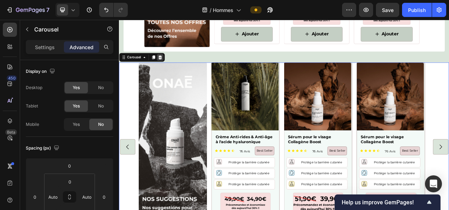
click at [171, 71] on icon at bounding box center [172, 68] width 6 height 6
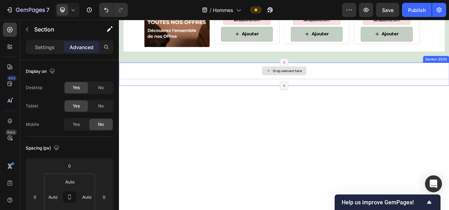
click at [252, 96] on div "Drop element here" at bounding box center [331, 85] width 424 height 21
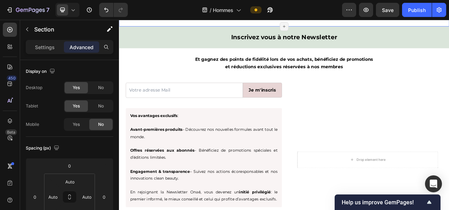
scroll to position [1531, 0]
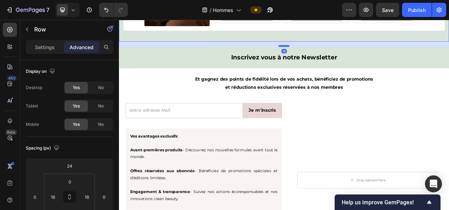
drag, startPoint x: 329, startPoint y: 57, endPoint x: 328, endPoint y: 64, distance: 6.7
click at [328, 54] on div at bounding box center [331, 53] width 14 height 2
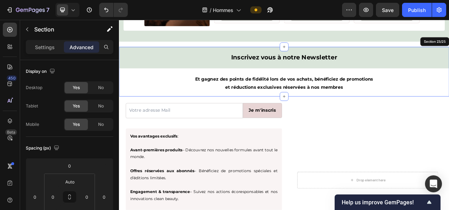
click at [231, 96] on div "Inscrivez vous à notre Newsletter Heading Et gagnez des points de fidélité lors…" at bounding box center [331, 83] width 424 height 58
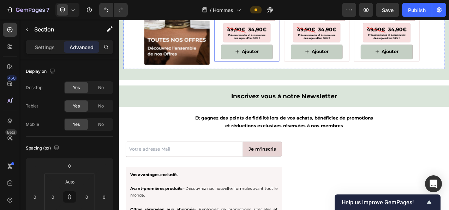
scroll to position [1491, 0]
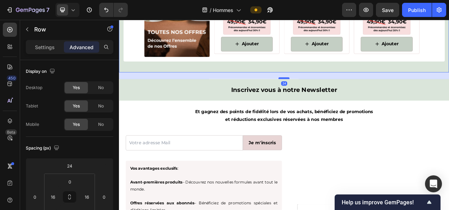
click at [329, 96] on div at bounding box center [331, 95] width 14 height 2
type input "24"
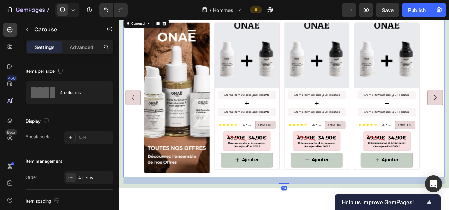
scroll to position [1305, 0]
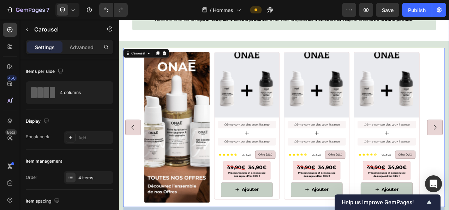
click at [328, 47] on div "Profitez de toutes nos offres exclusives ! Text Block Nous avons sélectionné po…" at bounding box center [331, 134] width 424 height 296
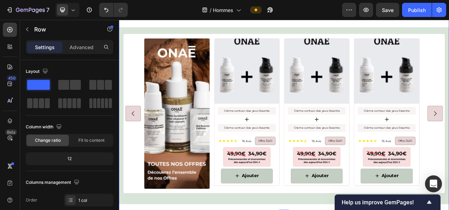
scroll to position [1325, 0]
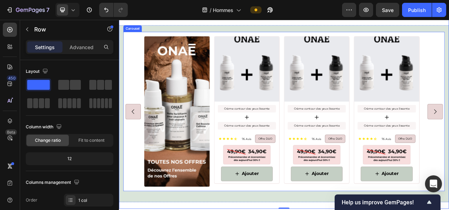
click at [143, 106] on div "Image Product Images Crème contour des yeux lissante Text Block Icon Crème cont…" at bounding box center [331, 137] width 410 height 193
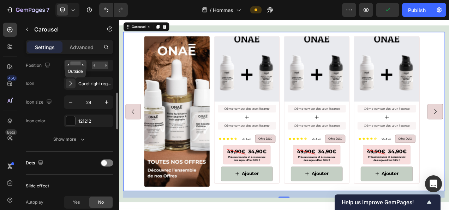
scroll to position [271, 0]
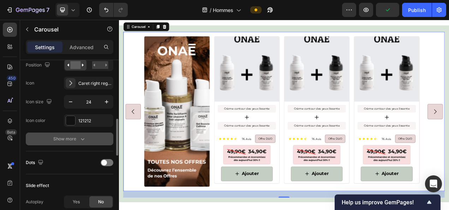
click at [66, 135] on div "Show more" at bounding box center [69, 138] width 33 height 7
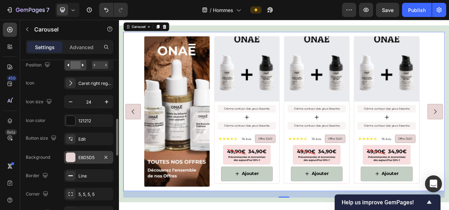
click at [96, 158] on div "E8D5D5" at bounding box center [88, 157] width 20 height 6
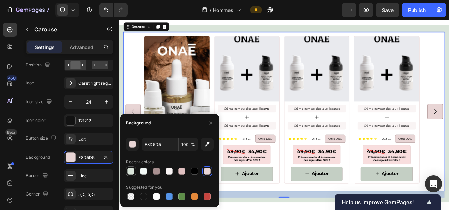
click at [131, 169] on div at bounding box center [131, 170] width 7 height 7
type input "DAE5DA"
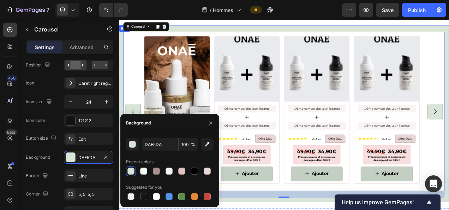
click at [212, 37] on div "Image Product Images Crème contour des yeux lissante Text Block Icon Crème cont…" at bounding box center [331, 137] width 413 height 221
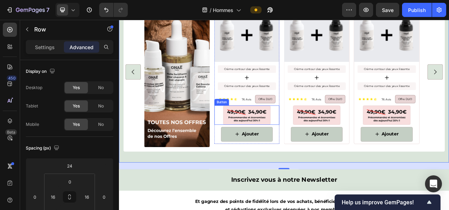
scroll to position [1376, 0]
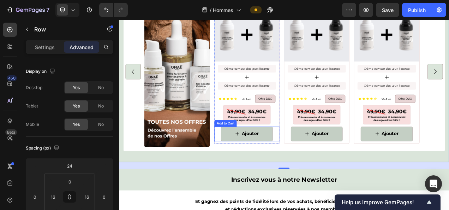
click at [322, 176] on div "Ajouter Add to Cart" at bounding box center [283, 166] width 83 height 19
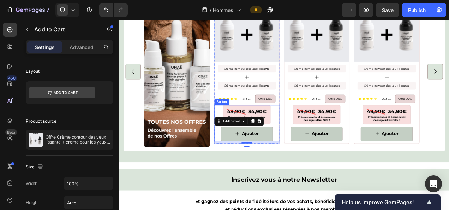
click at [322, 153] on div "Button" at bounding box center [283, 141] width 83 height 25
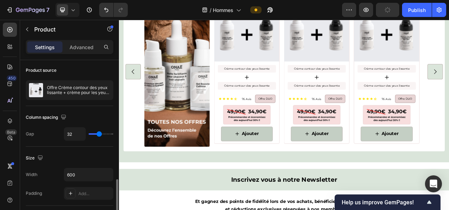
scroll to position [121, 0]
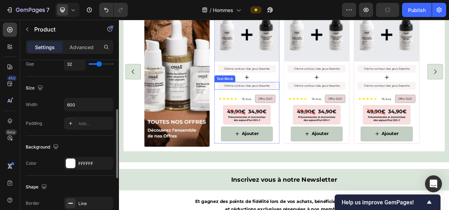
click at [259, 99] on div "Text Block" at bounding box center [255, 95] width 24 height 6
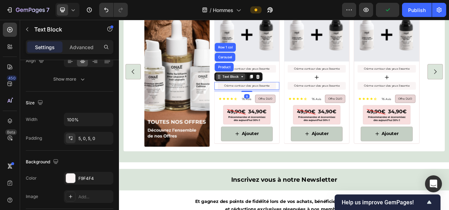
scroll to position [0, 0]
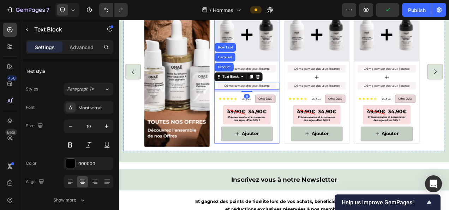
click at [325, 179] on div "Product Images Crème contour des yeux lissante Text Block Icon Crème contour de…" at bounding box center [283, 84] width 84 height 189
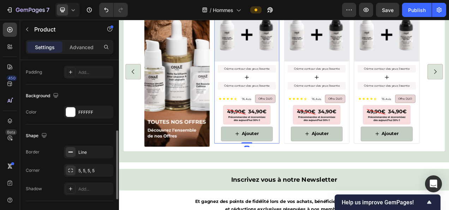
scroll to position [173, 0]
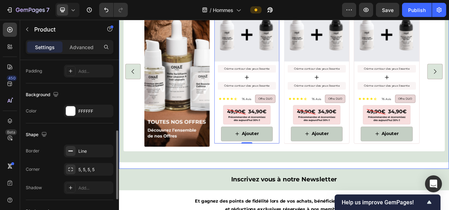
click at [278, 210] on div "Profitez de toutes nos offres exclusives ! Text Block Nous avons sélectionné po…" at bounding box center [331, 63] width 424 height 296
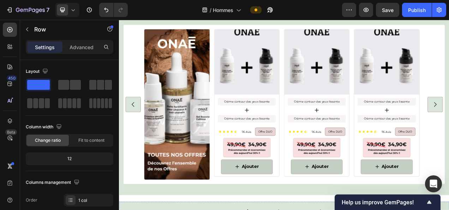
scroll to position [1328, 0]
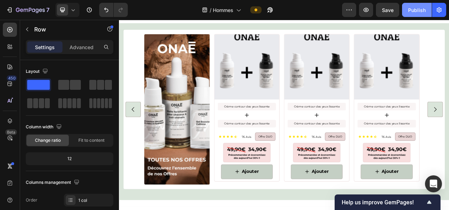
click at [416, 12] on div "Publish" at bounding box center [417, 9] width 18 height 7
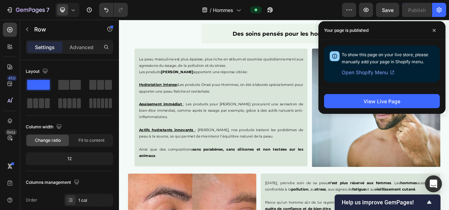
scroll to position [895, 0]
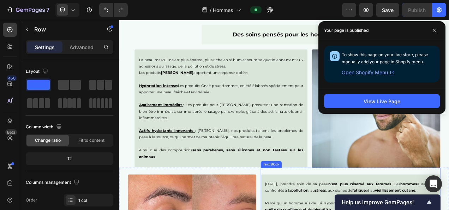
click at [285, 190] on p "Ainsi que des compositions sans parabènes, sans silicones et non testées sur le…" at bounding box center [250, 187] width 211 height 25
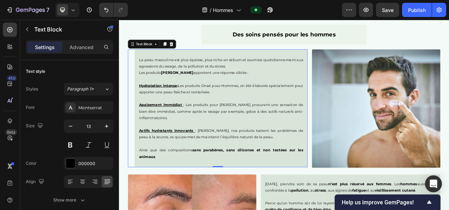
click at [189, 196] on p "Ainsi que des compositions sans parabènes, sans silicones et non testées sur le…" at bounding box center [250, 187] width 211 height 25
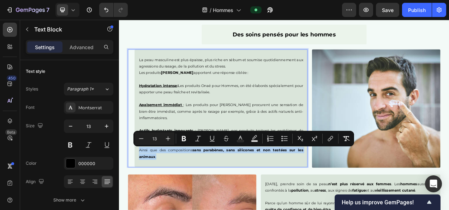
drag, startPoint x: 175, startPoint y: 194, endPoint x: 137, endPoint y: 189, distance: 38.1
click at [137, 189] on div "La peau masculine est plus épaisse, plus riche en sébum et soumise quotidiennem…" at bounding box center [245, 134] width 231 height 152
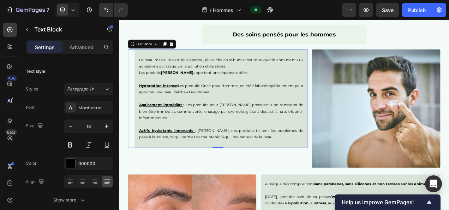
click at [296, 170] on p "Actifs hydratants innovants : Chez Onaé, nos produits traitent les problèmes de…" at bounding box center [250, 166] width 211 height 17
click at [424, 198] on img at bounding box center [449, 134] width 165 height 152
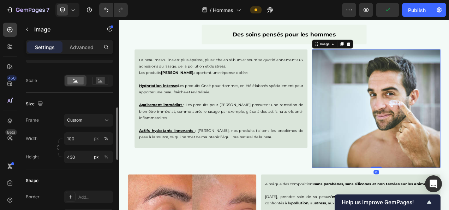
scroll to position [154, 0]
click at [76, 159] on input "430" at bounding box center [88, 156] width 49 height 13
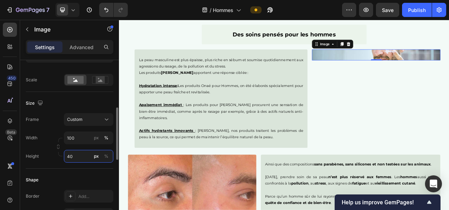
type input "4"
type input "360"
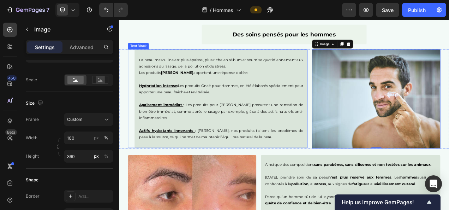
click at [132, 81] on div "La peau masculine est plus épaisse, plus riche en sébum et soumise quotidiennem…" at bounding box center [245, 121] width 231 height 126
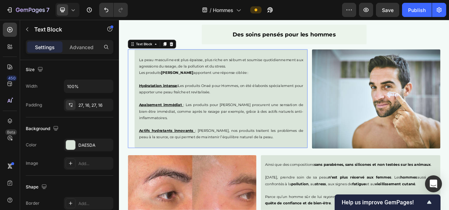
scroll to position [0, 0]
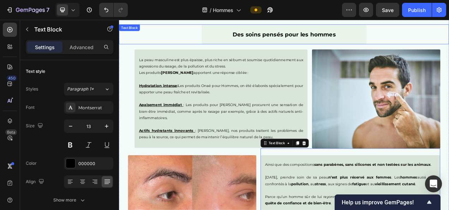
click at [422, 28] on div "Des soins pensés pour les hommes" at bounding box center [331, 38] width 212 height 25
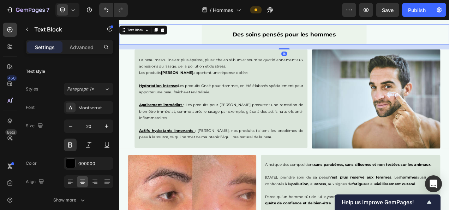
click at [385, 134] on img at bounding box center [449, 121] width 165 height 127
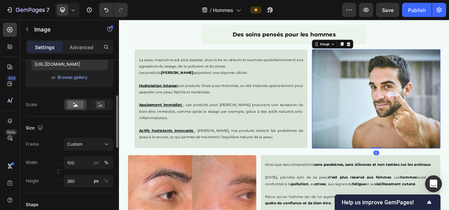
scroll to position [129, 0]
click at [82, 181] on input "360" at bounding box center [88, 181] width 49 height 13
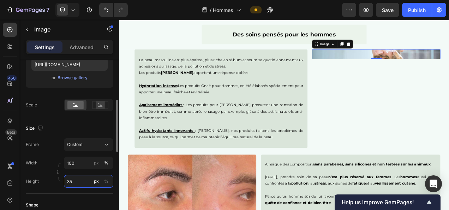
type input "358"
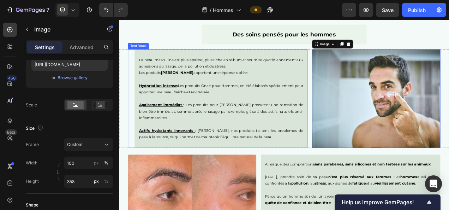
click at [195, 39] on div "Des soins pensés pour les hommes Text Block" at bounding box center [331, 38] width 424 height 25
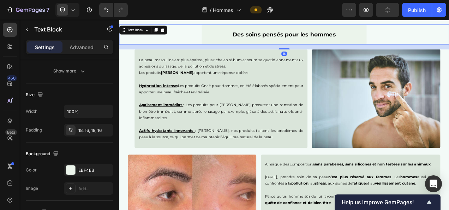
scroll to position [0, 0]
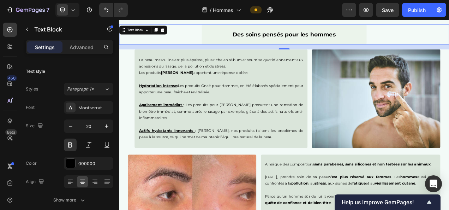
click at [210, 36] on div "Des soins pensés pour les hommes Text Block 18" at bounding box center [331, 38] width 424 height 25
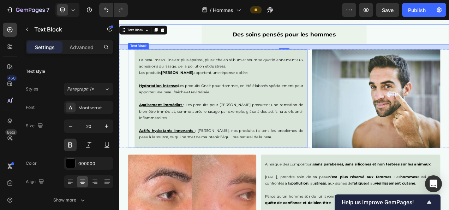
click at [136, 99] on div "La peau masculine est plus épaisse, plus riche en sébum et soumise quotidiennem…" at bounding box center [245, 121] width 231 height 126
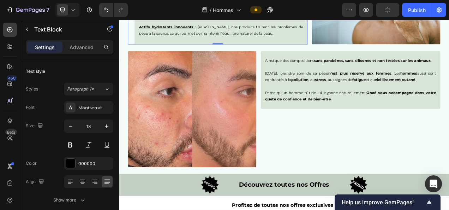
scroll to position [988, 0]
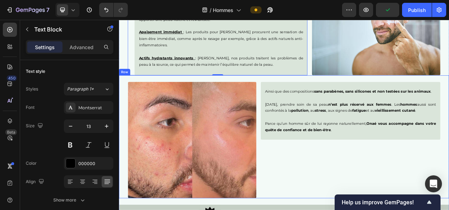
click at [357, 210] on div "Ainsi que des compositions sans parabènes, sans silicones et non testées sur le…" at bounding box center [416, 170] width 231 height 158
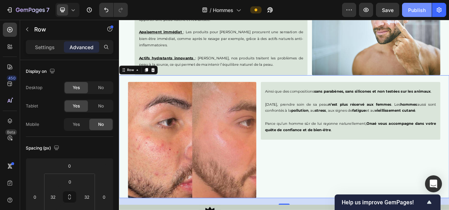
click at [409, 13] on div "Publish" at bounding box center [417, 9] width 18 height 7
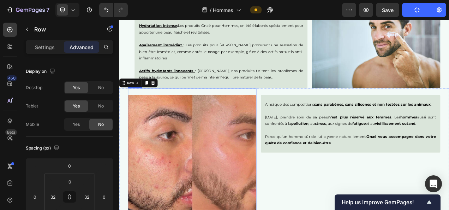
scroll to position [967, 0]
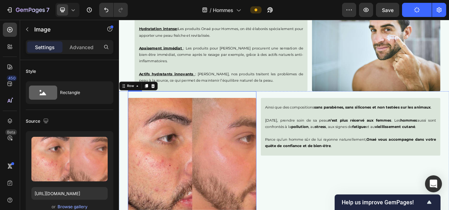
click at [193, 133] on img at bounding box center [212, 194] width 165 height 149
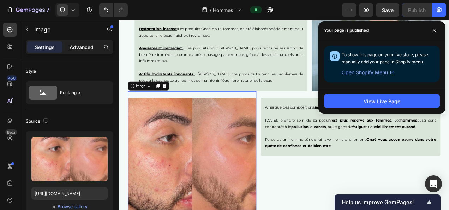
click at [82, 45] on p "Advanced" at bounding box center [82, 46] width 24 height 7
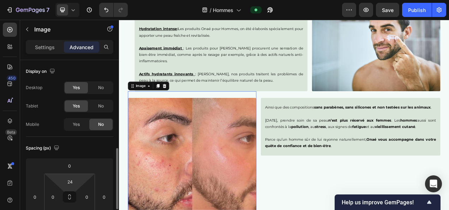
scroll to position [88, 0]
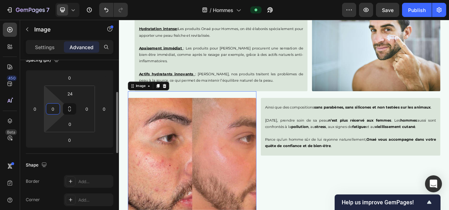
click at [54, 105] on input "0" at bounding box center [53, 109] width 11 height 11
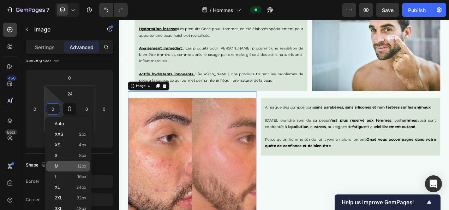
click at [81, 163] on div "M 12px" at bounding box center [68, 166] width 44 height 11
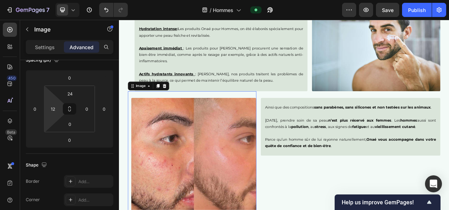
click at [54, 0] on html "7 Version history / Hommes Preview Save Publish 450 Beta Sections(18) Elements(…" at bounding box center [224, 0] width 449 height 0
click at [54, 110] on input "12" at bounding box center [53, 109] width 11 height 11
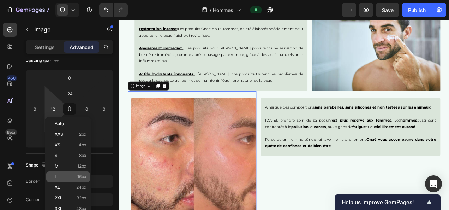
click at [79, 174] on span "16px" at bounding box center [81, 176] width 9 height 5
type input "16"
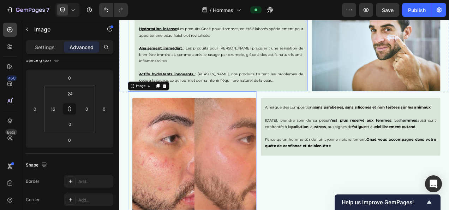
click at [150, 82] on p "Rich Text Editor. Editing area: main" at bounding box center [250, 81] width 211 height 8
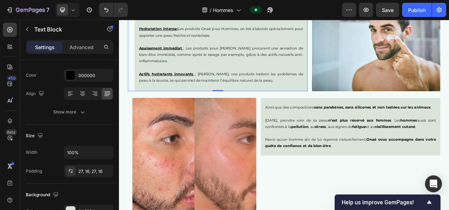
scroll to position [0, 0]
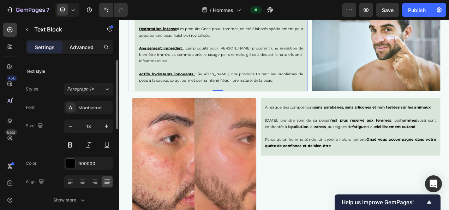
click at [81, 41] on div "Advanced" at bounding box center [81, 46] width 35 height 11
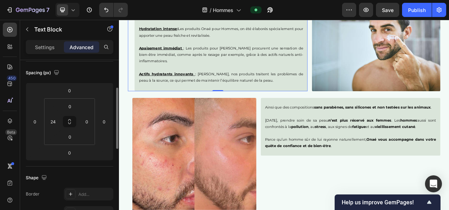
scroll to position [76, 0]
click at [179, 183] on img at bounding box center [215, 194] width 159 height 149
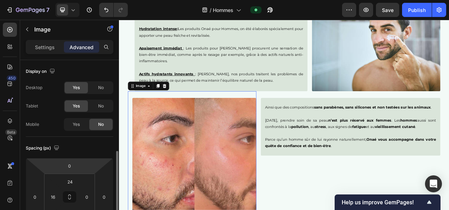
scroll to position [65, 0]
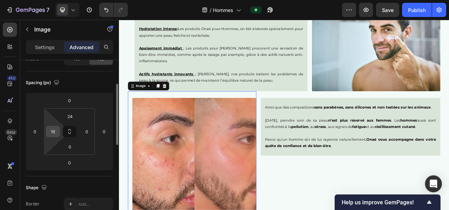
click at [57, 134] on input "16" at bounding box center [53, 131] width 11 height 11
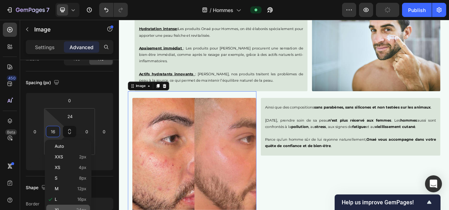
click at [83, 208] on span "24px" at bounding box center [81, 209] width 10 height 5
type input "24"
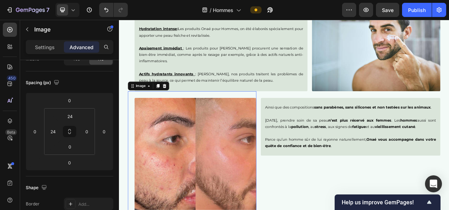
click at [183, 131] on img at bounding box center [217, 194] width 157 height 149
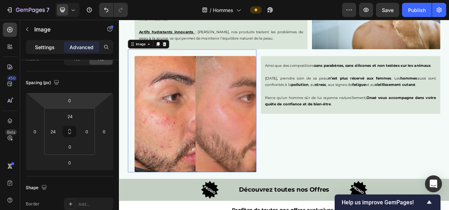
click at [43, 45] on p "Settings" at bounding box center [45, 46] width 20 height 7
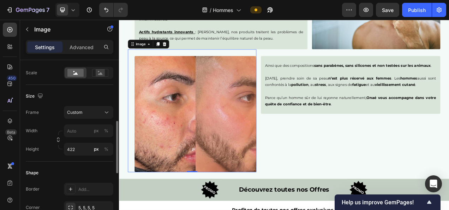
scroll to position [171, 0]
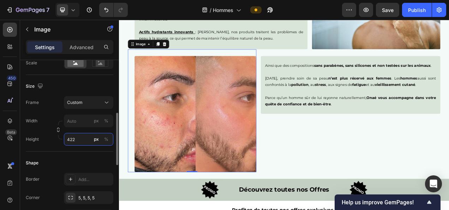
click at [73, 133] on input "422" at bounding box center [88, 139] width 49 height 13
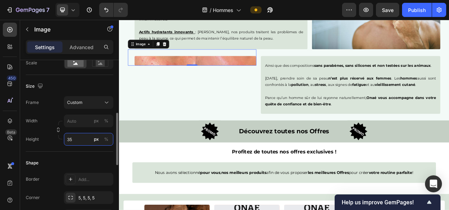
type input "350"
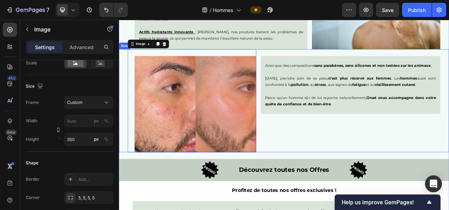
click at [350, 157] on div "Ainsi que des compositions sans parabènes, sans silicones et non testées sur le…" at bounding box center [416, 124] width 231 height 132
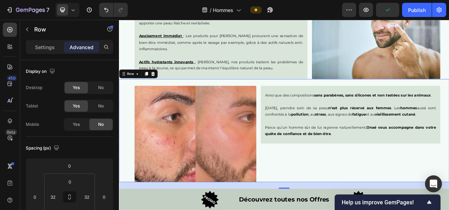
scroll to position [983, 0]
click at [414, 7] on div "Publish" at bounding box center [417, 9] width 18 height 7
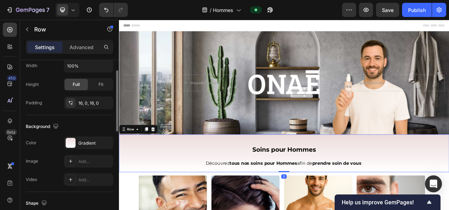
scroll to position [178, 0]
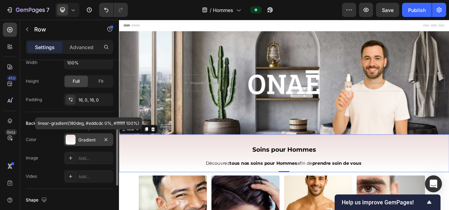
click at [85, 134] on div "Gradient" at bounding box center [88, 139] width 49 height 13
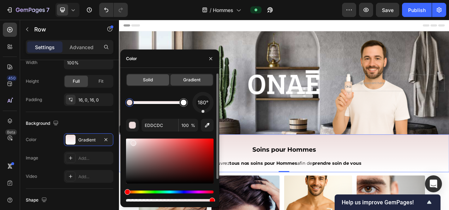
click at [142, 77] on div "Solid" at bounding box center [148, 79] width 42 height 11
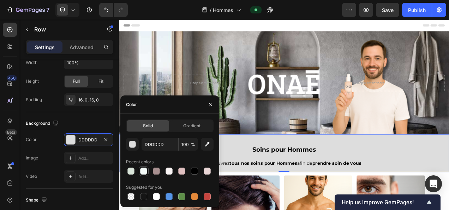
click at [143, 170] on div at bounding box center [143, 170] width 7 height 7
type input "F3FAF7"
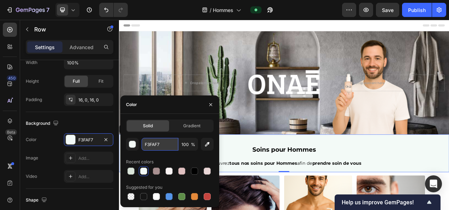
click at [159, 146] on input "F3FAF7" at bounding box center [160, 144] width 37 height 13
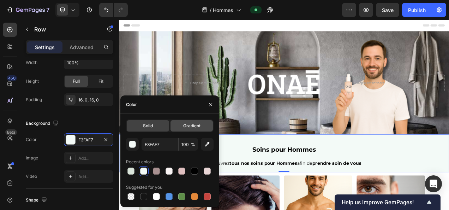
click at [186, 126] on span "Gradient" at bounding box center [191, 126] width 17 height 6
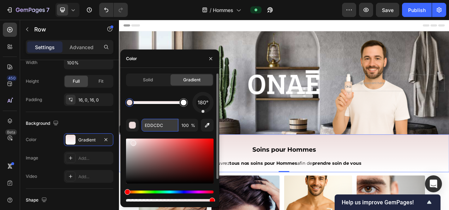
click at [151, 126] on input "EDDCDC" at bounding box center [160, 125] width 37 height 13
paste input "F3FAF7"
type input "F3FAF7"
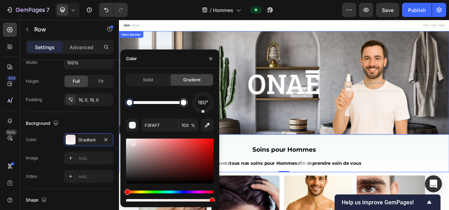
click at [383, 122] on div "Background Image" at bounding box center [331, 100] width 424 height 133
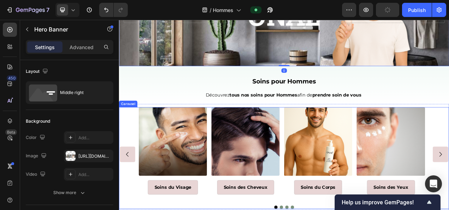
scroll to position [134, 0]
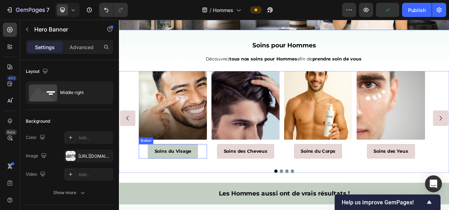
click at [208, 191] on link "Soins du Visage" at bounding box center [188, 188] width 64 height 19
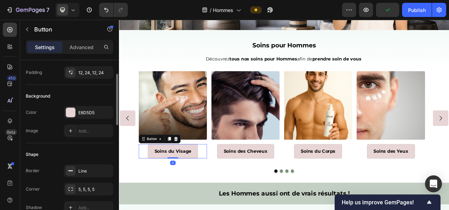
scroll to position [54, 0]
click at [86, 110] on div "E8D5D5" at bounding box center [88, 112] width 20 height 6
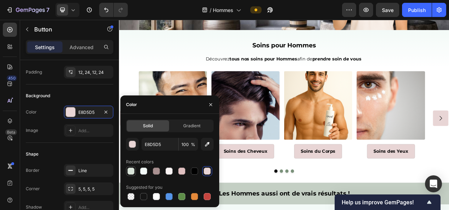
click at [130, 170] on div at bounding box center [131, 170] width 7 height 7
type input "DAE5DA"
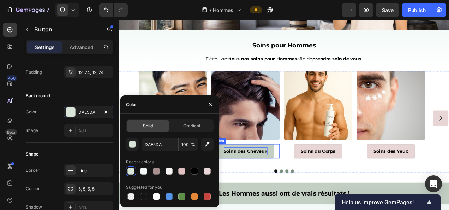
click at [293, 183] on p "Soins des Cheveux" at bounding box center [282, 188] width 56 height 10
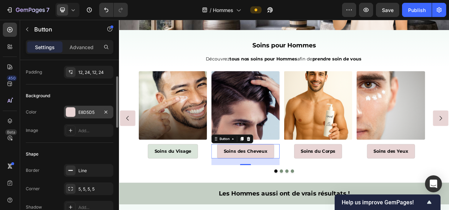
click at [80, 111] on div "E8D5D5" at bounding box center [88, 112] width 20 height 6
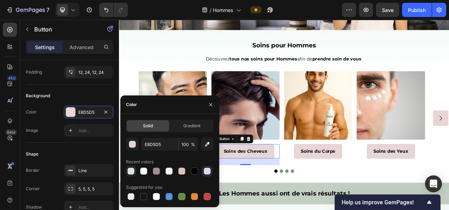
click at [134, 174] on div at bounding box center [131, 170] width 7 height 7
type input "DAE5DA"
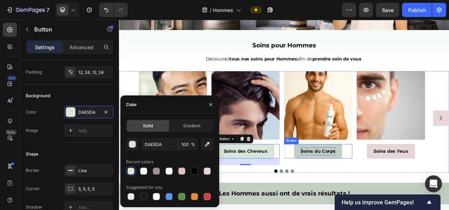
click at [353, 184] on p "Soins du Corps" at bounding box center [375, 188] width 45 height 10
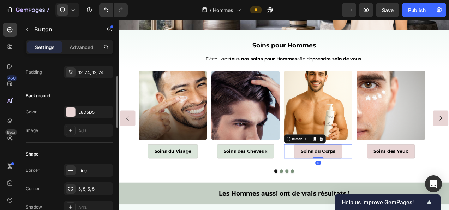
click at [82, 117] on div "E8D5D5" at bounding box center [88, 112] width 49 height 13
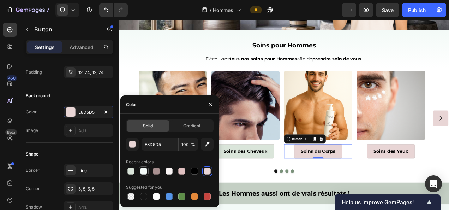
click at [142, 170] on div at bounding box center [143, 170] width 7 height 7
click at [131, 170] on div at bounding box center [131, 170] width 7 height 7
type input "DAE5DA"
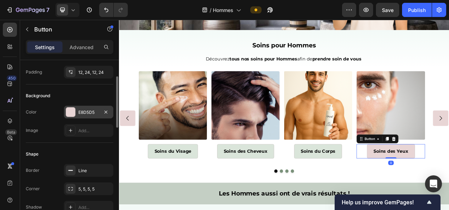
click at [89, 109] on div "E8D5D5" at bounding box center [88, 112] width 20 height 6
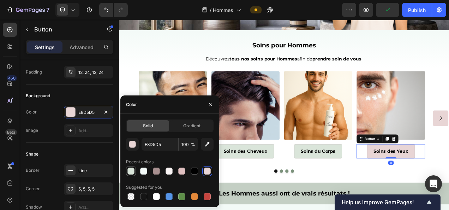
click at [131, 170] on div at bounding box center [131, 170] width 7 height 7
type input "DAE5DA"
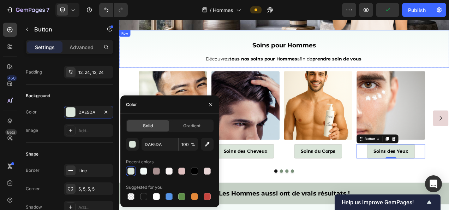
click at [150, 58] on div "Image Soins pour Hommes Heading Découvrez tous nos soins pour Hommes afin de pr…" at bounding box center [331, 57] width 424 height 37
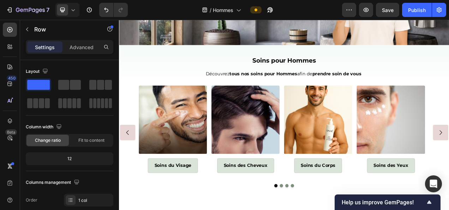
scroll to position [40, 0]
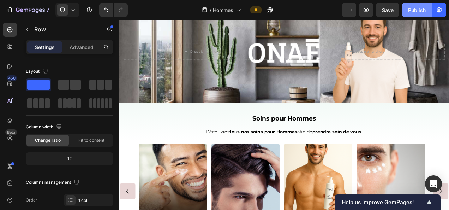
click at [409, 11] on div "Publish" at bounding box center [417, 9] width 18 height 7
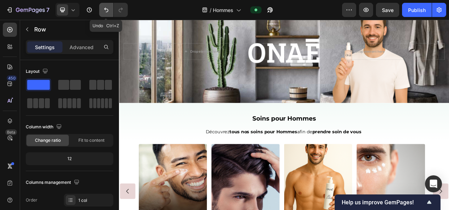
click at [109, 11] on icon "Undo/Redo" at bounding box center [106, 9] width 7 height 7
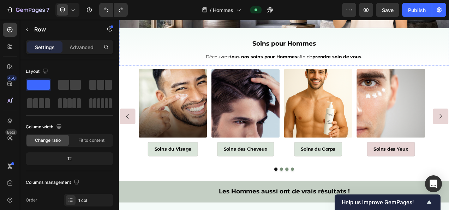
scroll to position [139, 0]
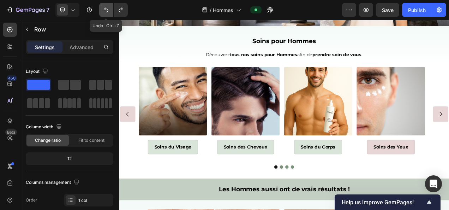
click at [103, 12] on icon "Undo/Redo" at bounding box center [106, 9] width 7 height 7
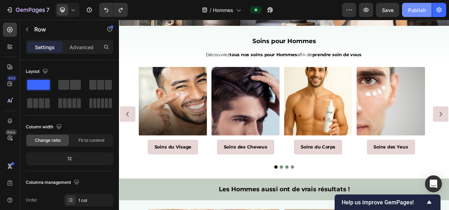
click at [423, 3] on button "Publish" at bounding box center [417, 10] width 30 height 14
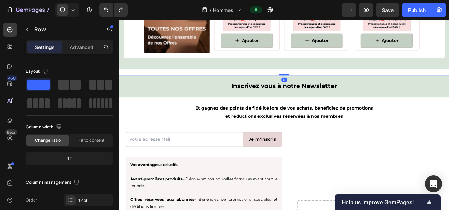
scroll to position [1467, 0]
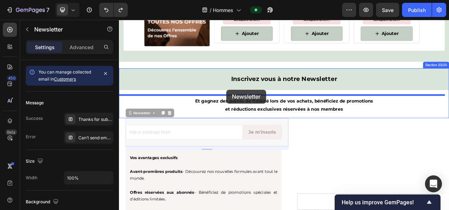
drag, startPoint x: 205, startPoint y: 147, endPoint x: 233, endPoint y: 106, distance: 49.9
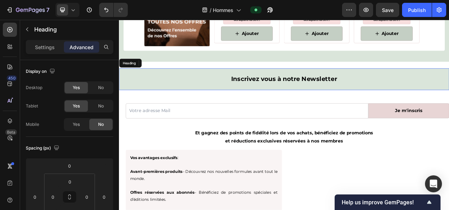
click at [233, 106] on h2 "Inscrivez vous à notre Newsletter" at bounding box center [331, 96] width 424 height 28
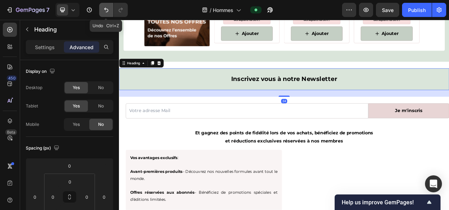
click at [106, 13] on icon "Undo/Redo" at bounding box center [106, 9] width 7 height 7
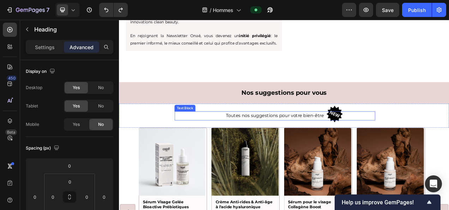
scroll to position [1717, 0]
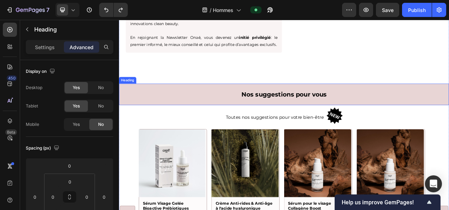
click at [309, 109] on h2 "Nos suggestions pour vous" at bounding box center [331, 116] width 424 height 28
click at [296, 108] on h2 "Nos suggestions pour vous" at bounding box center [331, 116] width 424 height 28
click at [307, 140] on p "Toutes nos suggestions pour votre bien-être" at bounding box center [319, 145] width 256 height 10
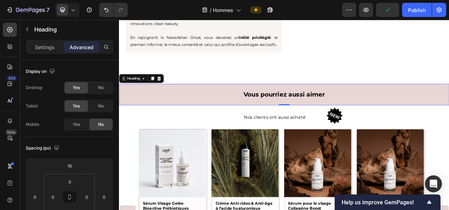
click at [235, 102] on h2 "Vous pourriez aussi aimer" at bounding box center [331, 116] width 424 height 28
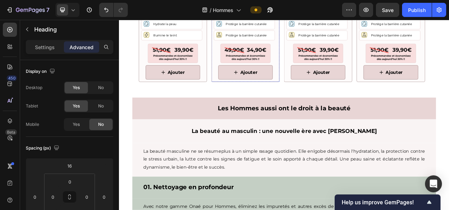
scroll to position [1994, 0]
click at [411, 10] on div "Publish" at bounding box center [417, 9] width 18 height 7
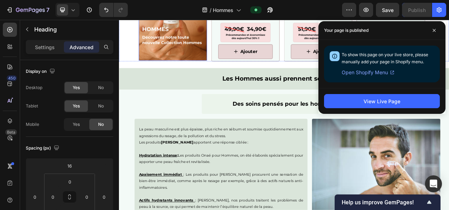
scroll to position [866, 0]
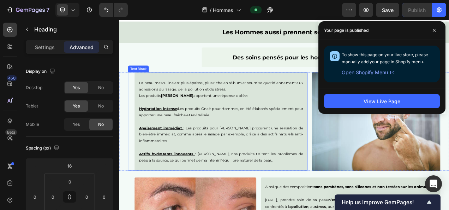
click at [149, 146] on p at bounding box center [250, 150] width 211 height 8
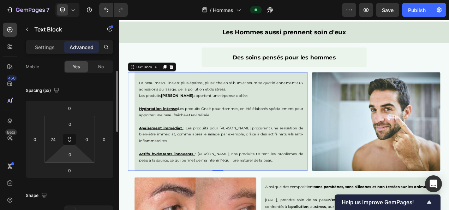
scroll to position [64, 0]
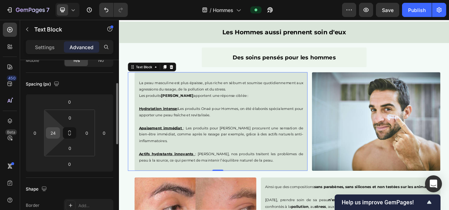
click at [56, 133] on input "24" at bounding box center [53, 133] width 11 height 11
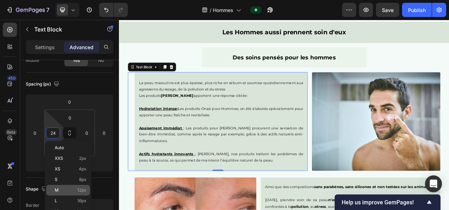
click at [78, 187] on div "M 12px" at bounding box center [68, 190] width 44 height 11
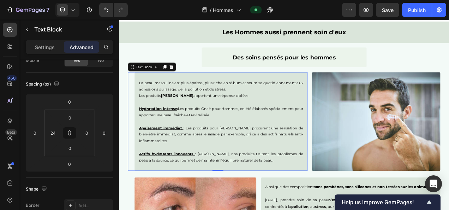
type input "12"
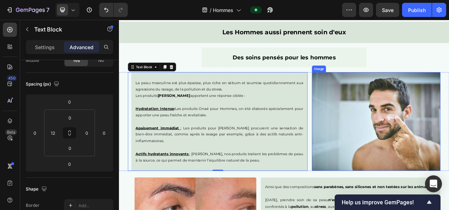
click at [449, 165] on img at bounding box center [449, 150] width 165 height 126
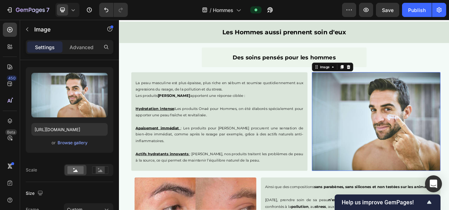
scroll to position [0, 0]
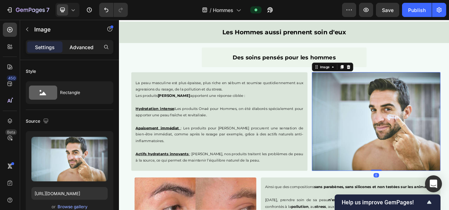
click at [94, 45] on div "Advanced" at bounding box center [81, 46] width 35 height 11
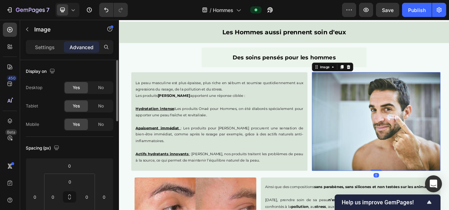
scroll to position [54, 0]
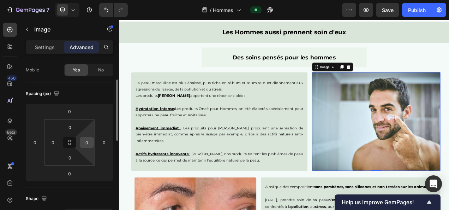
click at [85, 141] on input "0" at bounding box center [87, 142] width 11 height 11
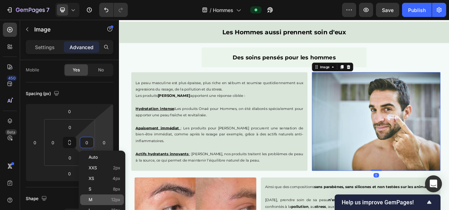
click at [115, 198] on span "12px" at bounding box center [115, 199] width 9 height 5
type input "12"
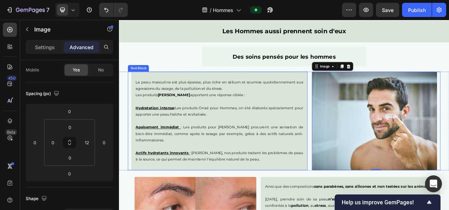
scroll to position [978, 0]
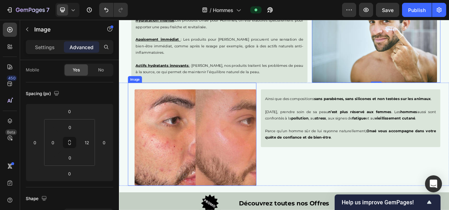
click at [200, 152] on img at bounding box center [217, 171] width 157 height 124
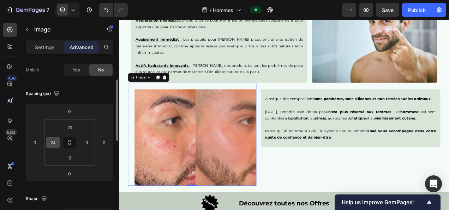
click at [49, 139] on input "24" at bounding box center [53, 142] width 11 height 11
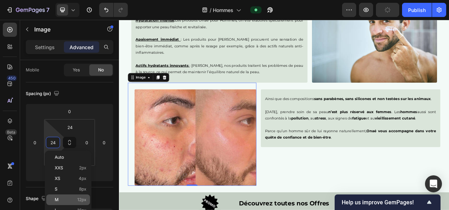
click at [80, 201] on span "12px" at bounding box center [81, 199] width 9 height 5
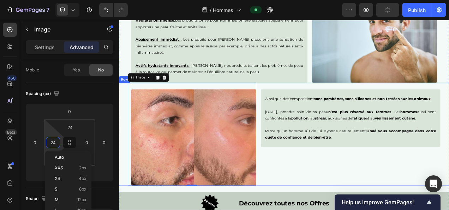
type input "12"
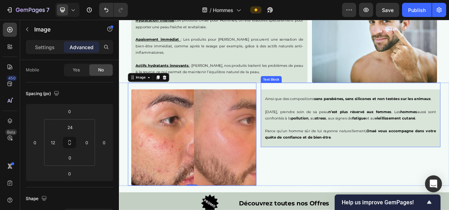
click at [349, 156] on p at bounding box center [416, 154] width 219 height 8
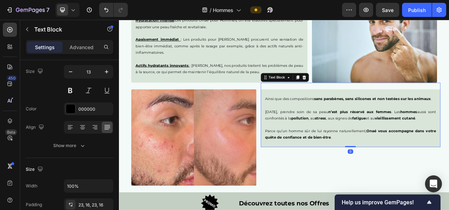
scroll to position [0, 0]
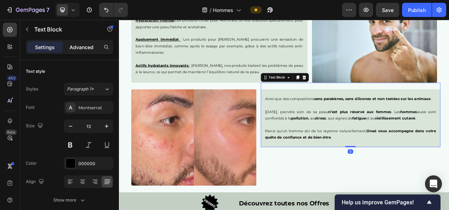
click at [82, 45] on p "Advanced" at bounding box center [82, 46] width 24 height 7
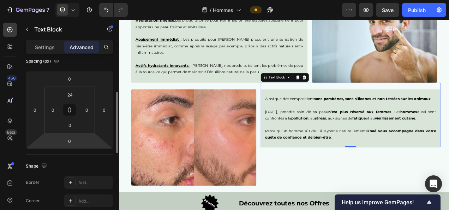
scroll to position [87, 0]
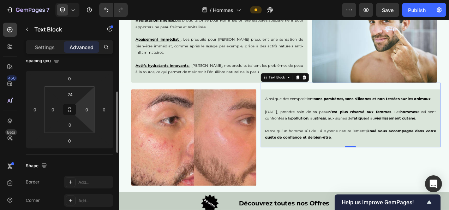
click at [83, 0] on html "7 Version history / Hommes Preview Save Publish 450 Beta Sections(18) Elements(…" at bounding box center [224, 0] width 449 height 0
click at [88, 108] on input "0" at bounding box center [87, 109] width 11 height 11
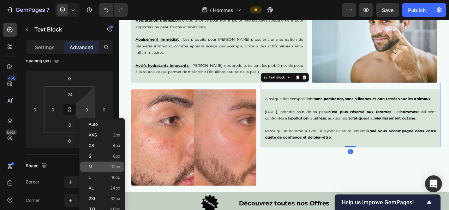
click at [115, 163] on div "M 12px" at bounding box center [102, 166] width 44 height 11
type input "12"
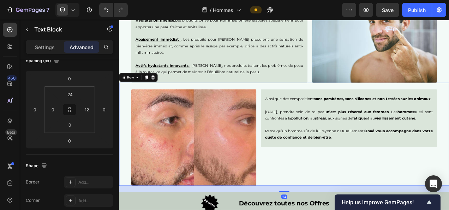
click at [357, 204] on div "Ainsi que des compositions sans parabènes, sans silicones et non testées sur le…" at bounding box center [416, 166] width 231 height 132
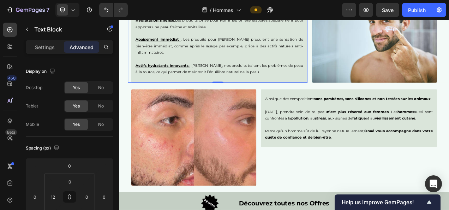
scroll to position [937, 0]
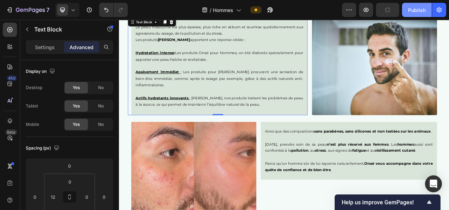
click at [415, 6] on div "Publish" at bounding box center [417, 9] width 18 height 7
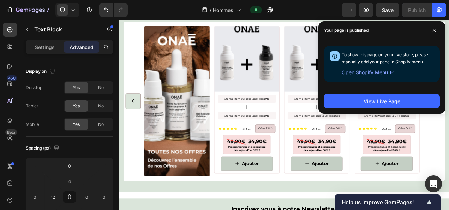
scroll to position [1302, 0]
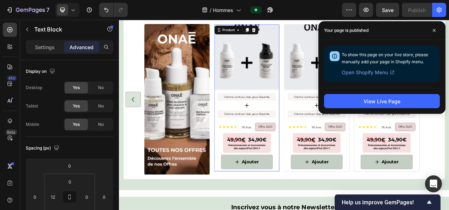
click at [244, 210] on div "Ajouter Add to Cart" at bounding box center [283, 202] width 83 height 24
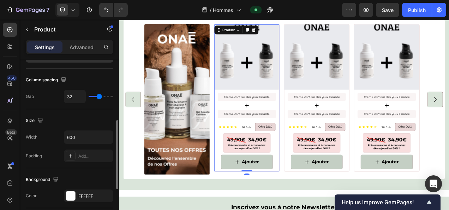
scroll to position [111, 0]
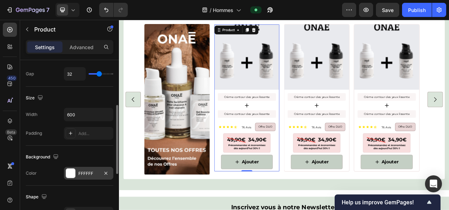
click at [86, 167] on div "FFFFFF" at bounding box center [88, 173] width 49 height 13
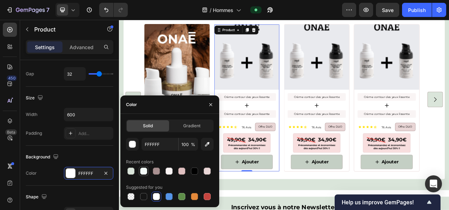
click at [143, 173] on div at bounding box center [143, 170] width 7 height 7
type input "F3FAF7"
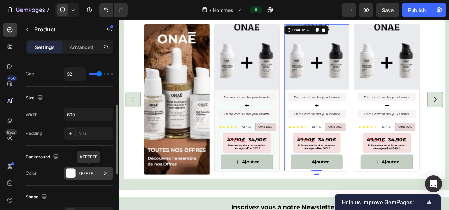
click at [86, 167] on div "FFFFFF" at bounding box center [88, 173] width 49 height 13
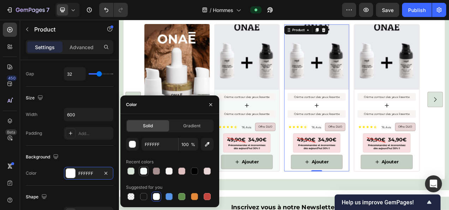
click at [147, 172] on div at bounding box center [143, 170] width 7 height 7
type input "F3FAF7"
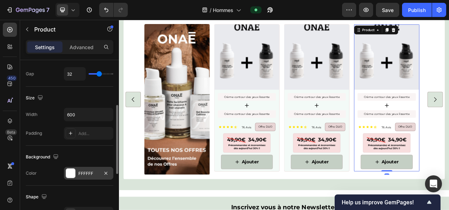
click at [81, 176] on div "FFFFFF" at bounding box center [88, 173] width 49 height 13
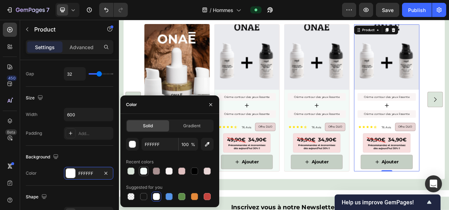
click at [143, 171] on div at bounding box center [143, 170] width 7 height 7
type input "F3FAF7"
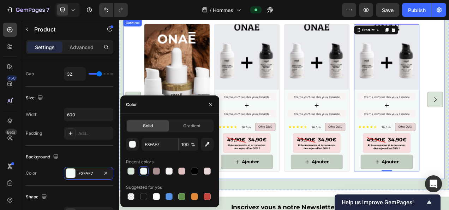
click at [449, 77] on div "Image Product Images Crème contour des yeux lissante Text Block Icon Crème cont…" at bounding box center [331, 121] width 410 height 193
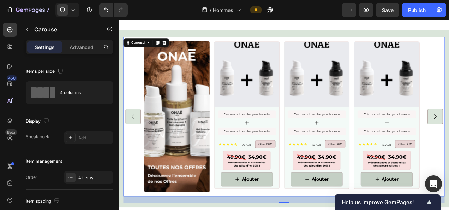
scroll to position [1306, 0]
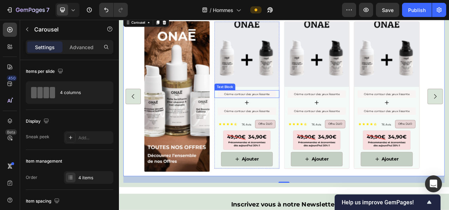
click at [317, 113] on p "Crème contour des yeux lissante" at bounding box center [283, 115] width 75 height 6
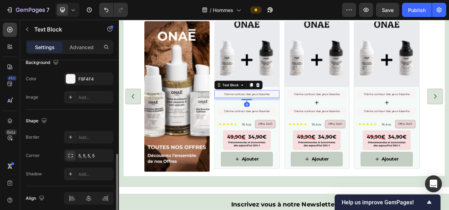
scroll to position [228, 0]
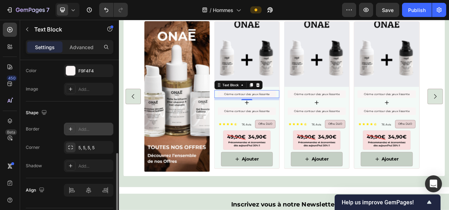
click at [87, 123] on div "Add..." at bounding box center [88, 129] width 49 height 13
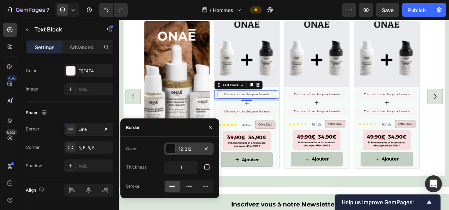
click at [179, 151] on div "121212" at bounding box center [189, 149] width 20 height 6
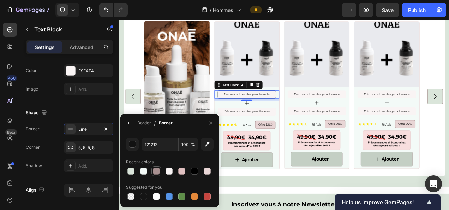
click at [157, 170] on div at bounding box center [156, 170] width 7 height 7
type input "A89090"
click at [314, 135] on p "Crème contour des yeux lissante" at bounding box center [283, 137] width 75 height 6
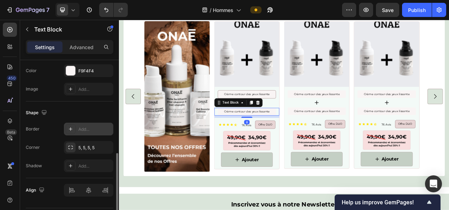
click at [91, 130] on div "Add..." at bounding box center [94, 129] width 33 height 6
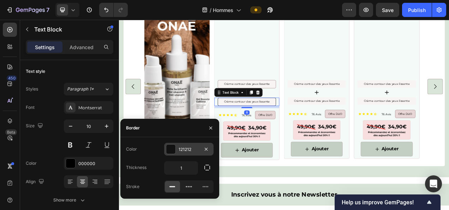
scroll to position [228, 0]
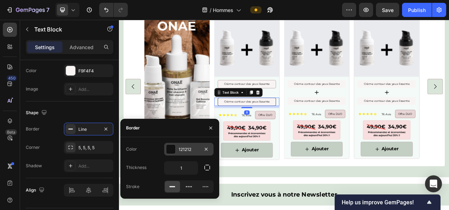
click at [179, 146] on div "121212" at bounding box center [188, 149] width 49 height 13
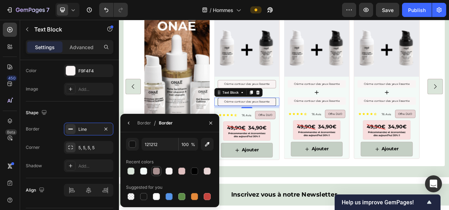
click at [154, 170] on div at bounding box center [156, 170] width 7 height 7
type input "A89090"
click at [407, 107] on div "Crème contour des yeux lissante" at bounding box center [373, 102] width 75 height 10
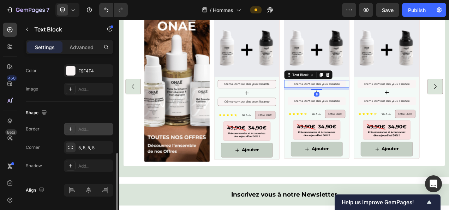
click at [86, 127] on div "Add..." at bounding box center [94, 129] width 33 height 6
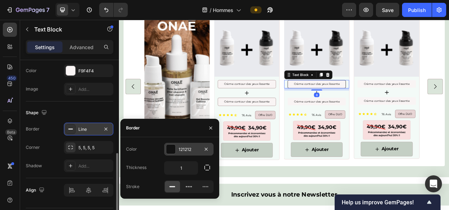
click at [186, 149] on div "121212" at bounding box center [189, 149] width 20 height 6
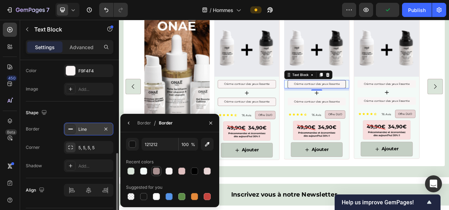
click at [152, 169] on div at bounding box center [157, 171] width 10 height 10
type input "A89090"
click at [373, 128] on p "Crème contour des yeux lissante" at bounding box center [373, 124] width 75 height 6
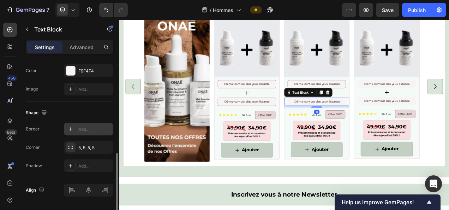
click at [88, 124] on div "Add..." at bounding box center [88, 129] width 49 height 13
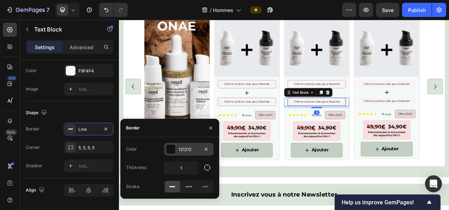
click at [184, 145] on div "121212" at bounding box center [188, 149] width 49 height 13
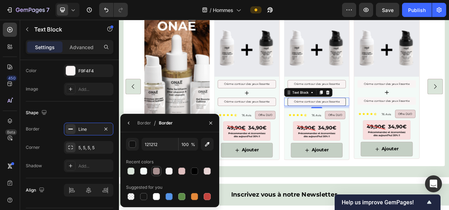
click at [156, 171] on div at bounding box center [156, 170] width 7 height 7
type input "A89090"
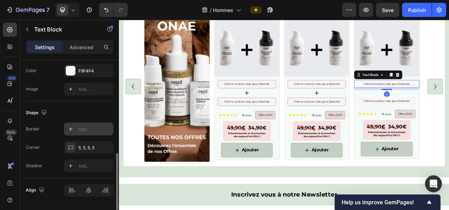
click at [87, 123] on div "Add..." at bounding box center [88, 129] width 49 height 13
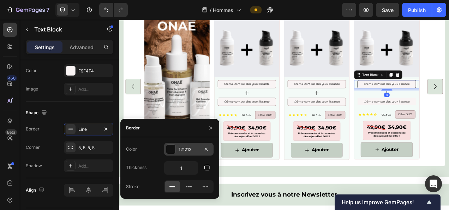
click at [188, 145] on div "121212" at bounding box center [188, 149] width 49 height 13
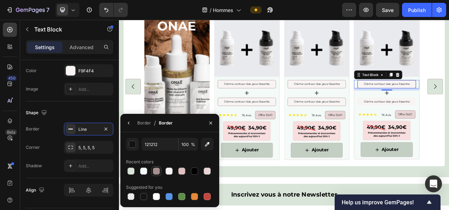
click at [154, 171] on div at bounding box center [156, 170] width 7 height 7
type input "A89090"
click at [434, 131] on div "Text Block" at bounding box center [435, 128] width 24 height 6
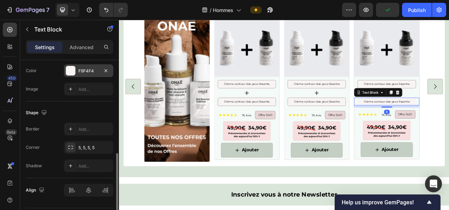
click at [79, 69] on div "F9F4F4" at bounding box center [88, 71] width 20 height 6
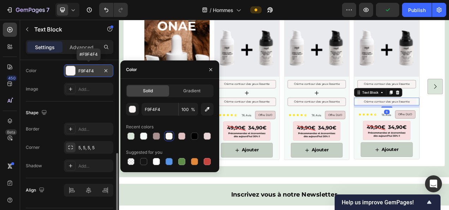
click at [79, 69] on div "F9F4F4" at bounding box center [88, 71] width 20 height 6
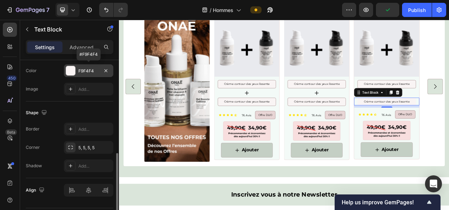
click at [79, 69] on div "F9F4F4" at bounding box center [88, 71] width 20 height 6
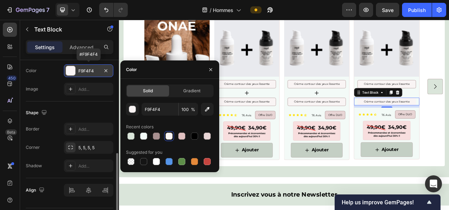
click at [79, 69] on div "F9F4F4" at bounding box center [88, 71] width 20 height 6
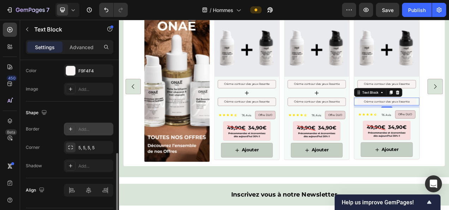
click at [91, 132] on div "Add..." at bounding box center [88, 129] width 49 height 13
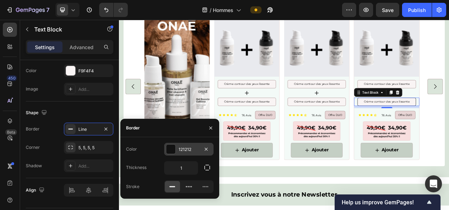
click at [194, 153] on div "121212" at bounding box center [188, 149] width 49 height 13
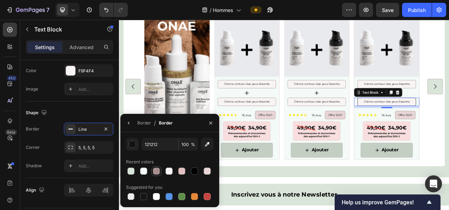
click at [156, 170] on div at bounding box center [156, 170] width 7 height 7
type input "A89090"
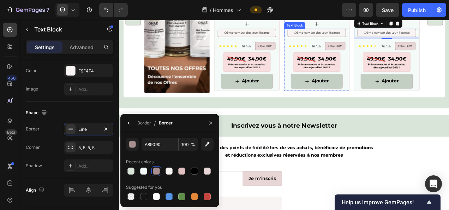
click at [363, 128] on div "Image Product Images Crème contour des yeux lissante Text Block Icon Crème cont…" at bounding box center [331, 16] width 413 height 221
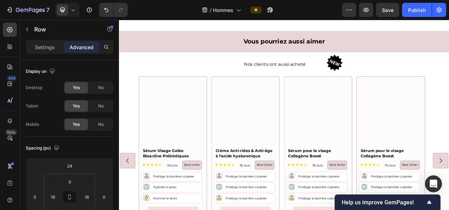
scroll to position [1785, 0]
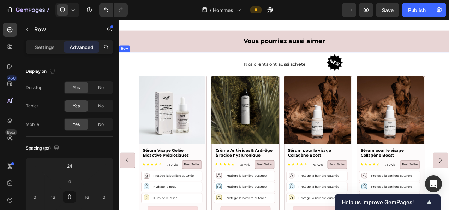
click at [139, 67] on div "Nos clients ont aussi acheté Text Block Image Row" at bounding box center [331, 76] width 424 height 31
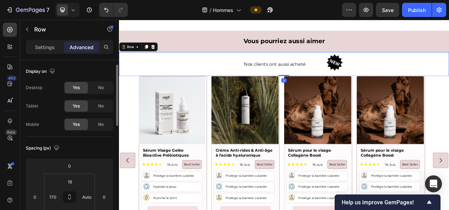
scroll to position [11, 0]
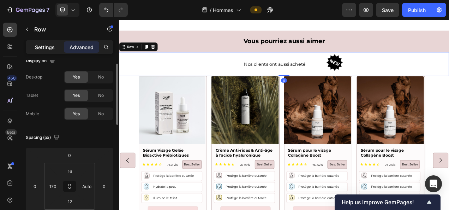
click at [49, 44] on p "Settings" at bounding box center [45, 46] width 20 height 7
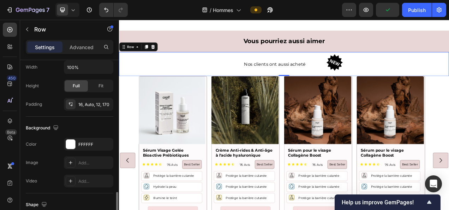
scroll to position [260, 0]
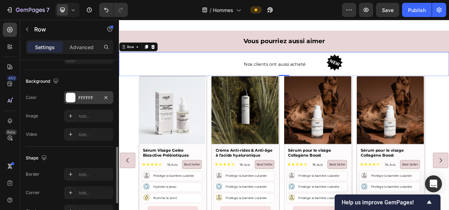
click at [82, 99] on div "FFFFFF" at bounding box center [88, 98] width 20 height 6
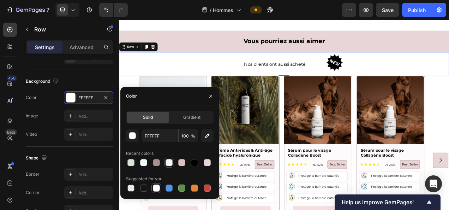
click at [166, 162] on div at bounding box center [169, 162] width 7 height 7
type input "F9F4F4"
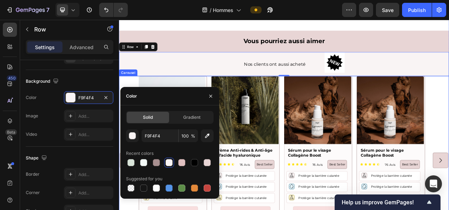
click at [132, 92] on div "Product Images Sérum Visage Gelée Bioactive Prébiotiques Product Title Icon Ico…" at bounding box center [331, 200] width 424 height 217
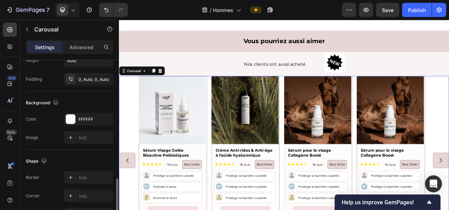
scroll to position [611, 0]
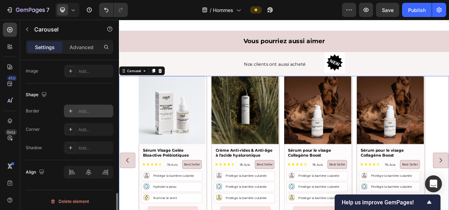
click at [86, 108] on div "Add..." at bounding box center [94, 111] width 33 height 6
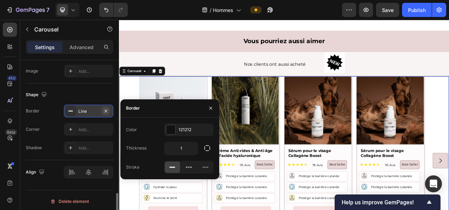
click at [105, 109] on icon "button" at bounding box center [106, 110] width 3 height 3
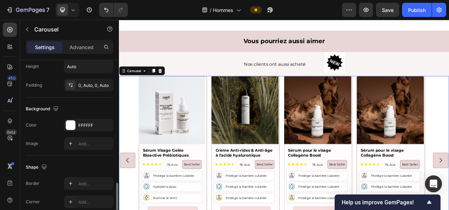
scroll to position [538, 0]
click at [88, 126] on div "FFFFFF" at bounding box center [88, 126] width 20 height 6
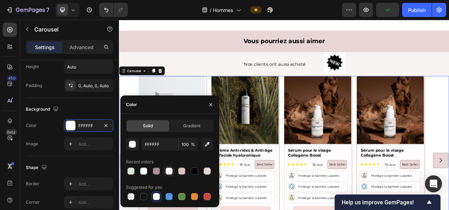
click at [166, 170] on div at bounding box center [169, 170] width 7 height 7
click at [189, 126] on span "Gradient" at bounding box center [191, 126] width 17 height 6
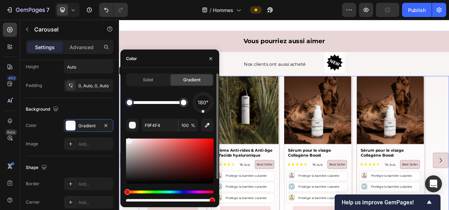
drag, startPoint x: 211, startPoint y: 108, endPoint x: 203, endPoint y: 112, distance: 8.1
click at [203, 112] on div at bounding box center [203, 111] width 3 height 3
click at [291, 37] on h2 "Vous pourriez aussi aimer" at bounding box center [331, 48] width 424 height 28
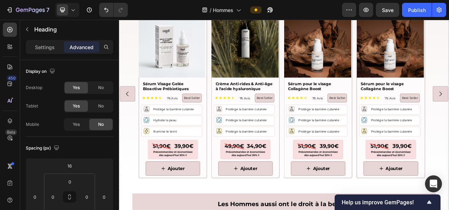
scroll to position [1804, 0]
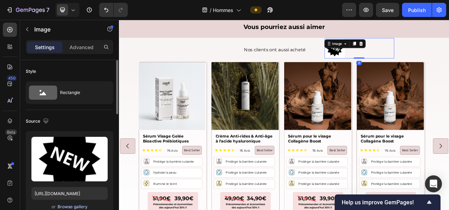
click at [80, 206] on div "Browse gallery" at bounding box center [73, 207] width 30 height 6
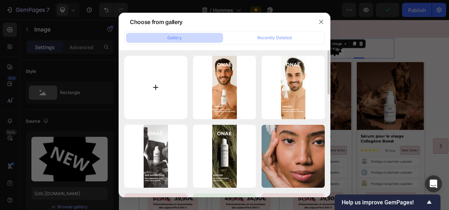
click at [152, 87] on input "file" at bounding box center [155, 87] width 63 height 63
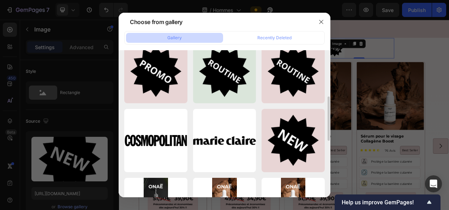
scroll to position [154, 0]
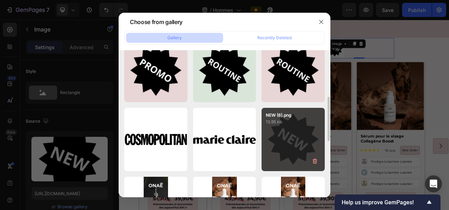
click at [294, 134] on div "NEW (8).png 13.95 kb" at bounding box center [293, 139] width 63 height 63
type input "[URL][DOMAIN_NAME]"
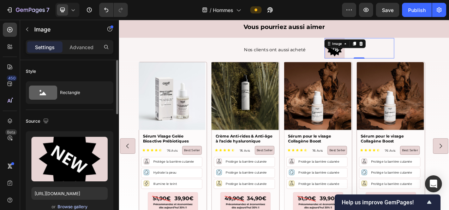
click at [81, 207] on div "Browse gallery" at bounding box center [73, 207] width 30 height 6
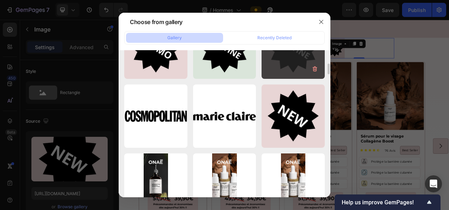
scroll to position [178, 0]
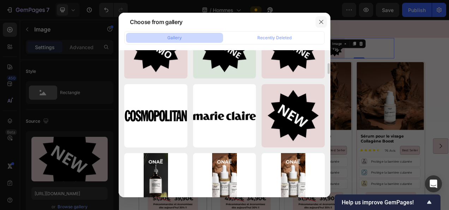
click at [322, 21] on icon "button" at bounding box center [321, 22] width 4 height 4
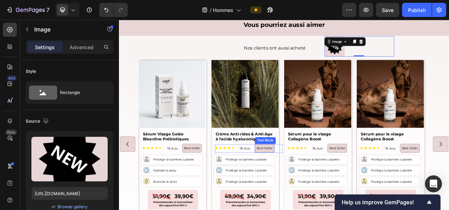
scroll to position [1794, 0]
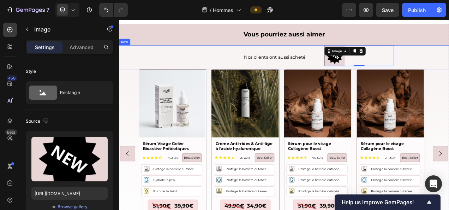
click at [140, 68] on div "Nos clients ont aussi acheté Text Block Image 0 Row" at bounding box center [331, 67] width 424 height 31
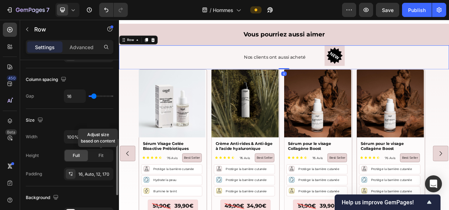
scroll to position [199, 0]
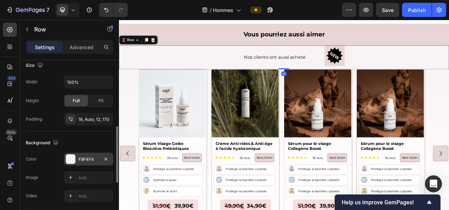
click at [86, 160] on div "F9F4F4" at bounding box center [88, 159] width 20 height 6
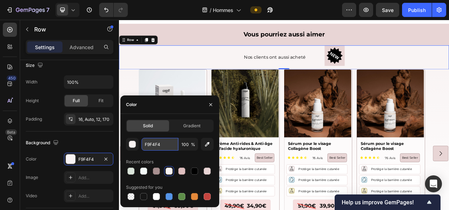
click at [158, 147] on input "F9F4F4" at bounding box center [160, 144] width 37 height 13
click at [449, 52] on div "Nos clients ont aussi acheté Text Block Image Row 0" at bounding box center [331, 67] width 424 height 31
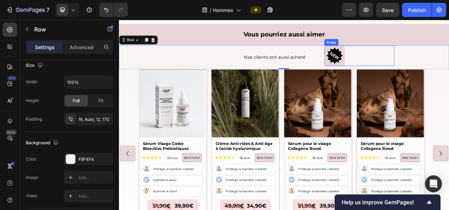
click at [392, 61] on img at bounding box center [396, 66] width 26 height 26
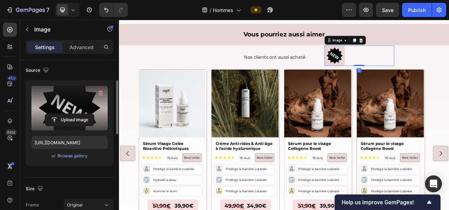
scroll to position [55, 0]
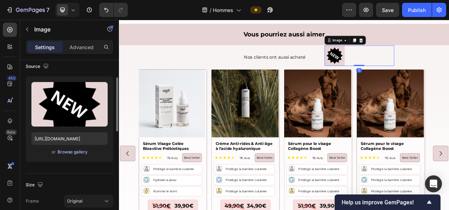
click at [76, 150] on div "Browse gallery" at bounding box center [73, 152] width 30 height 6
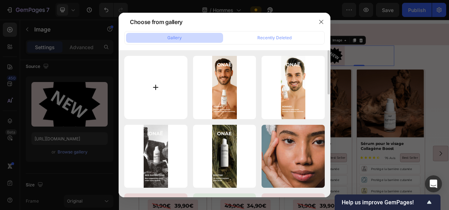
click at [174, 88] on input "file" at bounding box center [155, 87] width 63 height 63
type input "C:\fakepath\NEW (12).png"
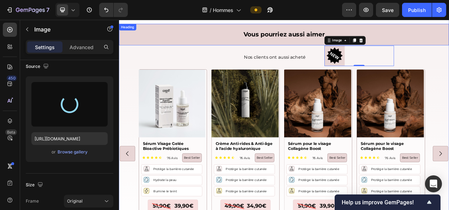
type input "[URL][DOMAIN_NAME]"
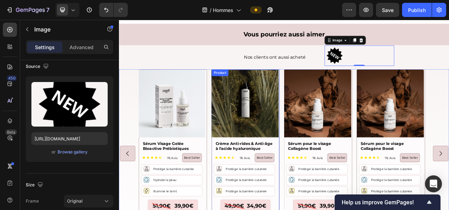
scroll to position [1898, 0]
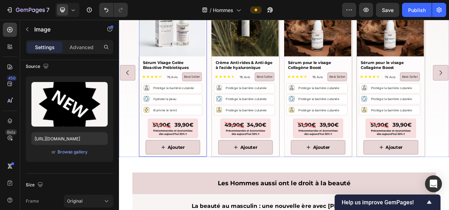
click at [231, 187] on div "Ajouter Add to Cart" at bounding box center [188, 183] width 87 height 24
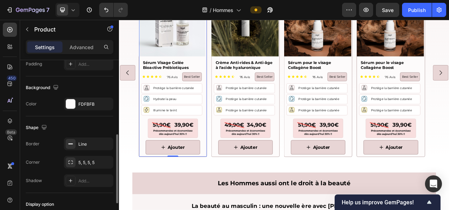
scroll to position [181, 0]
click at [89, 102] on div "FDFBFB" at bounding box center [88, 103] width 20 height 6
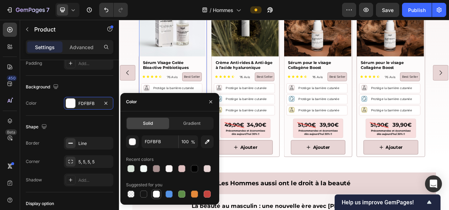
click at [156, 195] on div at bounding box center [156, 193] width 7 height 7
type input "FFFFFF"
click at [320, 186] on div "Ajouter Add to Cart" at bounding box center [281, 183] width 87 height 24
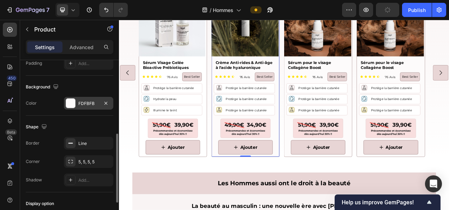
click at [82, 100] on div "FDFBFB" at bounding box center [88, 103] width 20 height 6
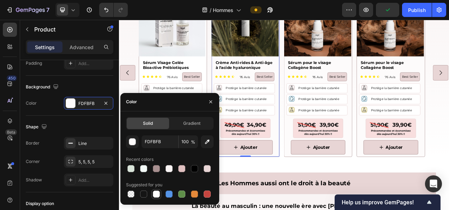
drag, startPoint x: 158, startPoint y: 195, endPoint x: 326, endPoint y: 187, distance: 168.0
click at [158, 195] on div at bounding box center [156, 193] width 7 height 7
type input "FFFFFF"
click at [417, 184] on div "Ajouter Add to Cart" at bounding box center [374, 183] width 87 height 19
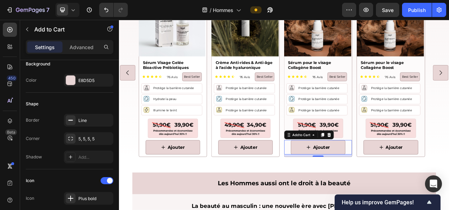
scroll to position [0, 0]
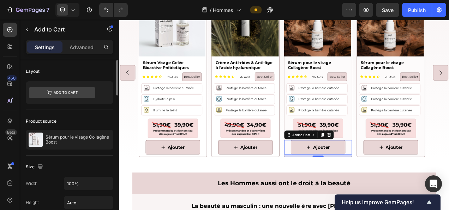
click at [417, 147] on div "Button" at bounding box center [374, 159] width 87 height 25
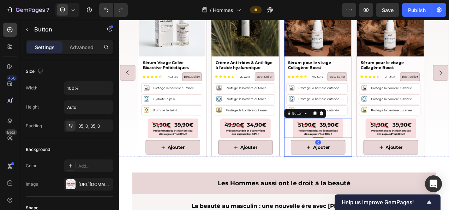
click at [416, 186] on div "Ajouter Add to Cart" at bounding box center [374, 183] width 87 height 24
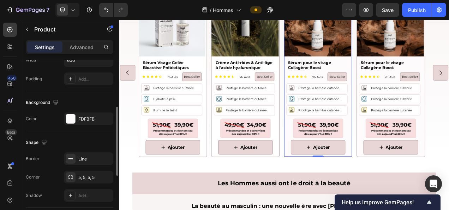
scroll to position [167, 0]
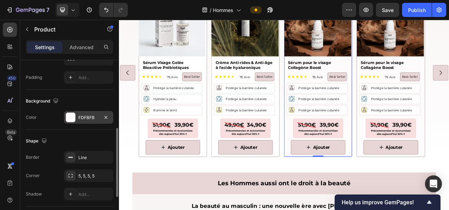
click at [86, 118] on div "FDFBFB" at bounding box center [88, 117] width 20 height 6
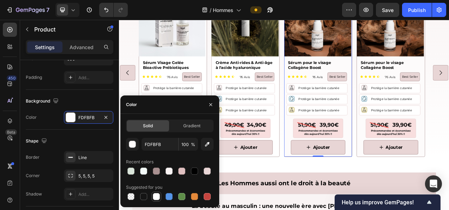
click at [155, 199] on div at bounding box center [156, 196] width 7 height 7
type input "FFFFFF"
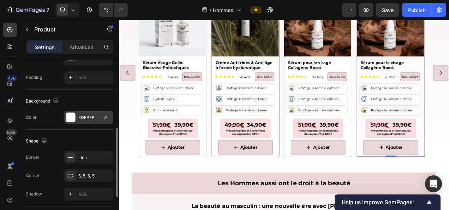
click at [86, 118] on div "FDFBFB" at bounding box center [88, 117] width 20 height 6
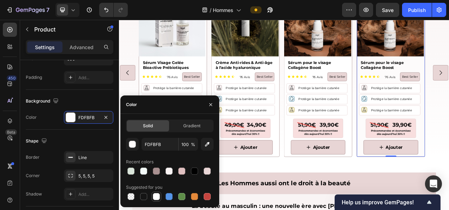
click at [158, 196] on div at bounding box center [156, 196] width 7 height 7
type input "FFFFFF"
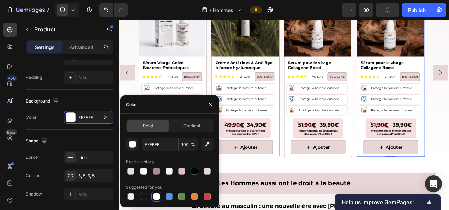
click at [340, 201] on div "Email Field Je m'inscris Submit Button Row Newsletter Vos avantages exclusifs :…" at bounding box center [331, 131] width 424 height 836
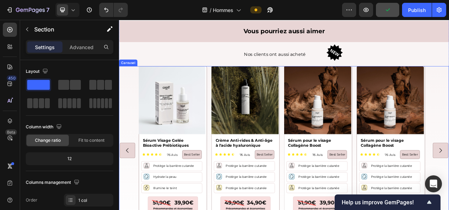
scroll to position [1815, 0]
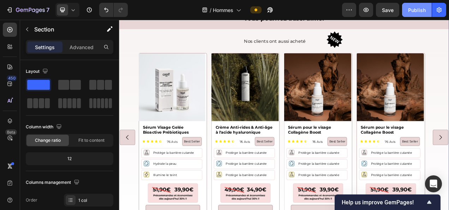
click at [413, 6] on div "Publish" at bounding box center [417, 9] width 18 height 7
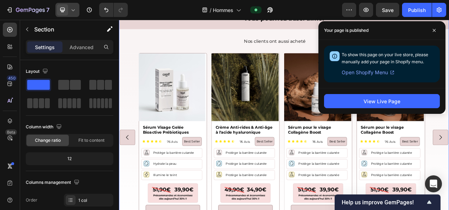
click at [74, 11] on icon at bounding box center [73, 9] width 7 height 7
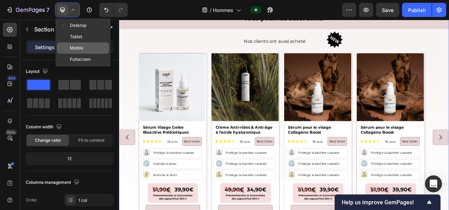
click at [77, 44] on div "Mobile" at bounding box center [83, 47] width 52 height 11
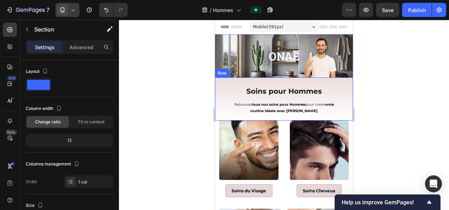
click at [218, 77] on div "Soins pour Hommes Heading Retrouvez tous nos soins pour Hommes pour créer votre…" at bounding box center [284, 98] width 138 height 43
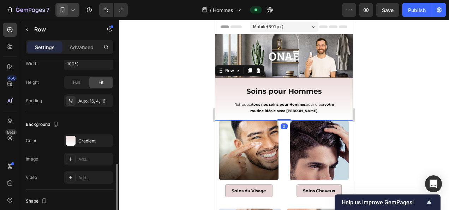
scroll to position [187, 0]
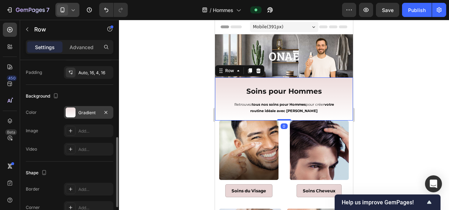
click at [83, 111] on div "Gradient" at bounding box center [88, 113] width 20 height 6
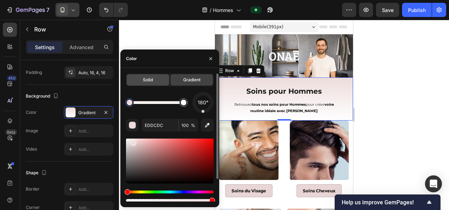
click at [147, 78] on span "Solid" at bounding box center [148, 80] width 10 height 6
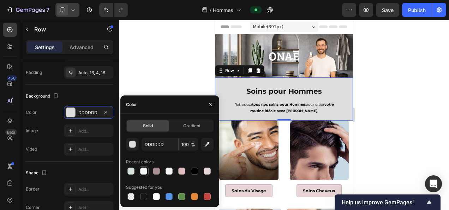
click at [145, 171] on div at bounding box center [143, 170] width 7 height 7
type input "F3FAF7"
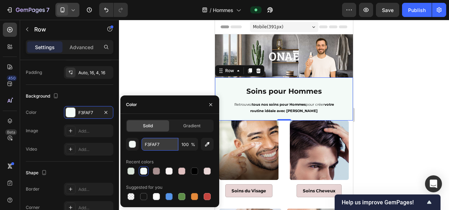
click at [157, 146] on input "F3FAF7" at bounding box center [160, 144] width 37 height 13
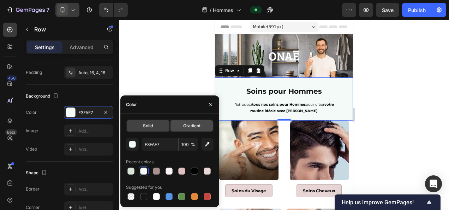
click at [184, 122] on div "Gradient" at bounding box center [192, 125] width 42 height 11
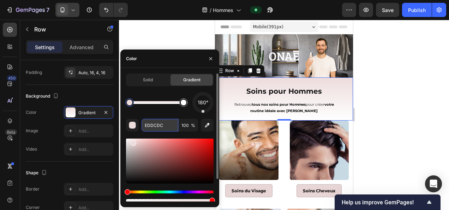
click at [151, 126] on input "EDDCDC" at bounding box center [160, 125] width 37 height 13
paste input "F3FAF7"
type input "F3FAF7"
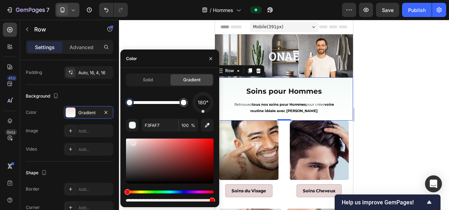
click at [396, 110] on div at bounding box center [284, 115] width 330 height 190
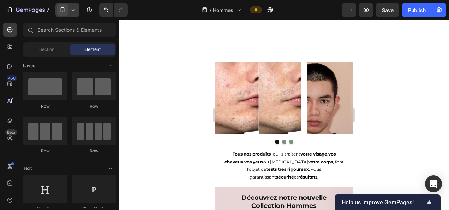
scroll to position [418, 0]
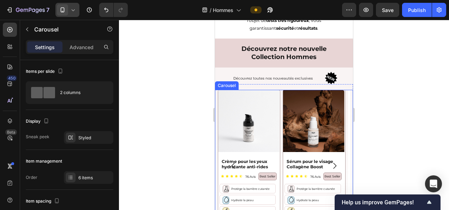
click at [282, 104] on div "Product Images Crème pour les yeux hydratante anti-rides Product Title Icon Ico…" at bounding box center [284, 166] width 133 height 152
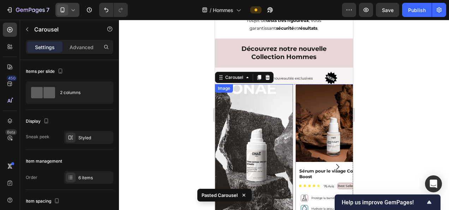
click at [264, 115] on img at bounding box center [254, 160] width 78 height 153
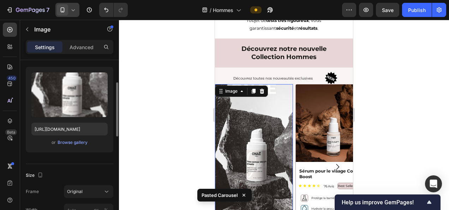
scroll to position [66, 0]
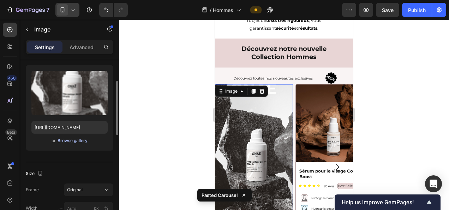
click at [80, 142] on div "Browse gallery" at bounding box center [73, 140] width 30 height 6
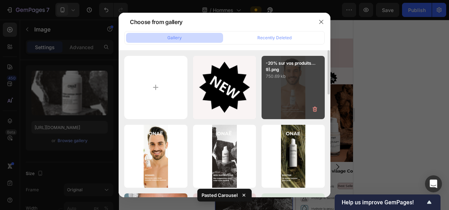
click at [287, 91] on div "-20% sur vos produits...9).png 750.69 kb" at bounding box center [293, 87] width 63 height 63
type input "[URL][DOMAIN_NAME]"
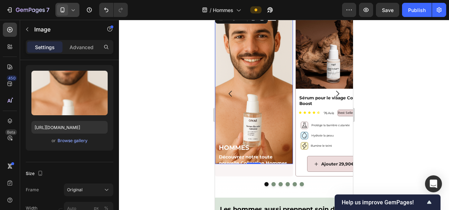
scroll to position [491, 0]
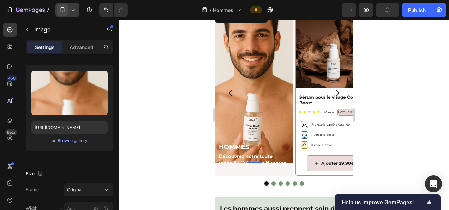
click at [252, 166] on div "0" at bounding box center [254, 169] width 7 height 6
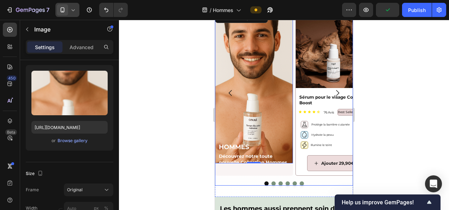
click at [324, 182] on div at bounding box center [284, 183] width 138 height 4
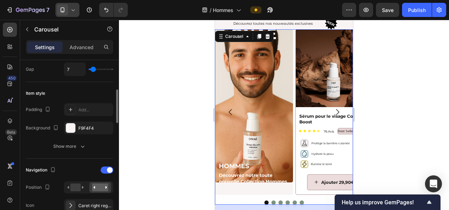
scroll to position [199, 0]
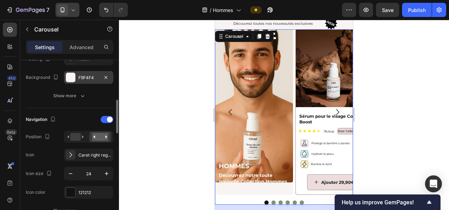
click at [87, 75] on div "F9F4F4" at bounding box center [88, 78] width 20 height 6
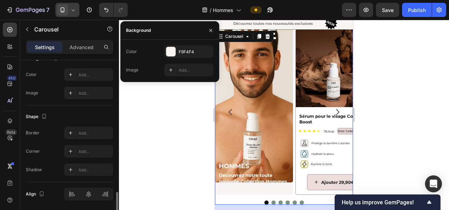
scroll to position [684, 0]
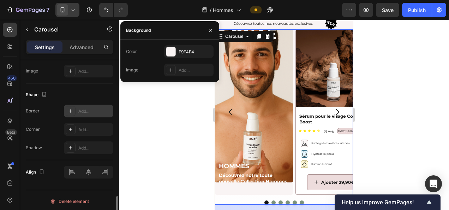
click at [87, 111] on div "Add..." at bounding box center [94, 111] width 33 height 6
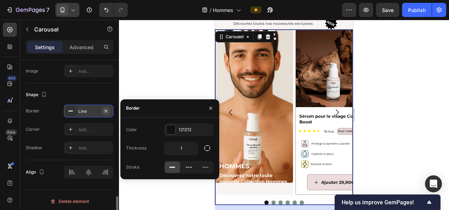
click at [107, 108] on icon "button" at bounding box center [106, 111] width 6 height 6
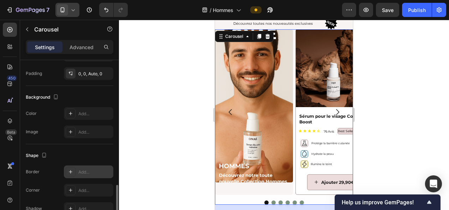
scroll to position [624, 0]
click at [93, 112] on div "Add..." at bounding box center [94, 113] width 33 height 6
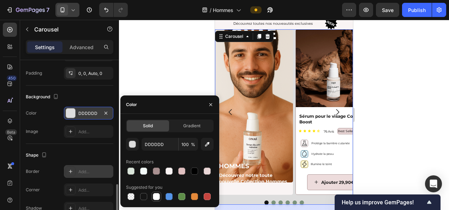
click at [153, 194] on div at bounding box center [156, 196] width 8 height 8
type input "FFFFFF"
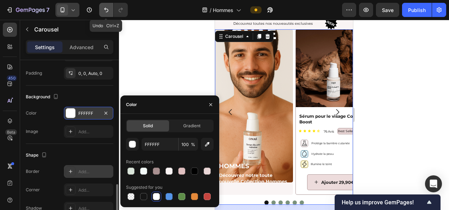
click at [104, 8] on icon "Undo/Redo" at bounding box center [106, 9] width 7 height 7
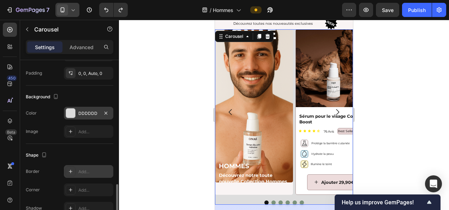
click at [163, 124] on div at bounding box center [284, 115] width 330 height 190
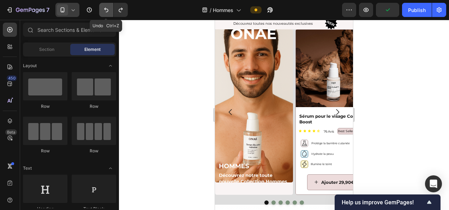
click at [106, 9] on icon "Undo/Redo" at bounding box center [106, 9] width 7 height 7
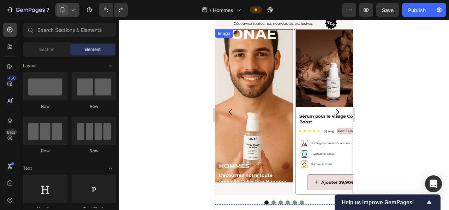
click at [284, 174] on img at bounding box center [254, 105] width 78 height 153
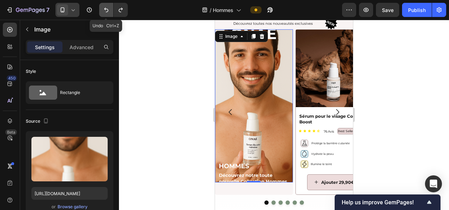
click at [103, 7] on icon "Undo/Redo" at bounding box center [106, 9] width 7 height 7
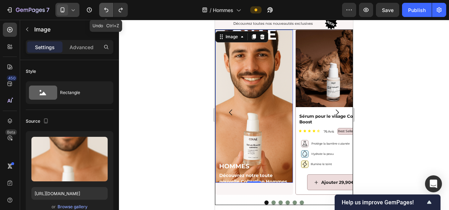
click at [103, 7] on icon "Undo/Redo" at bounding box center [106, 9] width 7 height 7
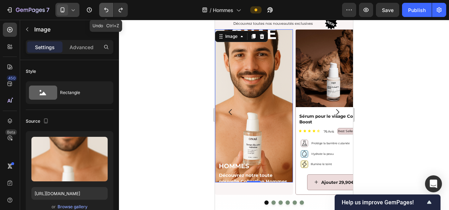
click at [103, 7] on icon "Undo/Redo" at bounding box center [106, 9] width 7 height 7
type input "[URL][DOMAIN_NAME]"
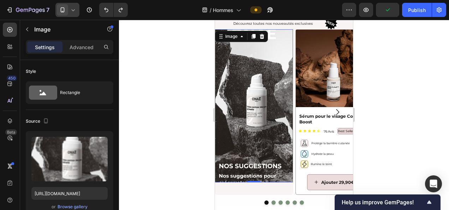
scroll to position [544, 0]
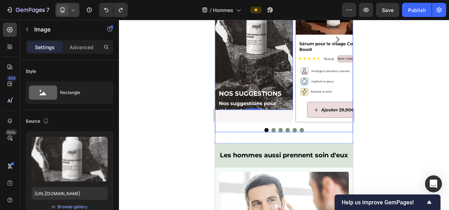
click at [278, 115] on div "Image 0" at bounding box center [254, 39] width 78 height 165
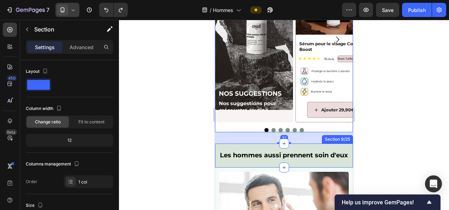
click at [240, 147] on div "Les hommes aussi prennent soin d'eux Heading Section 9/25" at bounding box center [284, 155] width 138 height 24
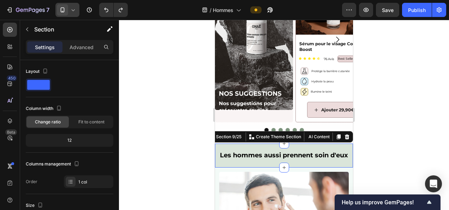
click at [378, 139] on div at bounding box center [284, 115] width 330 height 190
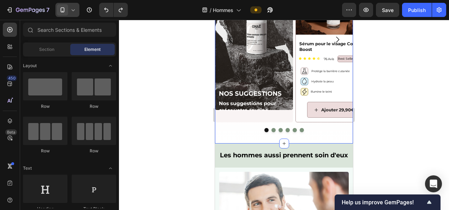
click at [336, 142] on div "Image Product Images Sérum pour le visage Collagène Boost Product Title Icon Ic…" at bounding box center [284, 50] width 138 height 187
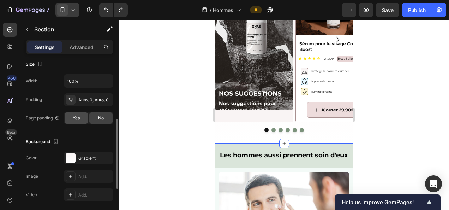
scroll to position [142, 0]
click at [86, 158] on div "Gradient" at bounding box center [88, 157] width 20 height 6
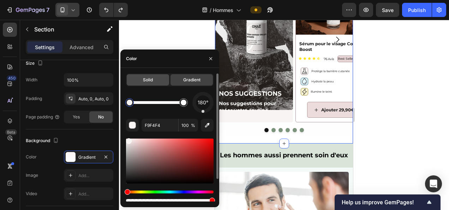
click at [151, 80] on span "Solid" at bounding box center [148, 80] width 10 height 6
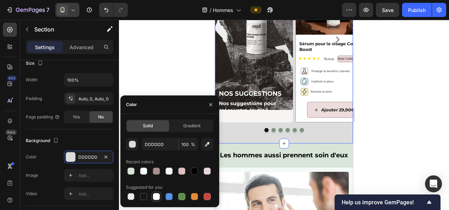
click at [155, 194] on div at bounding box center [156, 196] width 7 height 7
type input "FFFFFF"
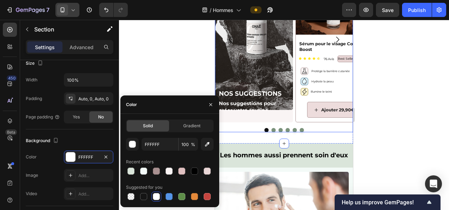
click at [293, 114] on div "Image Product Images Sérum pour le visage Collagène Boost Product Title Icon Ic…" at bounding box center [284, 39] width 138 height 165
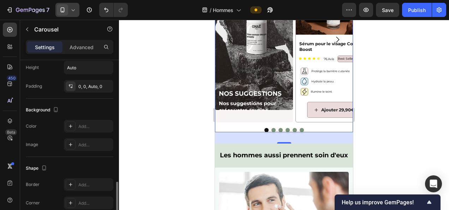
scroll to position [611, 0]
click at [87, 124] on div "Add..." at bounding box center [94, 126] width 33 height 6
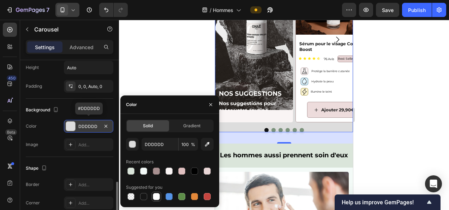
click at [158, 197] on div at bounding box center [156, 196] width 7 height 7
type input "FFFFFF"
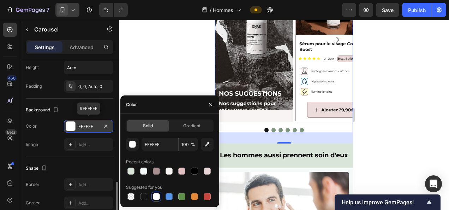
click at [164, 56] on div at bounding box center [284, 115] width 330 height 190
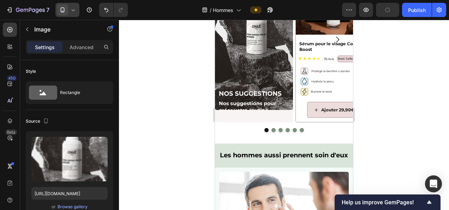
click at [258, 103] on img at bounding box center [254, 33] width 78 height 153
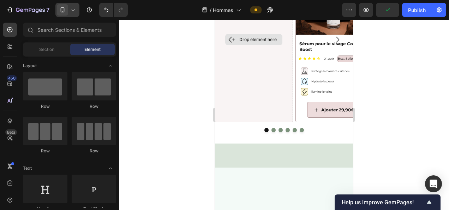
scroll to position [466, 0]
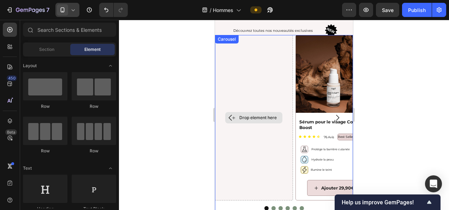
click at [273, 71] on div "Drop element here" at bounding box center [254, 117] width 78 height 165
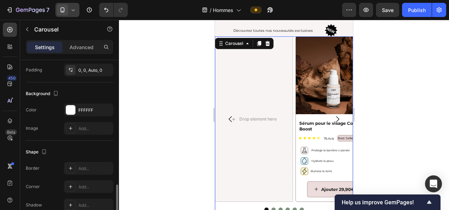
scroll to position [626, 0]
click at [180, 148] on div at bounding box center [284, 115] width 330 height 190
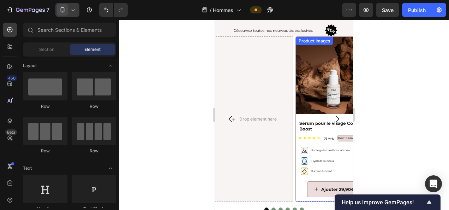
scroll to position [427, 0]
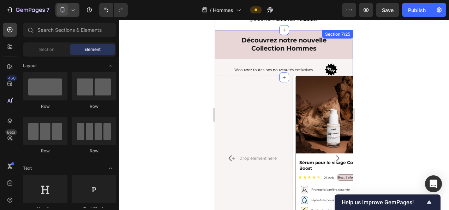
click at [218, 64] on div "Découvrez notre nouvelle Collection Hommes Heading Découvrez toutes nos nouveau…" at bounding box center [284, 54] width 138 height 48
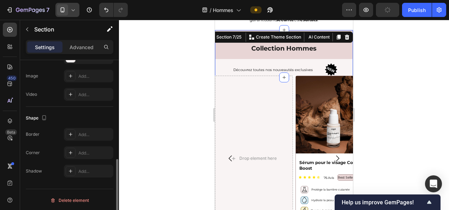
scroll to position [161, 0]
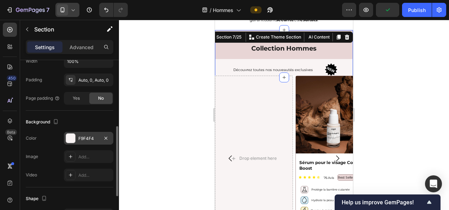
click at [89, 138] on div "F9F4F4" at bounding box center [88, 138] width 20 height 6
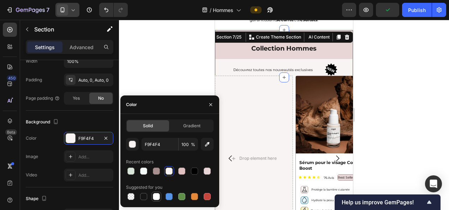
click at [159, 196] on div at bounding box center [156, 196] width 7 height 7
type input "FFFFFF"
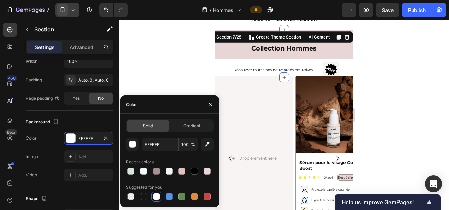
click at [173, 65] on div at bounding box center [284, 115] width 330 height 190
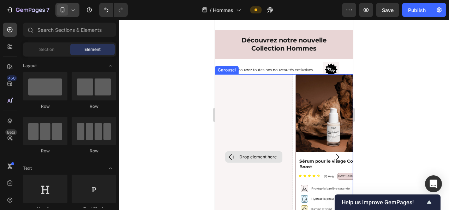
scroll to position [510, 0]
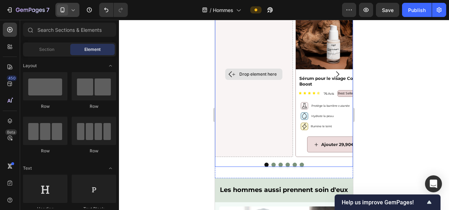
click at [285, 151] on div "Drop element here" at bounding box center [254, 74] width 78 height 165
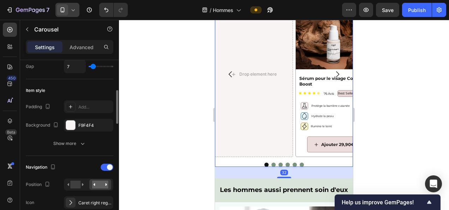
scroll to position [151, 0]
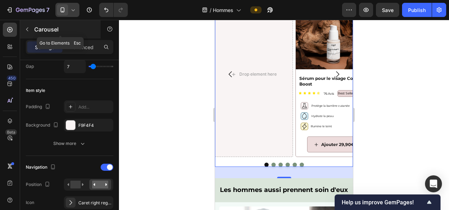
click at [28, 25] on button "button" at bounding box center [27, 29] width 11 height 11
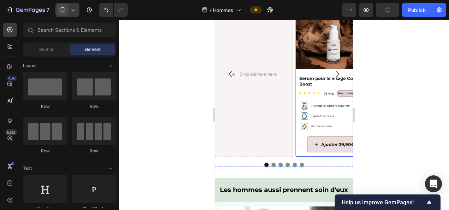
click at [303, 154] on div "Ajouter 29,90€ Add to Cart" at bounding box center [334, 146] width 77 height 20
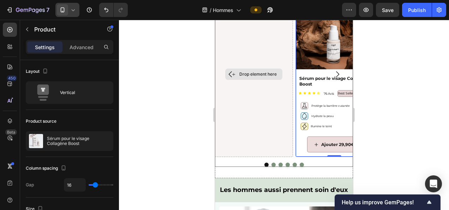
click at [252, 136] on div "Drop element here" at bounding box center [254, 74] width 78 height 165
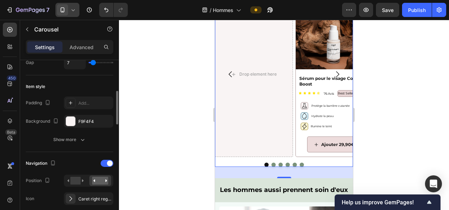
scroll to position [161, 0]
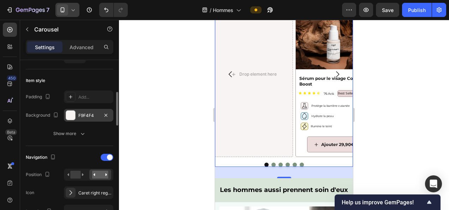
click at [94, 112] on div "F9F4F4" at bounding box center [88, 115] width 20 height 6
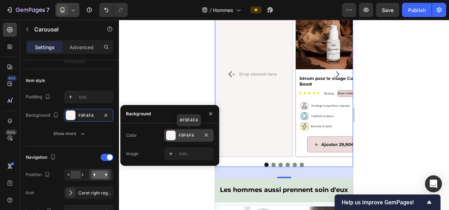
click at [187, 135] on div "F9F4F4" at bounding box center [189, 135] width 20 height 6
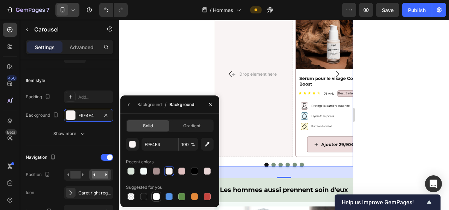
click at [154, 195] on div at bounding box center [156, 196] width 7 height 7
type input "FFFFFF"
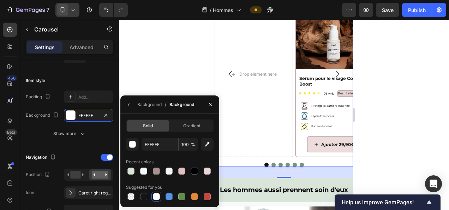
click at [171, 67] on div at bounding box center [284, 115] width 330 height 190
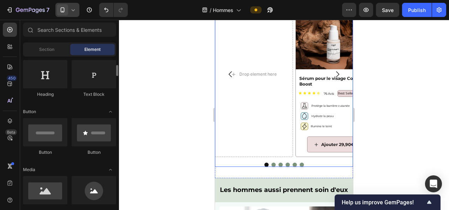
scroll to position [115, 0]
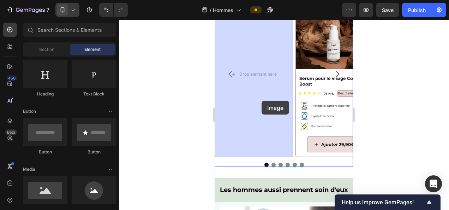
drag, startPoint x: 268, startPoint y: 210, endPoint x: 258, endPoint y: 126, distance: 84.0
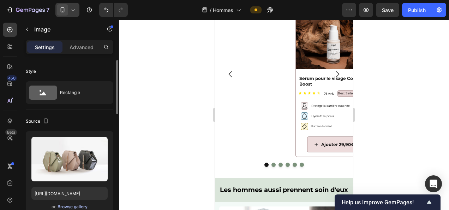
click at [73, 206] on div "Browse gallery" at bounding box center [73, 207] width 30 height 6
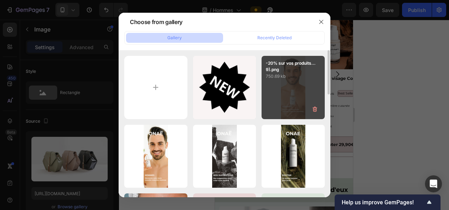
click at [300, 92] on div "-20% sur vos produits...9).png 750.69 kb" at bounding box center [293, 87] width 63 height 63
type input "https://cdn.shopify.com/s/files/1/0905/0859/1489/files/gempages_559583098073777…"
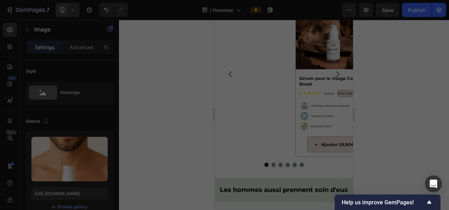
scroll to position [526, 0]
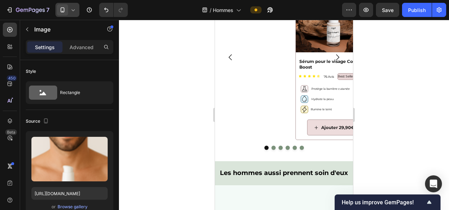
click at [434, 105] on div at bounding box center [284, 115] width 330 height 190
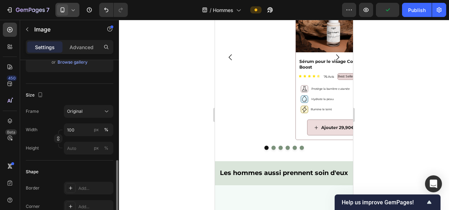
scroll to position [186, 0]
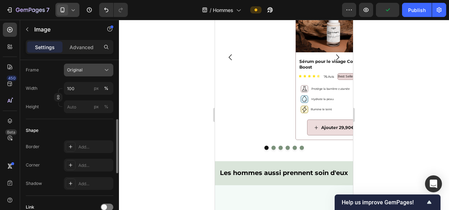
click at [107, 67] on icon at bounding box center [106, 69] width 7 height 7
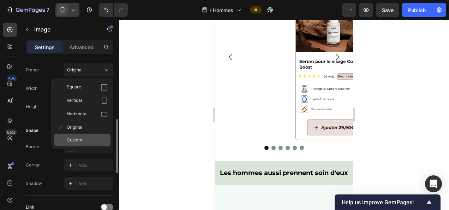
click at [81, 134] on div "Custom" at bounding box center [82, 140] width 57 height 13
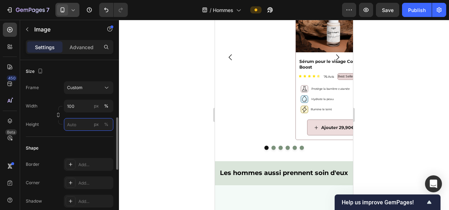
click at [78, 128] on input "px %" at bounding box center [88, 124] width 49 height 13
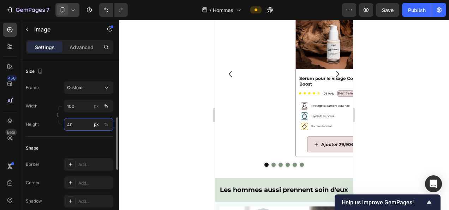
type input "4"
type input "5"
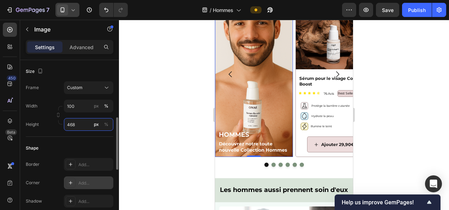
type input "468"
click at [82, 178] on div "Add..." at bounding box center [88, 182] width 49 height 13
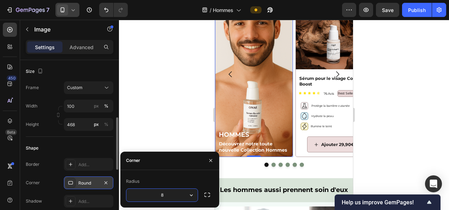
type input "5"
click at [161, 104] on div at bounding box center [284, 115] width 330 height 190
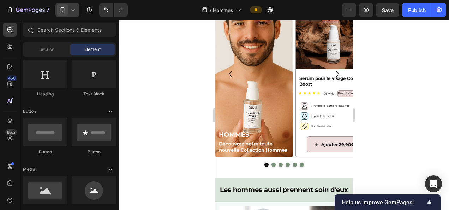
click at [402, 89] on div at bounding box center [284, 115] width 330 height 190
click at [306, 154] on div "Ajouter 29,90€ Add to Cart" at bounding box center [334, 146] width 77 height 20
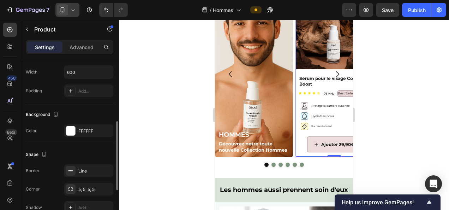
scroll to position [154, 0]
click at [155, 167] on div at bounding box center [284, 115] width 330 height 190
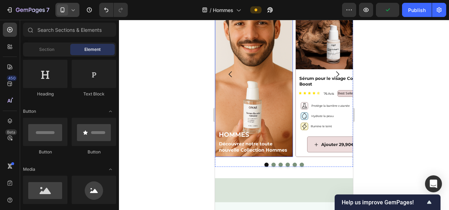
scroll to position [398, 0]
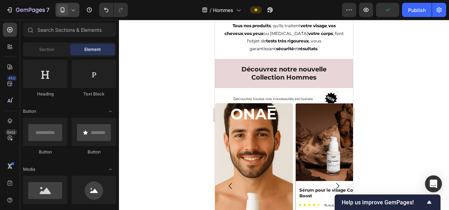
click at [399, 101] on div at bounding box center [284, 115] width 330 height 190
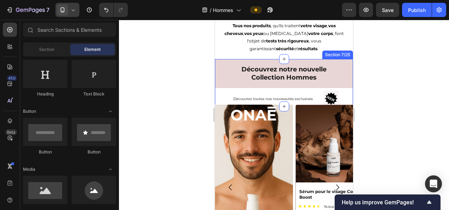
click at [220, 91] on div "Découvrez notre nouvelle Collection Hommes Heading Découvrez toutes nos nouveau…" at bounding box center [284, 83] width 138 height 48
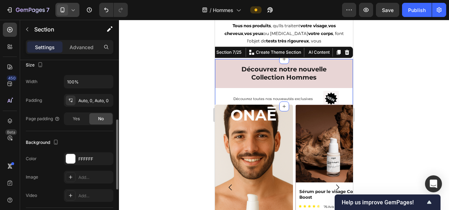
scroll to position [142, 0]
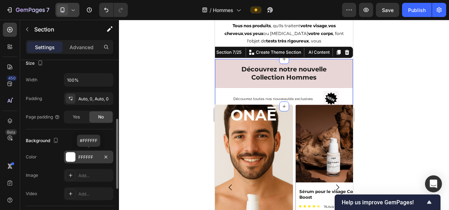
click at [88, 154] on div "FFFFFF" at bounding box center [88, 157] width 20 height 6
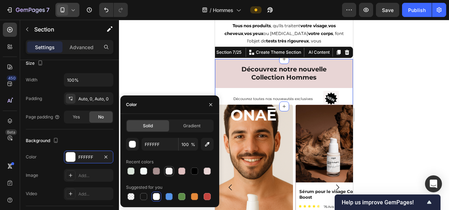
click at [171, 169] on div at bounding box center [169, 170] width 7 height 7
type input "F9F4F4"
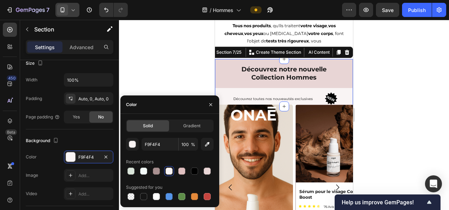
click at [176, 70] on div at bounding box center [284, 115] width 330 height 190
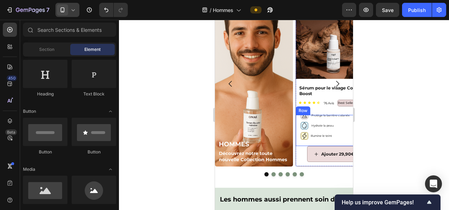
scroll to position [500, 0]
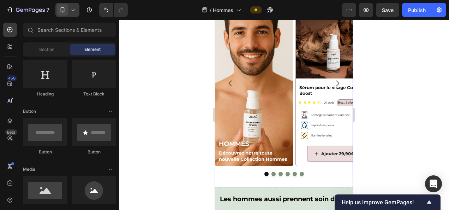
click at [242, 170] on div "Image Product Images Sérum pour le visage Collagène Boost Product Title Icon Ic…" at bounding box center [284, 88] width 138 height 175
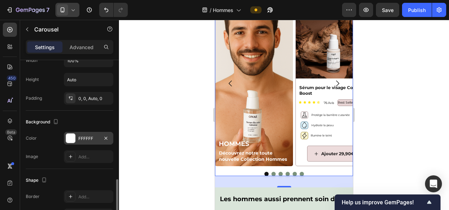
scroll to position [599, 0]
click at [89, 135] on div "FFFFFF" at bounding box center [88, 138] width 20 height 6
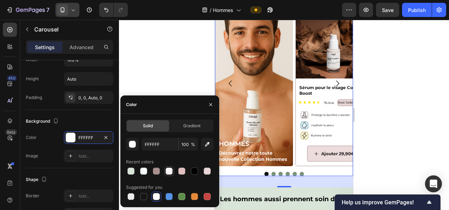
click at [169, 169] on div at bounding box center [169, 170] width 7 height 7
type input "F9F4F4"
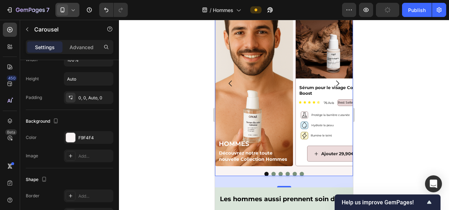
click at [160, 51] on div at bounding box center [284, 115] width 330 height 190
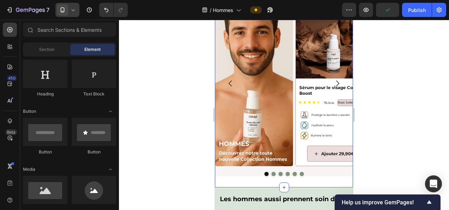
click at [248, 182] on div "Image Product Images Sérum pour le visage Collagène Boost Product Title Icon Ic…" at bounding box center [284, 94] width 138 height 187
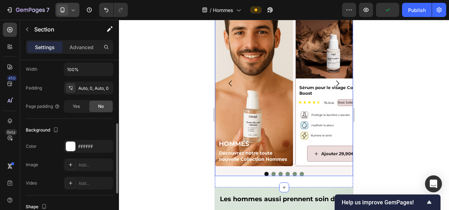
scroll to position [153, 0]
click at [91, 143] on div "FFFFFF" at bounding box center [88, 146] width 20 height 6
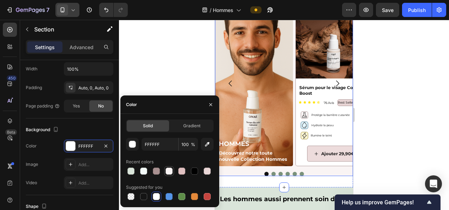
click at [168, 169] on div at bounding box center [169, 170] width 7 height 7
type input "F9F4F4"
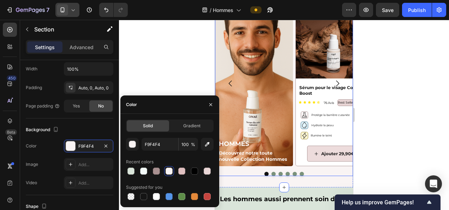
click at [163, 74] on div at bounding box center [284, 115] width 330 height 190
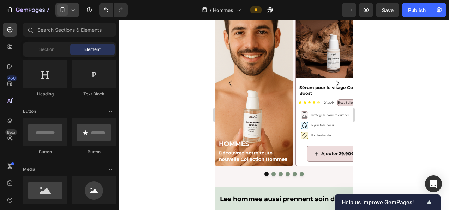
click at [163, 132] on div at bounding box center [284, 115] width 330 height 190
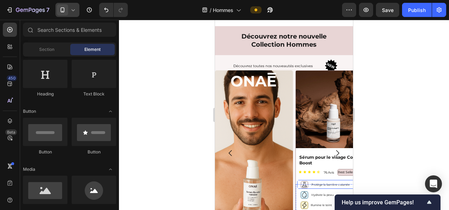
scroll to position [430, 0]
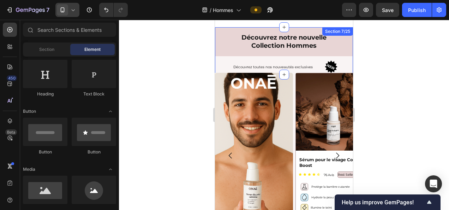
click at [226, 58] on div "Découvrez notre nouvelle Collection Hommes Heading Découvrez toutes nos nouveau…" at bounding box center [284, 51] width 138 height 48
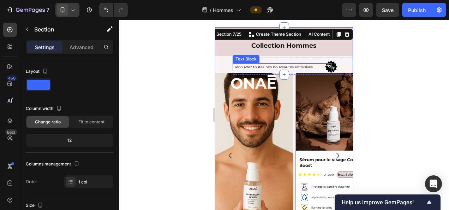
click at [254, 68] on p "Découvrez toutes nos nouveautés exclusives" at bounding box center [283, 67] width 98 height 6
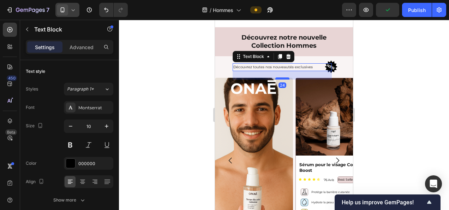
drag, startPoint x: 281, startPoint y: 71, endPoint x: 627, endPoint y: 106, distance: 348.1
click at [277, 79] on div at bounding box center [283, 78] width 14 height 2
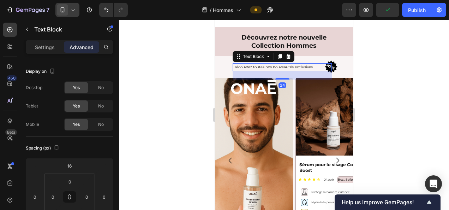
click at [412, 86] on div at bounding box center [284, 115] width 330 height 190
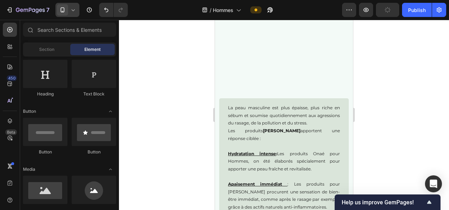
scroll to position [811, 0]
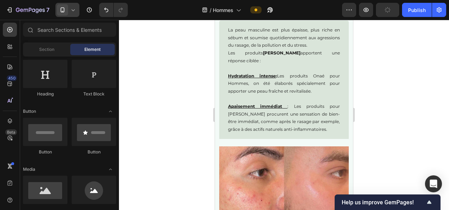
click at [278, 108] on u "Apaisement immédiat" at bounding box center [255, 106] width 54 height 5
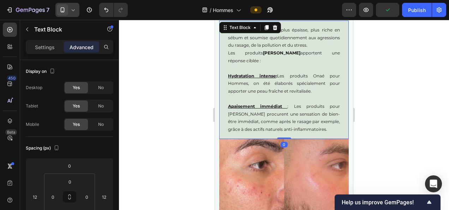
click at [285, 105] on p "Apaisement immédiat : Les produits pour Hommes Onaé procurent une sensation de …" at bounding box center [284, 117] width 112 height 30
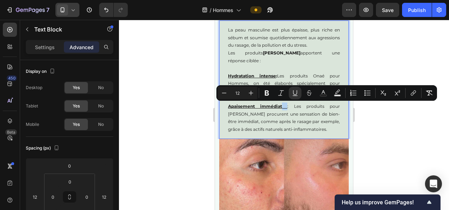
click at [283, 107] on u "Rich Text Editor. Editing area: main" at bounding box center [284, 106] width 5 height 5
click at [295, 93] on icon "Editor contextual toolbar" at bounding box center [295, 92] width 7 height 7
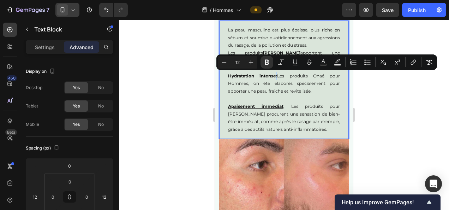
click at [277, 76] on strong "Hydratation intense :" at bounding box center [252, 75] width 49 height 5
click at [276, 76] on u "Hydratation intense" at bounding box center [252, 75] width 48 height 5
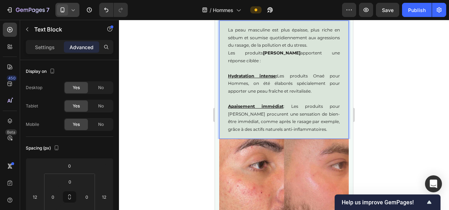
click at [285, 82] on p "Hydratation intense : Les produits Onaé pour Hommes, on été élaborés spécialeme…" at bounding box center [284, 83] width 112 height 23
click at [275, 76] on strong "Hydratation intense :" at bounding box center [252, 75] width 49 height 5
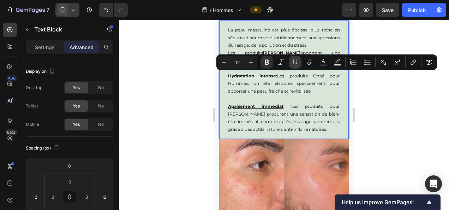
click at [294, 64] on icon "Editor contextual toolbar" at bounding box center [295, 62] width 7 height 7
click at [177, 110] on div at bounding box center [284, 115] width 330 height 190
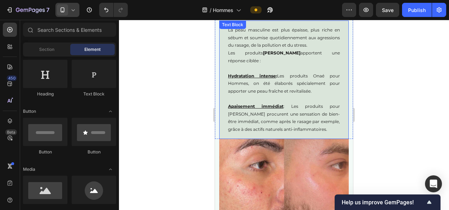
scroll to position [764, 0]
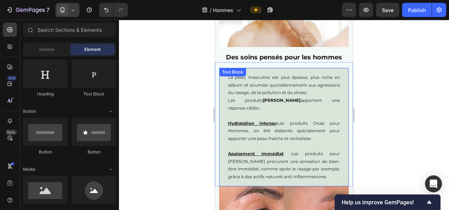
click at [288, 111] on p "La peau masculine est plus épaisse, plus riche en sébum et soumise quotidiennem…" at bounding box center [284, 92] width 112 height 38
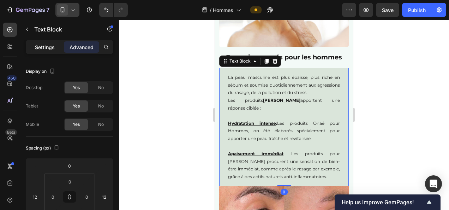
click at [45, 47] on p "Settings" at bounding box center [45, 46] width 20 height 7
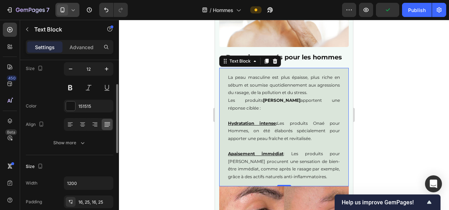
scroll to position [58, 0]
click at [79, 104] on div "151515" at bounding box center [88, 105] width 20 height 6
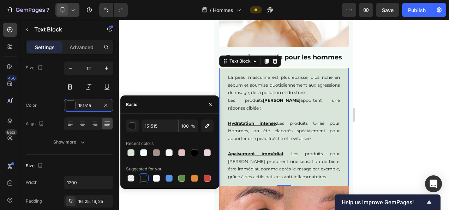
drag, startPoint x: 193, startPoint y: 152, endPoint x: 136, endPoint y: 153, distance: 56.6
click at [193, 152] on div at bounding box center [194, 152] width 7 height 7
type input "000000"
click at [88, 151] on div "Text style Styles Paragraph 1* Font Montserrat Size 12 Color 000000 Align Show …" at bounding box center [70, 78] width 88 height 152
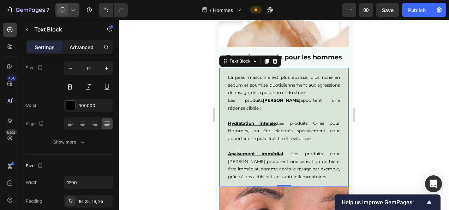
click at [83, 44] on p "Advanced" at bounding box center [82, 46] width 24 height 7
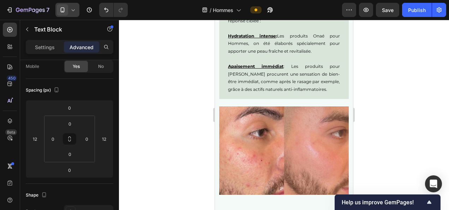
scroll to position [803, 0]
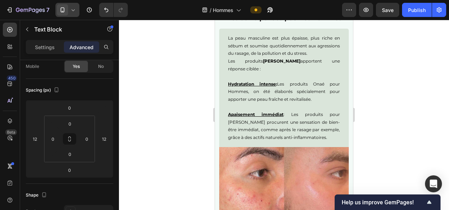
click at [272, 76] on p at bounding box center [284, 76] width 112 height 8
click at [293, 109] on p "Rich Text Editor. Editing area: main" at bounding box center [284, 107] width 112 height 8
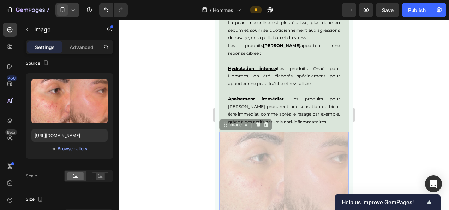
scroll to position [0, 0]
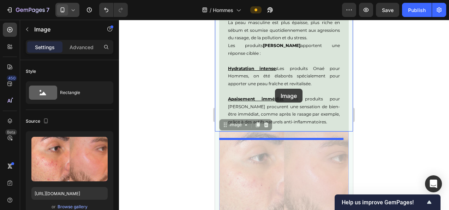
drag, startPoint x: 262, startPoint y: 172, endPoint x: 275, endPoint y: 89, distance: 84.7
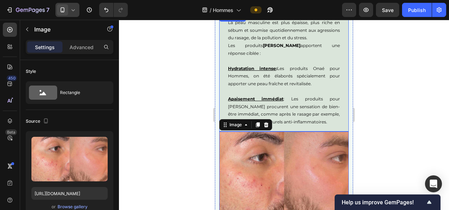
scroll to position [775, 0]
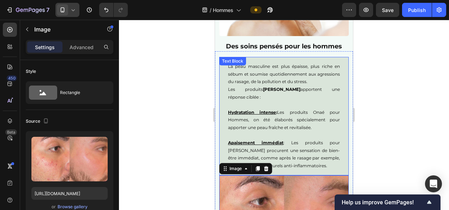
click at [276, 159] on p "Apaisement immédiat : Les produits pour Hommes Onaé procurent une sensation de …" at bounding box center [284, 154] width 112 height 30
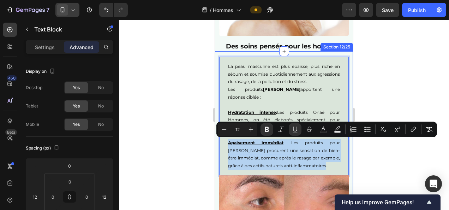
drag, startPoint x: 267, startPoint y: 173, endPoint x: 217, endPoint y: 145, distance: 57.6
click at [217, 145] on div "La peau masculine est plus épaisse, plus riche en sébum et soumise quotidiennem…" at bounding box center [284, 160] width 138 height 206
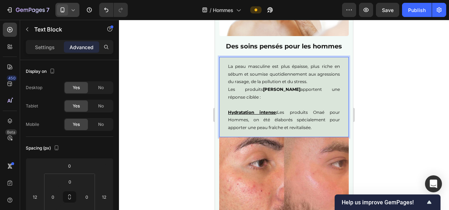
click at [449, 0] on html "7 Version history / Hommes Preview Save Publish 450 Beta Sections(18) Elements(…" at bounding box center [224, 0] width 449 height 0
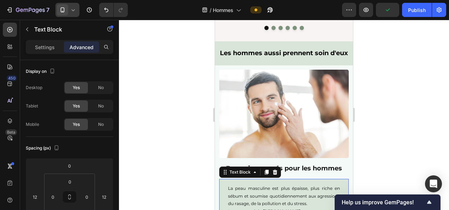
scroll to position [654, 0]
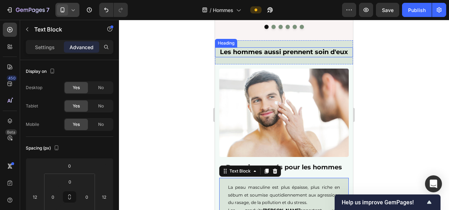
click at [302, 52] on strong "Les hommes aussi prennent soin d'eux" at bounding box center [284, 52] width 128 height 8
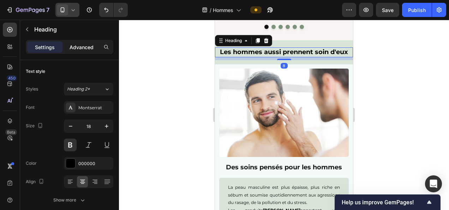
click at [86, 50] on p "Advanced" at bounding box center [82, 46] width 24 height 7
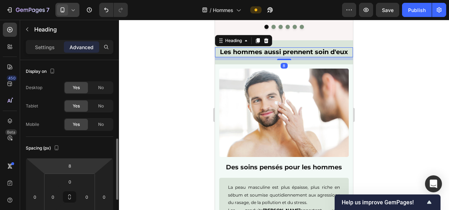
scroll to position [70, 0]
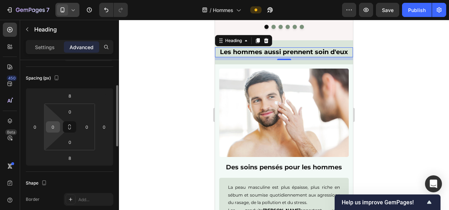
click at [50, 124] on input "0" at bounding box center [53, 127] width 11 height 11
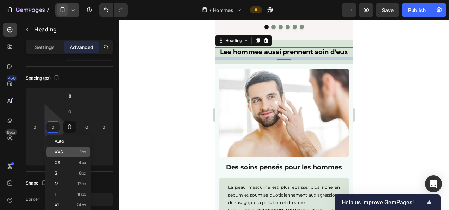
click at [83, 187] on div "M 12px" at bounding box center [68, 183] width 44 height 11
type input "12"
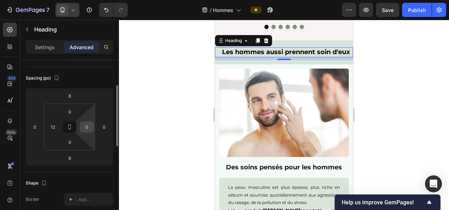
click at [87, 128] on input "0" at bounding box center [87, 127] width 11 height 11
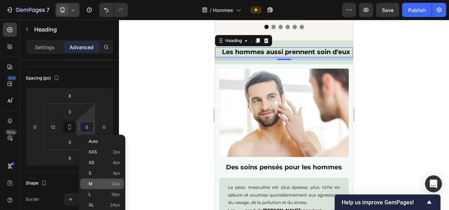
click at [112, 185] on span "12px" at bounding box center [115, 183] width 9 height 5
type input "12"
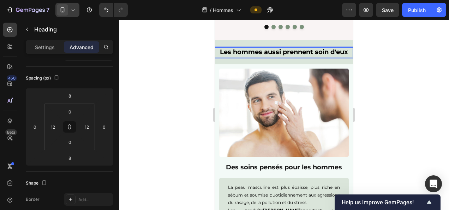
click at [323, 51] on strong "Les hommes aussi prennent soin d'eux" at bounding box center [284, 52] width 128 height 8
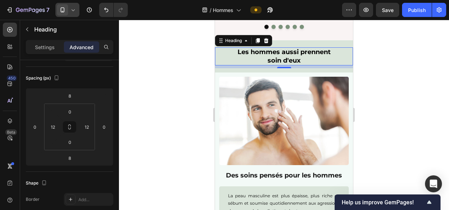
click at [392, 74] on div at bounding box center [284, 115] width 330 height 190
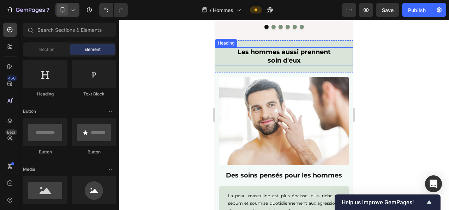
click at [334, 61] on p "⁠⁠⁠⁠⁠⁠⁠ Les hommes aussi prennent soin d'eux" at bounding box center [284, 56] width 128 height 17
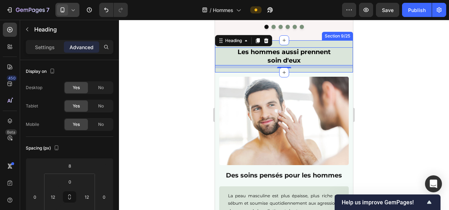
click at [311, 71] on div "⁠⁠⁠⁠⁠⁠⁠ Les hommes aussi prennent soin d'eux Heading 8 Section 9/25" at bounding box center [284, 56] width 138 height 32
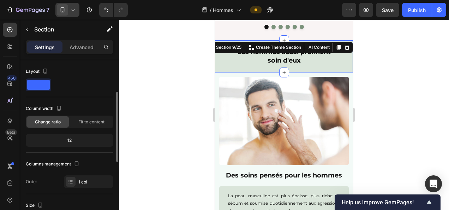
scroll to position [48, 0]
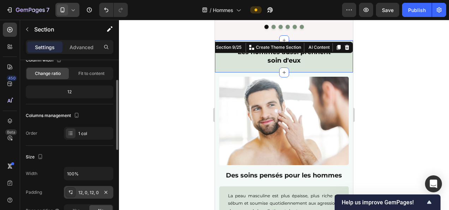
click at [86, 191] on div "12, 0, 12, 0" at bounding box center [88, 192] width 20 height 6
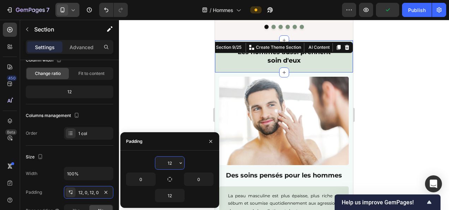
click at [172, 163] on input "12" at bounding box center [169, 163] width 29 height 13
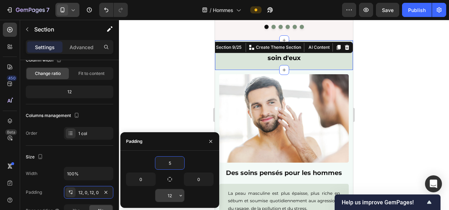
type input "5"
click at [172, 199] on input "12" at bounding box center [169, 195] width 29 height 13
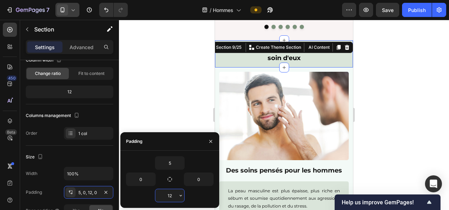
type input "5"
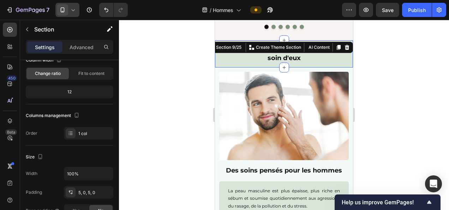
click at [187, 59] on div at bounding box center [284, 115] width 330 height 190
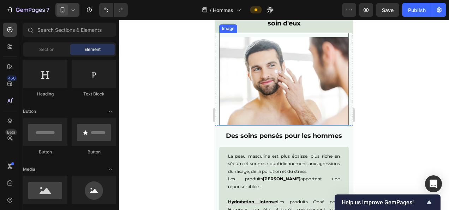
scroll to position [689, 0]
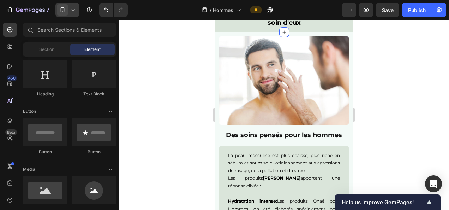
click at [331, 30] on div "⁠⁠⁠⁠⁠⁠⁠ Les hommes aussi prennent soin d'eux Heading" at bounding box center [284, 19] width 138 height 24
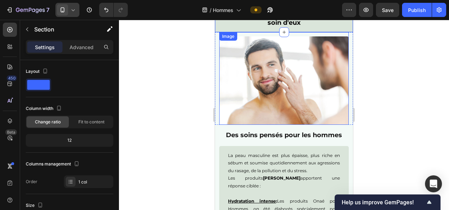
click at [300, 49] on img at bounding box center [284, 80] width 130 height 88
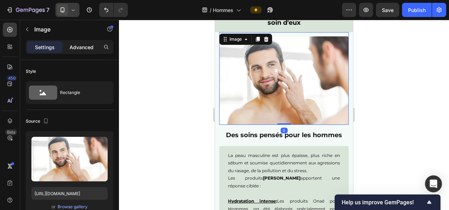
click at [80, 52] on div "Advanced" at bounding box center [81, 46] width 35 height 11
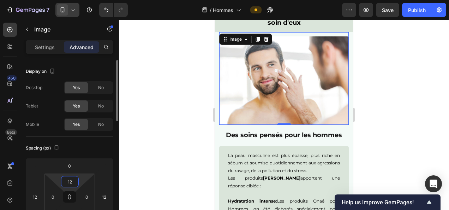
click at [66, 177] on input "12" at bounding box center [70, 181] width 14 height 11
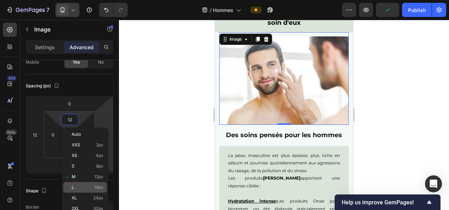
click at [101, 185] on span "16px" at bounding box center [98, 187] width 9 height 5
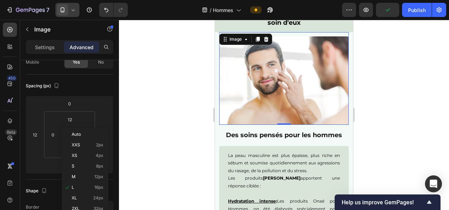
type input "16"
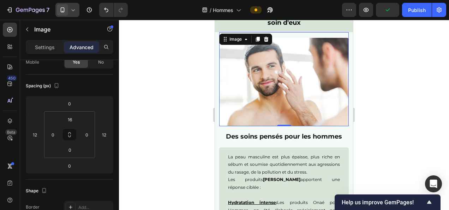
click at [189, 136] on div at bounding box center [284, 115] width 330 height 190
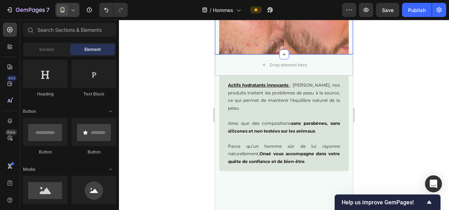
scroll to position [950, 0]
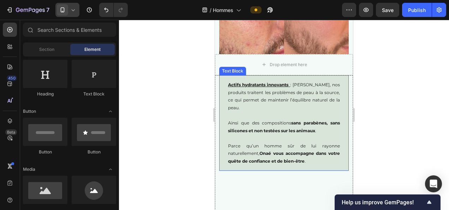
click at [226, 85] on div "Actifs hydratants innovants : Chez Onaé, nos produits traitent les problèmes de…" at bounding box center [284, 122] width 130 height 95
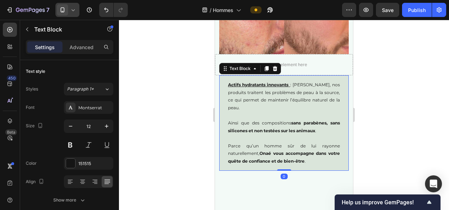
click at [227, 83] on div "Actifs hydratants innovants : Chez Onaé, nos produits traitent les problèmes de…" at bounding box center [284, 122] width 130 height 95
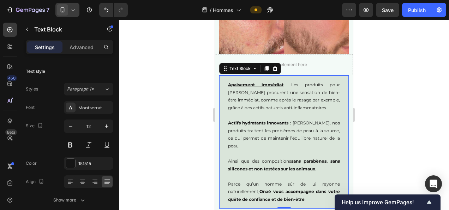
click at [389, 96] on div at bounding box center [284, 115] width 330 height 190
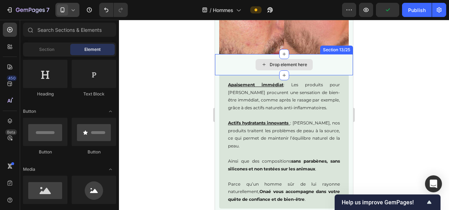
click at [313, 70] on div "Drop element here" at bounding box center [284, 64] width 138 height 21
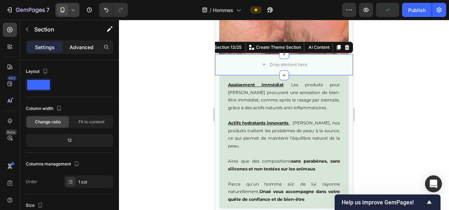
click at [73, 46] on p "Advanced" at bounding box center [82, 46] width 24 height 7
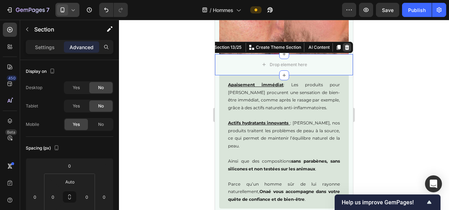
click at [343, 44] on div at bounding box center [347, 47] width 8 height 8
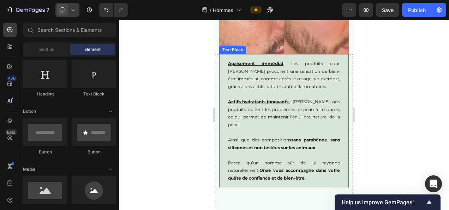
click at [308, 114] on p "Actifs hydratants innovants : Chez Onaé, nos produits traitent les problèmes de…" at bounding box center [284, 113] width 112 height 30
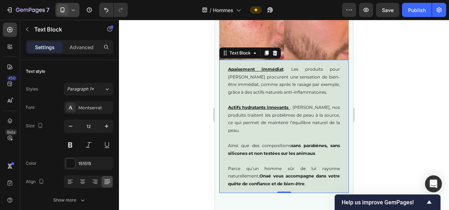
scroll to position [977, 0]
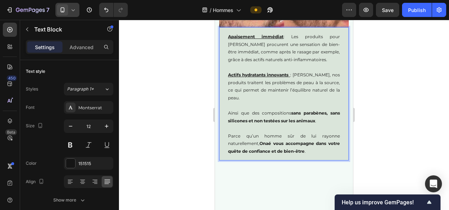
click at [318, 124] on p "Ainsi que des compositions sans parabènes, sans silicones et non testées sur le…" at bounding box center [284, 112] width 112 height 23
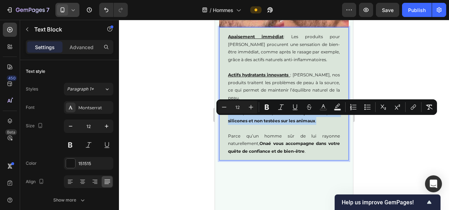
drag, startPoint x: 324, startPoint y: 128, endPoint x: 223, endPoint y: 123, distance: 101.5
click at [223, 123] on div "Apaisement immédiat : Les produits pour Hommes Onaé procurent une sensation de …" at bounding box center [284, 94] width 130 height 134
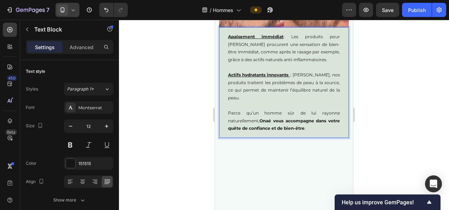
click at [405, 113] on div at bounding box center [284, 115] width 330 height 190
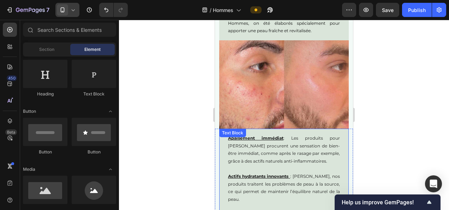
scroll to position [852, 0]
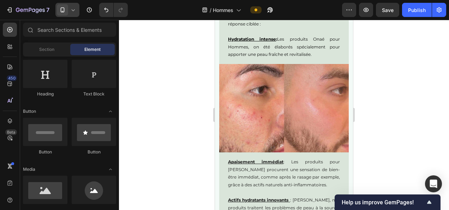
click at [381, 88] on div at bounding box center [284, 115] width 330 height 190
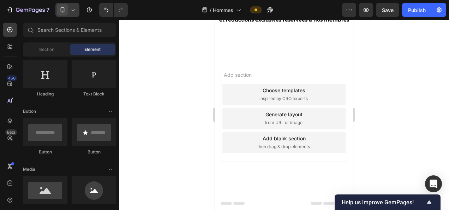
scroll to position [1937, 0]
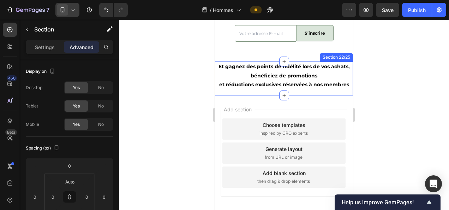
click at [245, 90] on div "Inscrivez vous à notre Newsletter Heading Et gagnez des points de fidélité lors…" at bounding box center [284, 78] width 138 height 34
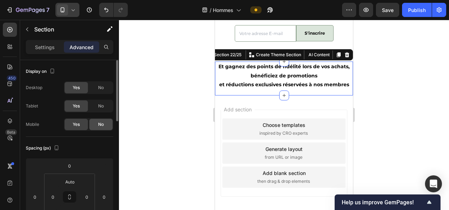
click at [102, 125] on span "No" at bounding box center [101, 124] width 6 height 6
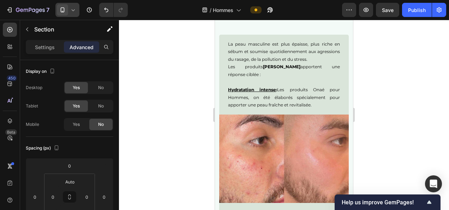
scroll to position [949, 0]
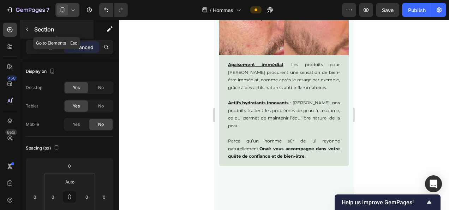
click at [25, 29] on icon "button" at bounding box center [27, 30] width 6 height 6
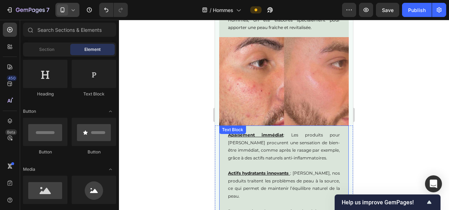
scroll to position [970, 0]
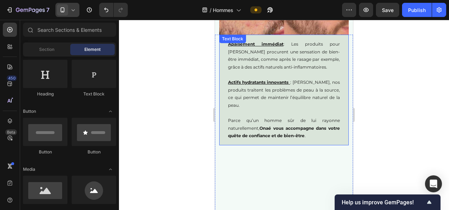
click at [317, 139] on p "Parce qu’un homme sûr de lui rayonne naturellement, Onaé vous accompagne dans v…" at bounding box center [284, 128] width 112 height 23
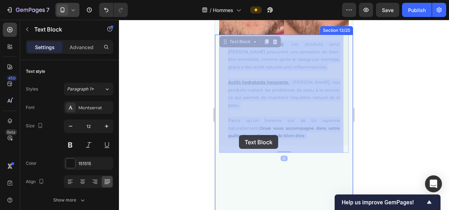
drag, startPoint x: 326, startPoint y: 143, endPoint x: 240, endPoint y: 135, distance: 86.6
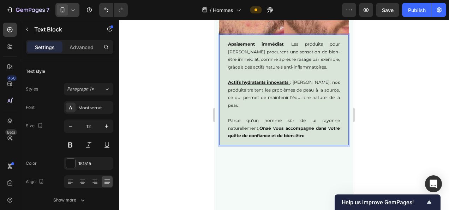
click at [330, 145] on div "Apaisement immédiat : Les produits pour Hommes Onaé procurent une sensation de …" at bounding box center [284, 90] width 130 height 111
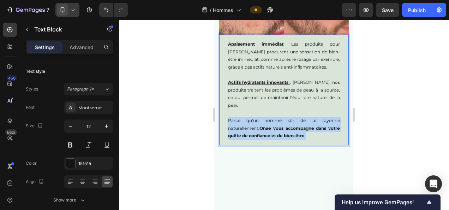
drag, startPoint x: 331, startPoint y: 145, endPoint x: 223, endPoint y: 127, distance: 109.1
click at [223, 127] on div "Apaisement immédiat : Les produits pour Hommes Onaé procurent une sensation de …" at bounding box center [284, 90] width 130 height 111
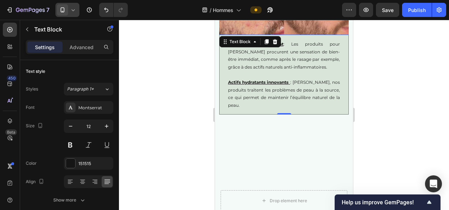
click at [433, 60] on div at bounding box center [284, 115] width 330 height 190
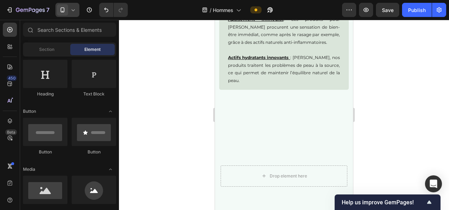
scroll to position [995, 0]
click at [290, 59] on u at bounding box center [289, 56] width 1 height 5
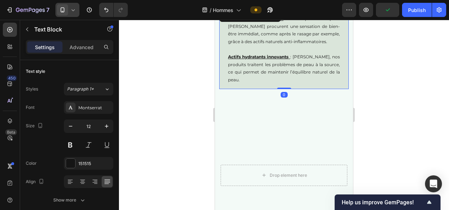
scroll to position [991, 0]
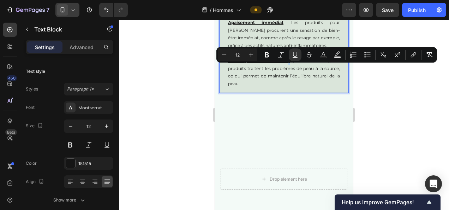
click at [294, 68] on p "Actifs hydratants innovants : Chez Onaé, nos produits traitent les problèmes de…" at bounding box center [284, 72] width 112 height 30
click at [296, 54] on icon "Editor contextual toolbar" at bounding box center [295, 54] width 7 height 7
click at [371, 91] on div at bounding box center [284, 115] width 330 height 190
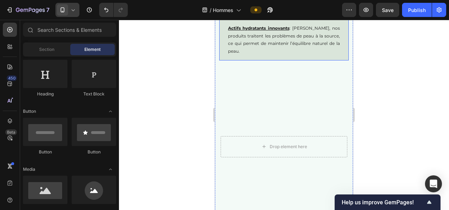
scroll to position [1029, 0]
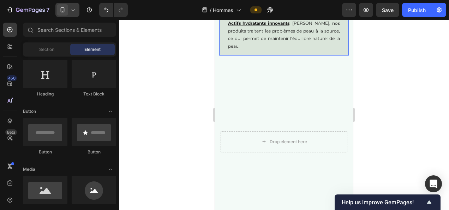
click at [265, 55] on div "Apaisement immédiat : Les produits pour Hommes Onaé procurent une sensation de …" at bounding box center [284, 16] width 130 height 80
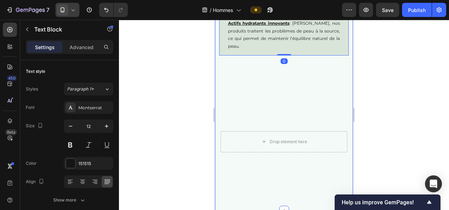
click at [250, 75] on div "Apaisement immédiat : Les produits pour Hommes Onaé procurent une sensation de …" at bounding box center [284, 93] width 138 height 235
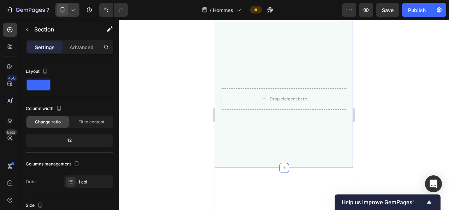
scroll to position [988, 0]
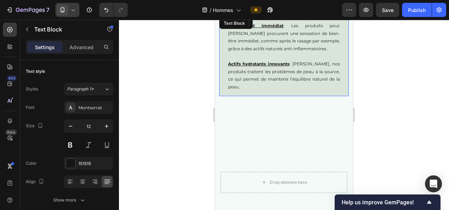
click at [284, 96] on div "Apaisement immédiat : Les produits pour Hommes Onaé procurent une sensation de …" at bounding box center [284, 56] width 130 height 80
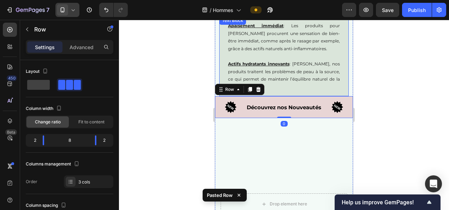
click at [315, 90] on p "Actifs hydratants innovants : Chez Onaé, nos produits traitent les problèmes de…" at bounding box center [284, 75] width 112 height 30
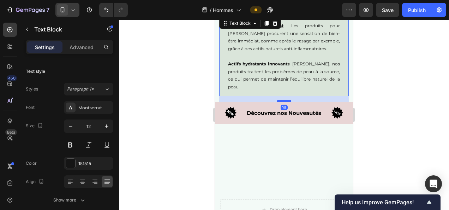
drag, startPoint x: 286, startPoint y: 102, endPoint x: 284, endPoint y: 108, distance: 6.2
click at [284, 102] on div at bounding box center [284, 101] width 14 height 2
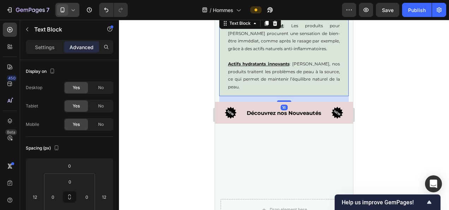
click at [390, 102] on div at bounding box center [284, 115] width 330 height 190
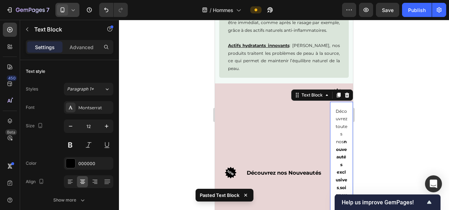
scroll to position [1070, 0]
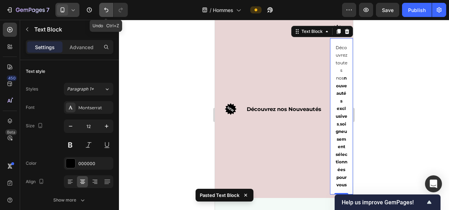
click at [103, 7] on icon "Undo/Redo" at bounding box center [106, 9] width 7 height 7
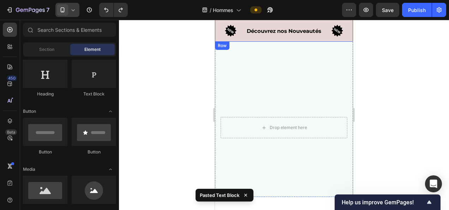
click at [295, 41] on div "Image Découvrez nos Nouveautés Text Block Image Row" at bounding box center [284, 31] width 138 height 22
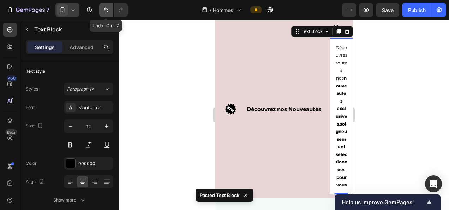
click at [108, 8] on icon "Undo/Redo" at bounding box center [106, 9] width 7 height 7
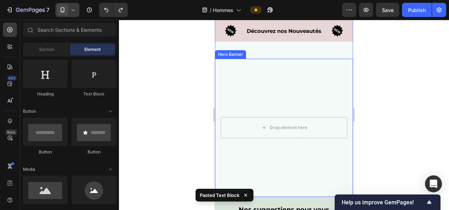
click at [260, 106] on video "Background Image" at bounding box center [284, 128] width 138 height 138
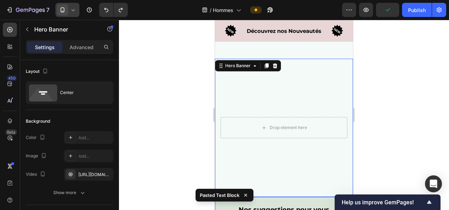
click at [232, 197] on h2 "Nos suggestions pour vous" at bounding box center [284, 210] width 138 height 26
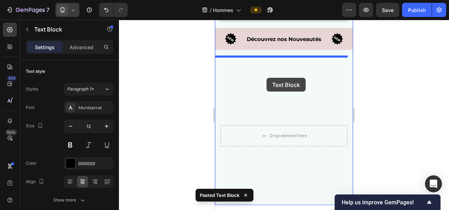
scroll to position [1044, 0]
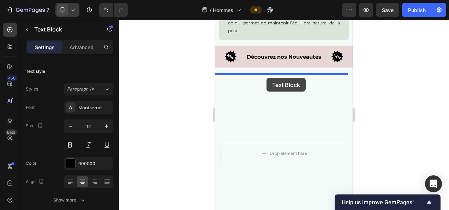
drag, startPoint x: 257, startPoint y: 155, endPoint x: 267, endPoint y: 78, distance: 78.0
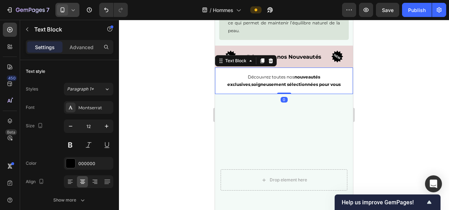
click at [405, 108] on div at bounding box center [284, 115] width 330 height 190
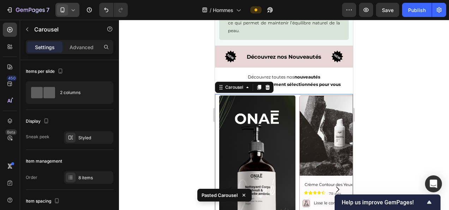
scroll to position [1100, 0]
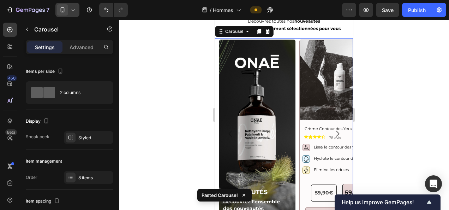
click at [376, 86] on div at bounding box center [284, 115] width 330 height 190
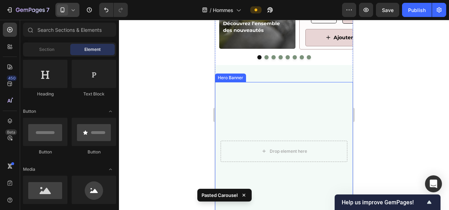
scroll to position [1278, 0]
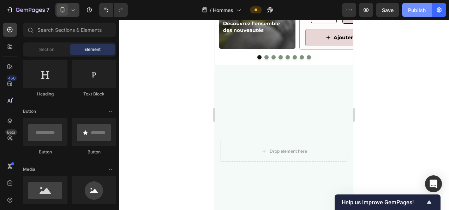
click at [408, 9] on div "Publish" at bounding box center [417, 9] width 18 height 7
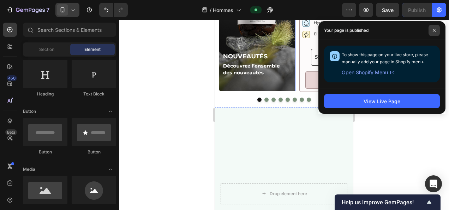
scroll to position [1300, 0]
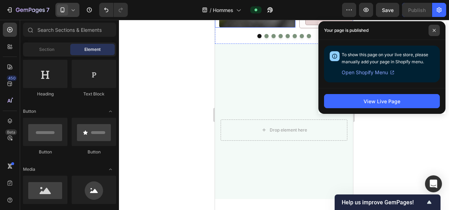
click at [434, 29] on icon at bounding box center [435, 31] width 4 height 4
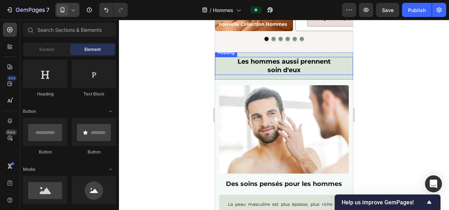
scroll to position [642, 0]
click at [224, 76] on div "Les hommes aussi prennent soin d'eux Heading" at bounding box center [284, 66] width 138 height 24
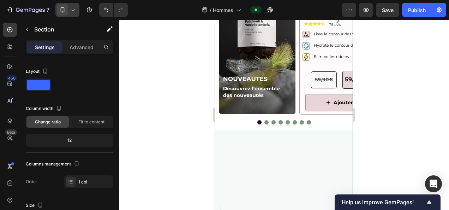
scroll to position [1215, 0]
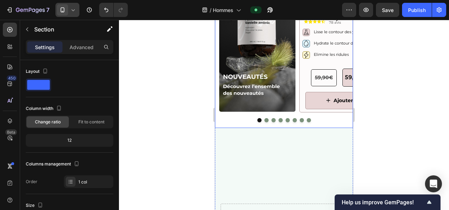
click at [276, 128] on div "Image Product Images Crème Contour des Yeux lissante Product Title Icon Icon Ic…" at bounding box center [284, 25] width 138 height 205
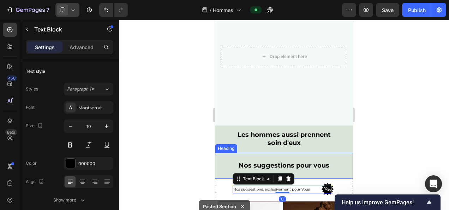
scroll to position [1447, 0]
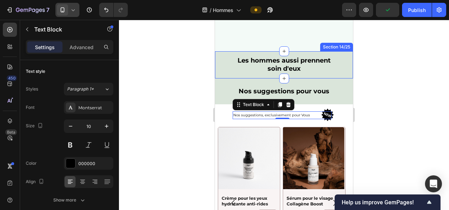
click at [342, 76] on div "Les hommes aussi prennent soin d'eux Heading" at bounding box center [284, 65] width 138 height 24
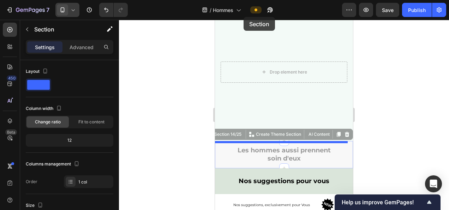
scroll to position [1326, 0]
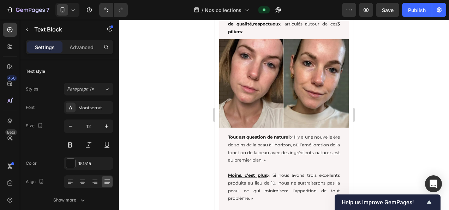
scroll to position [1386, 0]
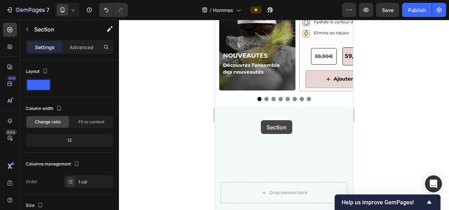
scroll to position [1233, 0]
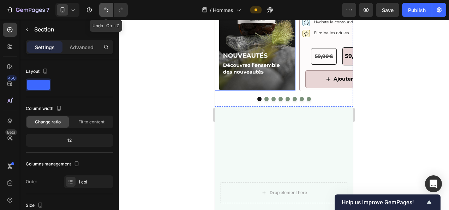
drag, startPoint x: 107, startPoint y: 9, endPoint x: 64, endPoint y: 100, distance: 100.7
click at [107, 9] on icon "Undo/Redo" at bounding box center [106, 10] width 4 height 5
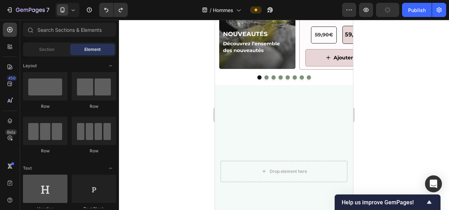
scroll to position [1189, 0]
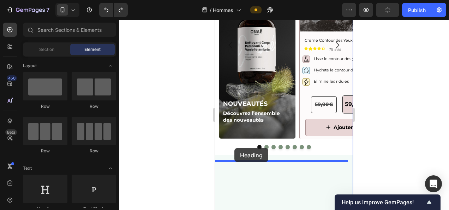
drag, startPoint x: 262, startPoint y: 93, endPoint x: 294, endPoint y: 163, distance: 77.0
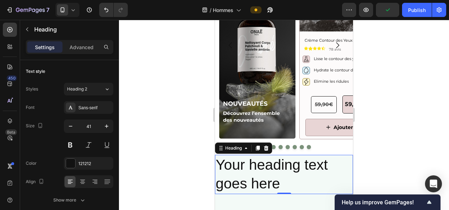
click at [270, 179] on h2 "Your heading text goes here" at bounding box center [284, 174] width 138 height 39
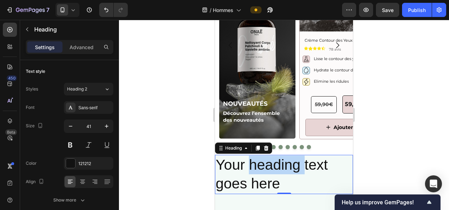
click at [270, 179] on p "Your heading text goes here" at bounding box center [284, 174] width 137 height 38
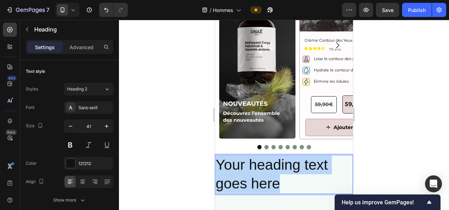
click at [270, 179] on p "Your heading text goes here" at bounding box center [284, 174] width 137 height 38
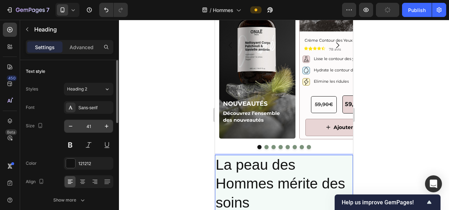
click at [89, 124] on input "41" at bounding box center [88, 126] width 23 height 13
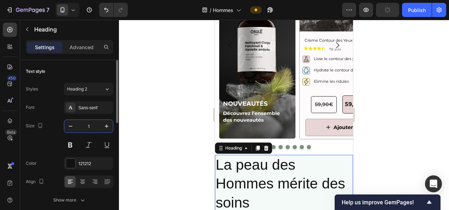
type input "16"
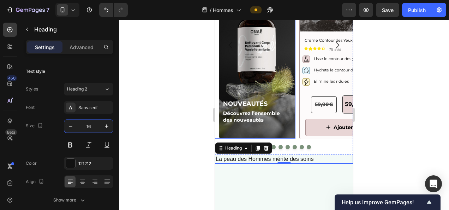
click at [261, 62] on img at bounding box center [257, 44] width 76 height 187
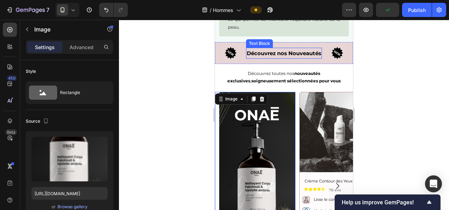
click at [272, 58] on p "Découvrez nos Nouveautés" at bounding box center [284, 53] width 75 height 10
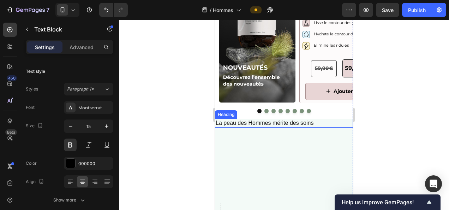
scroll to position [1230, 0]
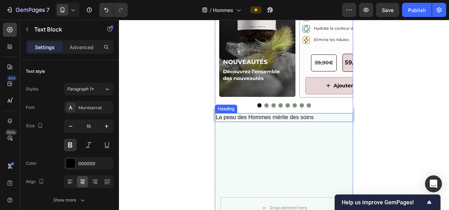
click at [254, 121] on p "La peau des Hommes mérite des soins" at bounding box center [284, 117] width 137 height 7
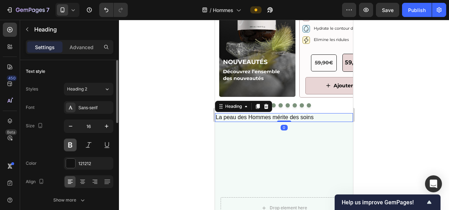
click at [68, 141] on button at bounding box center [70, 145] width 13 height 13
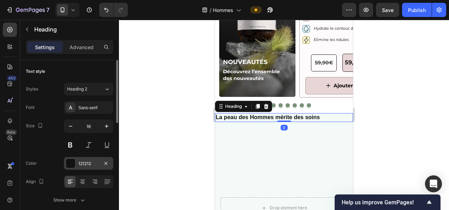
click at [84, 165] on div "121212" at bounding box center [88, 163] width 20 height 6
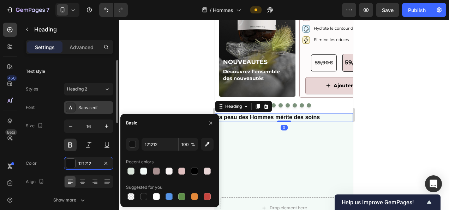
click at [193, 172] on div at bounding box center [194, 170] width 7 height 7
click at [93, 112] on div "Sans-serif" at bounding box center [88, 107] width 49 height 13
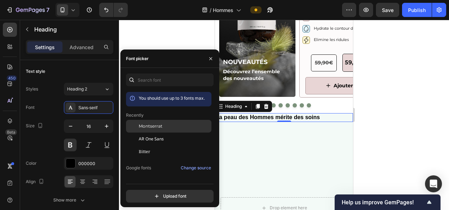
click at [171, 130] on div "Montserrat" at bounding box center [169, 126] width 86 height 13
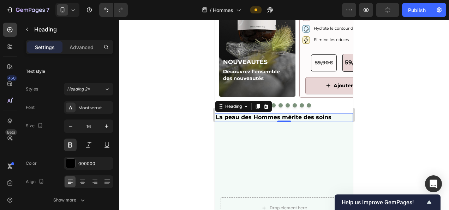
click at [337, 121] on p "La peau des Hommes mérite des soins" at bounding box center [284, 117] width 137 height 7
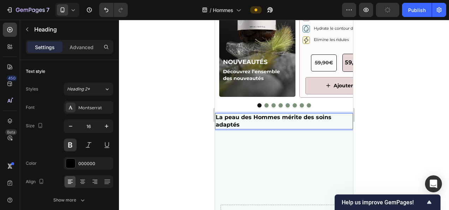
click at [314, 123] on p "La peau des Hommes mérite des soins adaptés" at bounding box center [284, 121] width 137 height 15
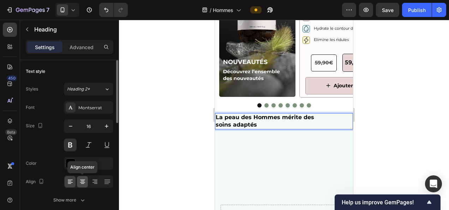
click at [83, 178] on icon at bounding box center [82, 181] width 7 height 7
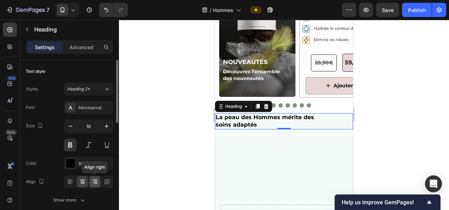
click at [95, 183] on icon at bounding box center [96, 183] width 4 height 1
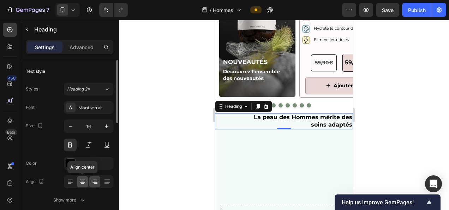
click at [80, 182] on icon at bounding box center [82, 181] width 7 height 7
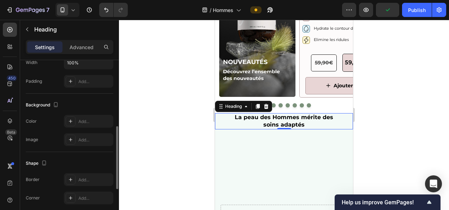
scroll to position [178, 0]
click at [88, 119] on div "Add..." at bounding box center [94, 121] width 33 height 6
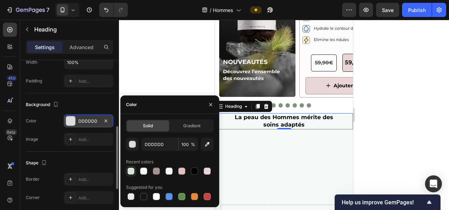
click at [130, 170] on div at bounding box center [131, 170] width 7 height 7
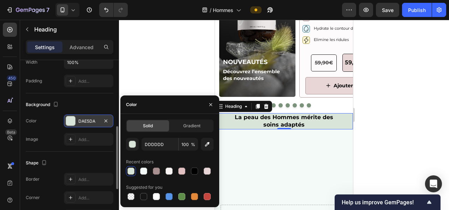
type input "DAE5DA"
click at [92, 84] on div "Add..." at bounding box center [88, 81] width 49 height 13
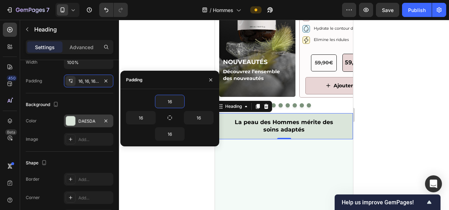
click at [173, 49] on div at bounding box center [284, 115] width 330 height 190
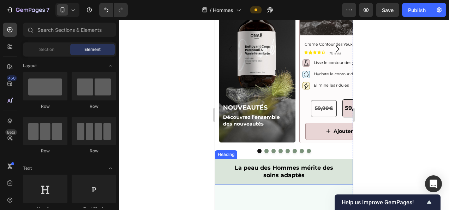
scroll to position [1263, 0]
